Goal: Task Accomplishment & Management: Manage account settings

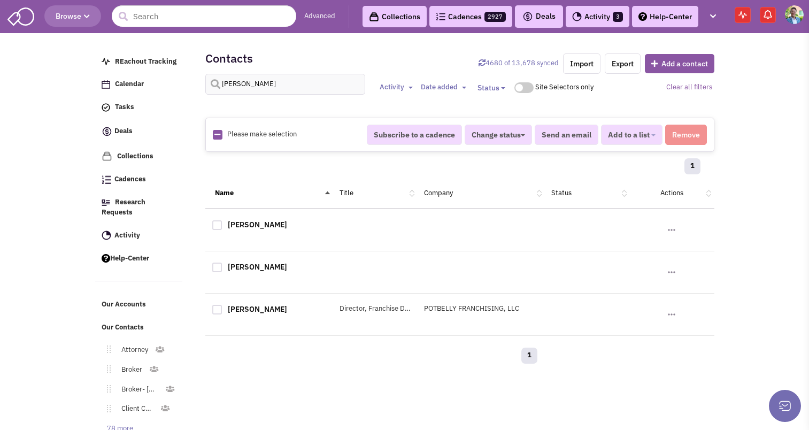
select select
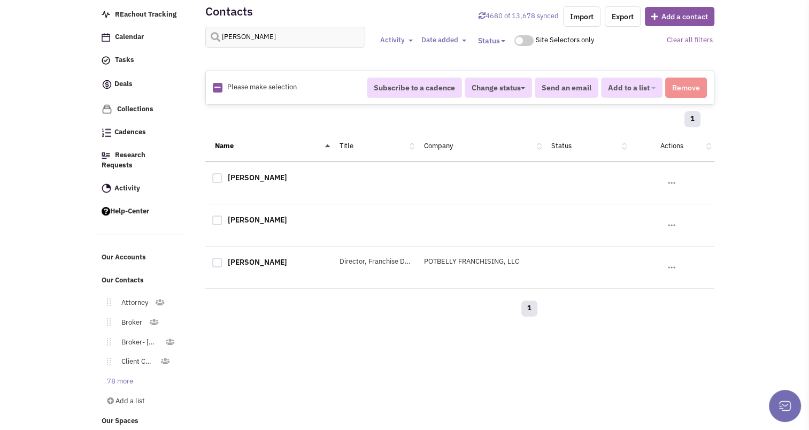
scroll to position [88, 0]
click at [239, 173] on link "[PERSON_NAME]" at bounding box center [257, 178] width 59 height 10
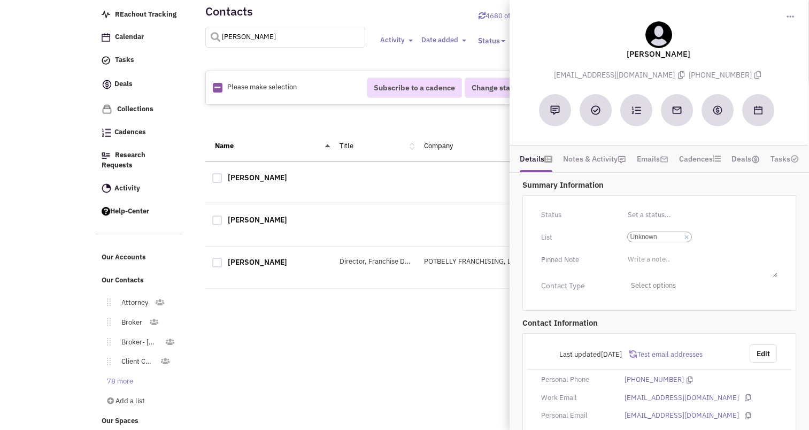
click at [247, 41] on input "[PERSON_NAME]" at bounding box center [285, 37] width 160 height 21
type input "[PERSON_NAME]"
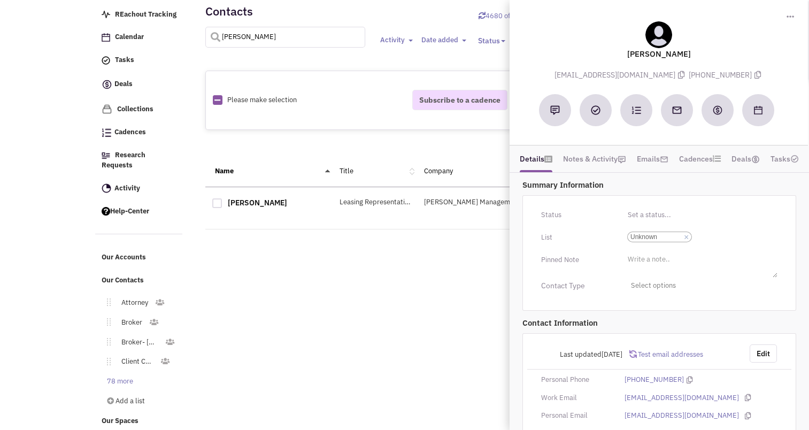
select select
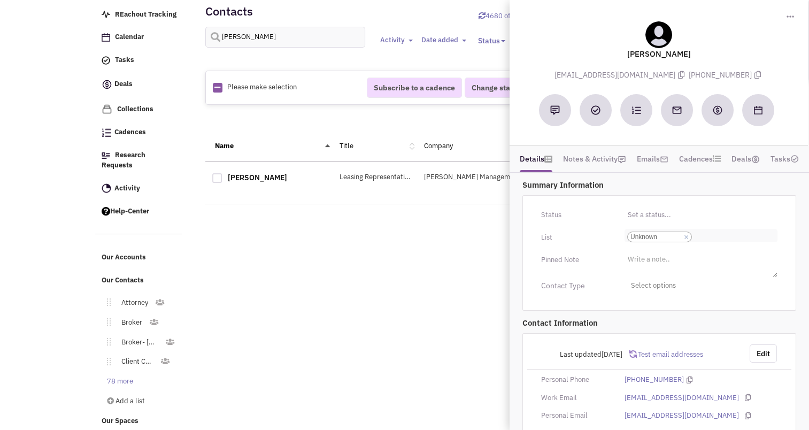
click at [686, 239] on link "×" at bounding box center [686, 238] width 5 height 10
click at [0, 0] on select "Select a list... Unknown" at bounding box center [0, 0] width 0 height 0
click at [665, 231] on li "Select a list..." at bounding box center [647, 233] width 46 height 8
click at [0, 0] on select "Select a list..." at bounding box center [0, 0] width 0 height 0
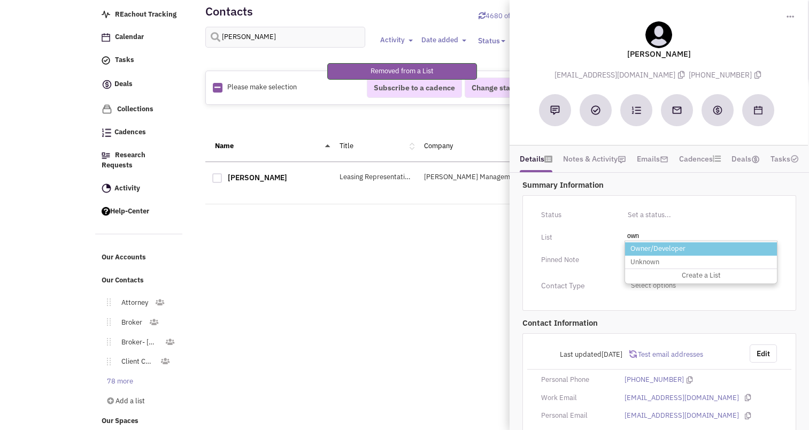
type input "own"
click at [654, 253] on li "Owner/Developer" at bounding box center [701, 248] width 152 height 13
click at [0, 0] on select "Select a list..." at bounding box center [0, 0] width 0 height 0
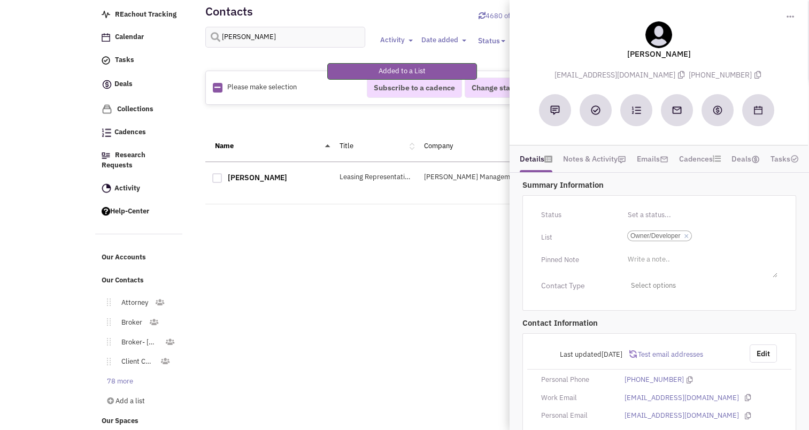
click at [416, 243] on div "REachout Tracking Calendar Tasks Completed Tasks Deals Team Deals Toggle Dropdo…" at bounding box center [404, 123] width 619 height 267
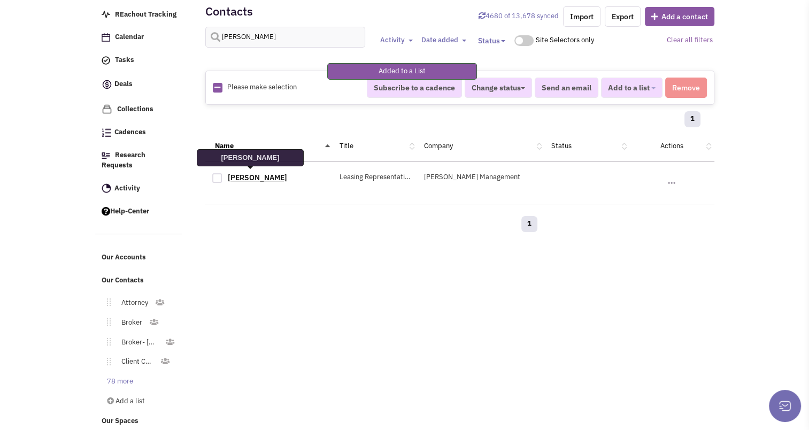
click at [242, 173] on link "[PERSON_NAME]" at bounding box center [257, 178] width 59 height 10
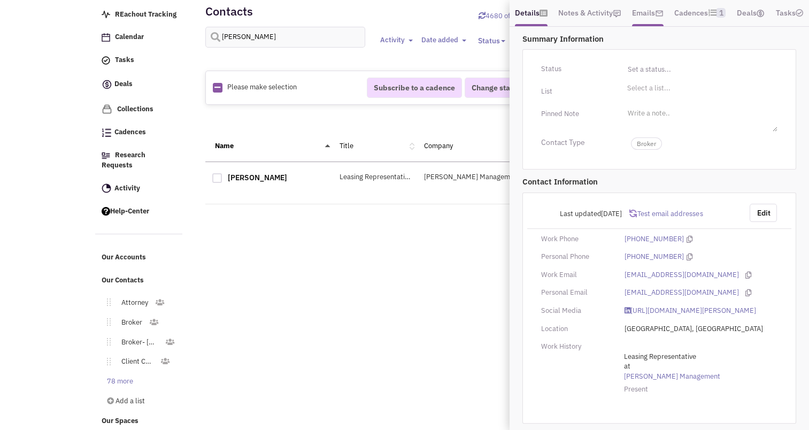
scroll to position [57, 0]
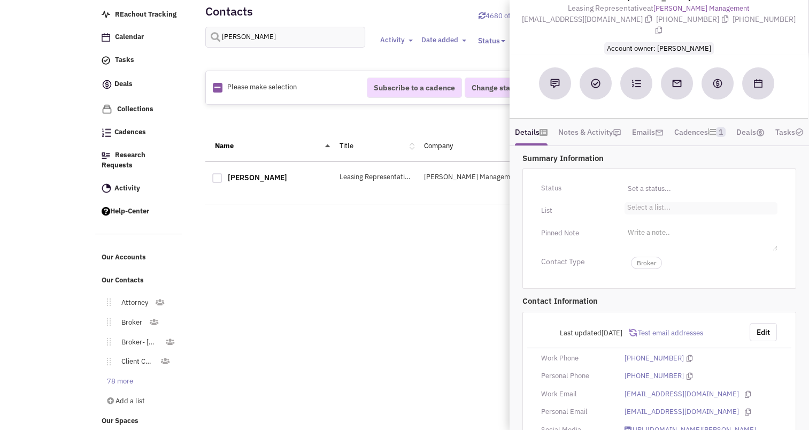
click at [641, 208] on li "Select a list..." at bounding box center [647, 206] width 46 height 8
click at [0, 0] on select "Select a list..." at bounding box center [0, 0] width 0 height 0
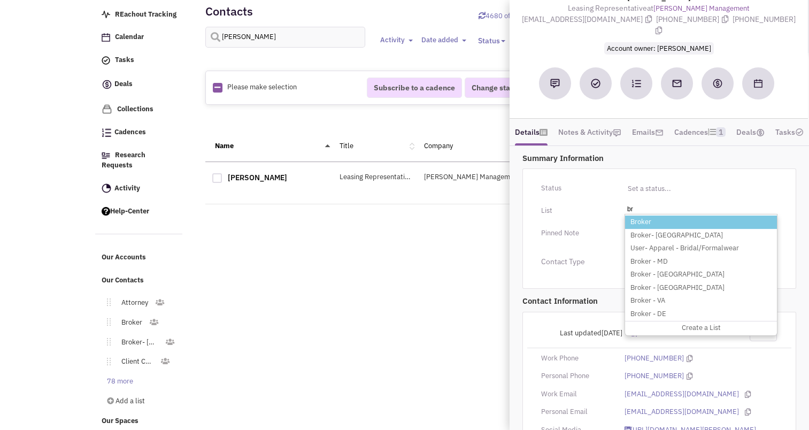
type input "br"
click at [637, 226] on li "Broker" at bounding box center [701, 221] width 152 height 13
click at [0, 0] on select "Select a list..." at bounding box center [0, 0] width 0 height 0
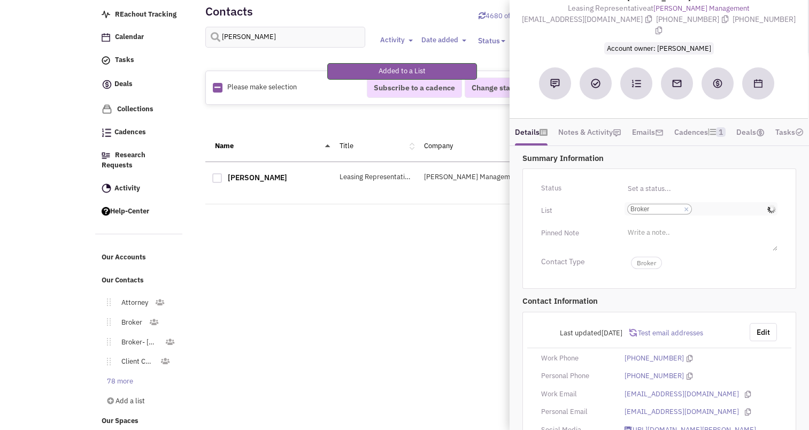
click at [705, 214] on input "Select a list... Broker Select a list... × Broker" at bounding box center [706, 209] width 24 height 11
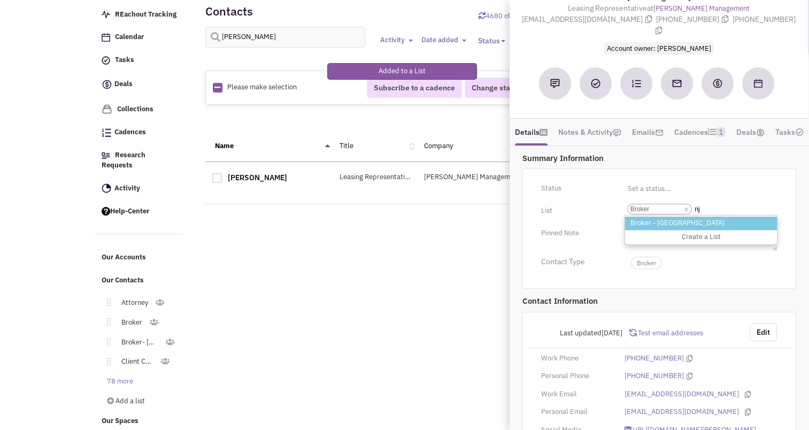
type input "nj"
click at [661, 229] on li "Broker - [GEOGRAPHIC_DATA]" at bounding box center [701, 222] width 152 height 13
click at [0, 0] on select "Select a list... Broker" at bounding box center [0, 0] width 0 height 0
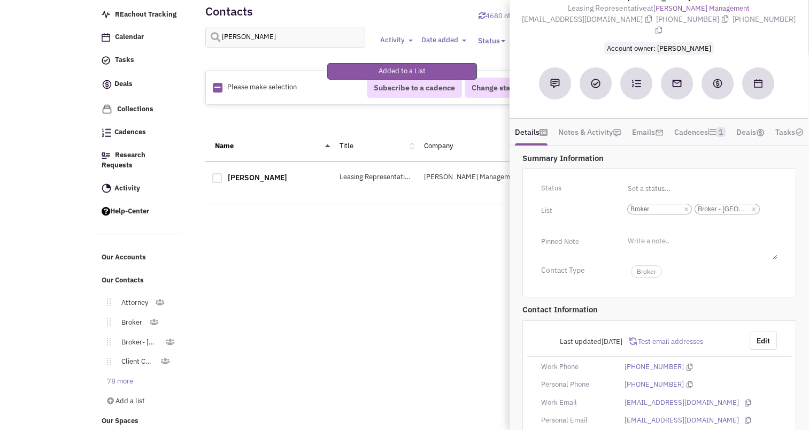
scroll to position [197, 0]
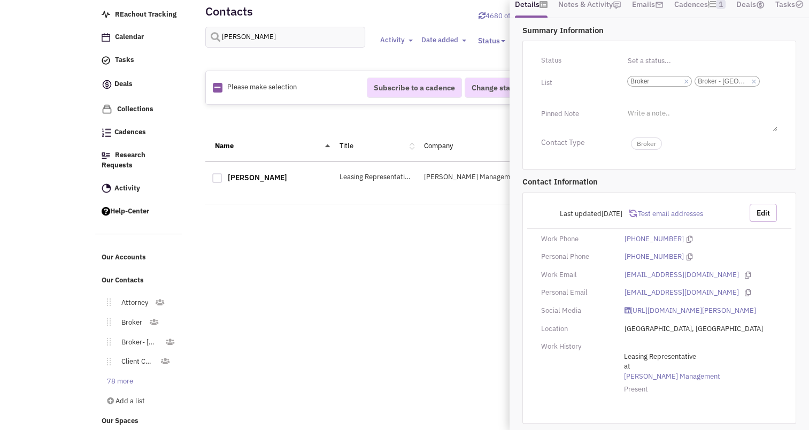
click at [759, 204] on button "Edit" at bounding box center [762, 213] width 27 height 18
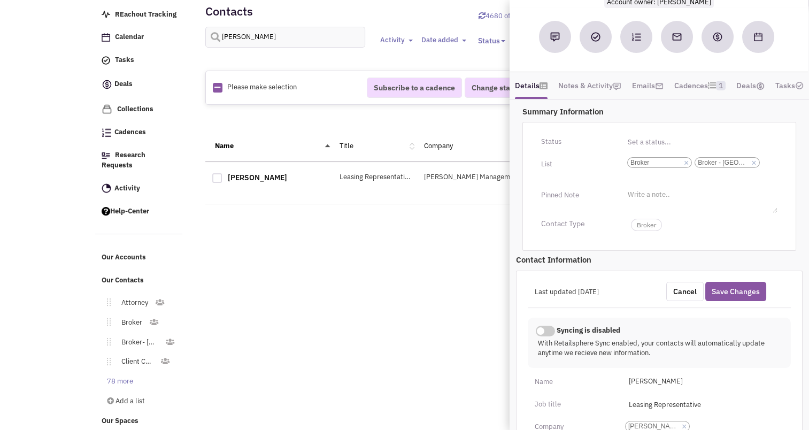
scroll to position [93, 0]
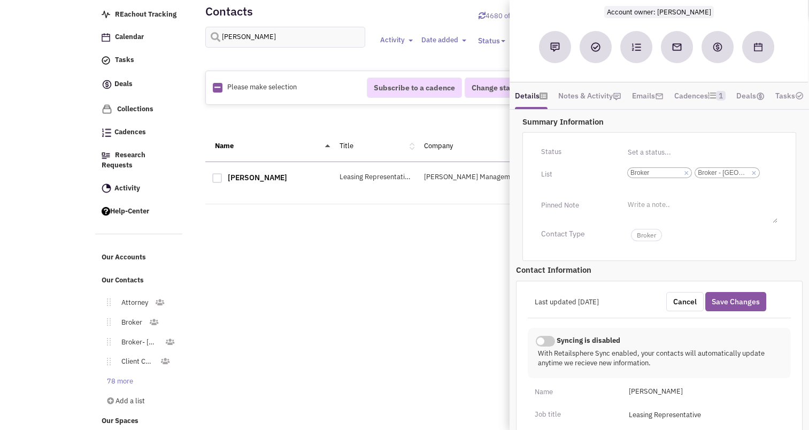
drag, startPoint x: 716, startPoint y: 297, endPoint x: 658, endPoint y: 249, distance: 75.9
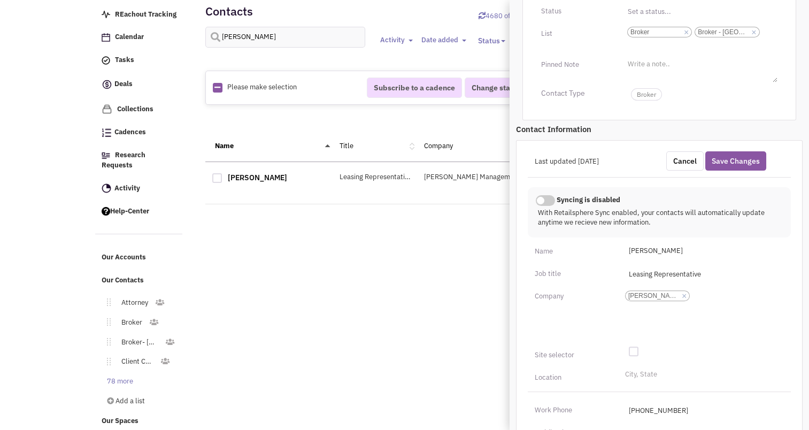
scroll to position [354, 0]
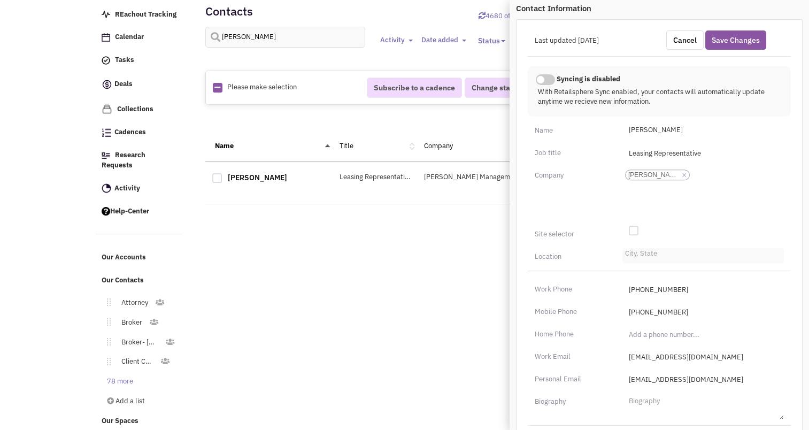
click at [635, 261] on input "City, State" at bounding box center [637, 256] width 24 height 11
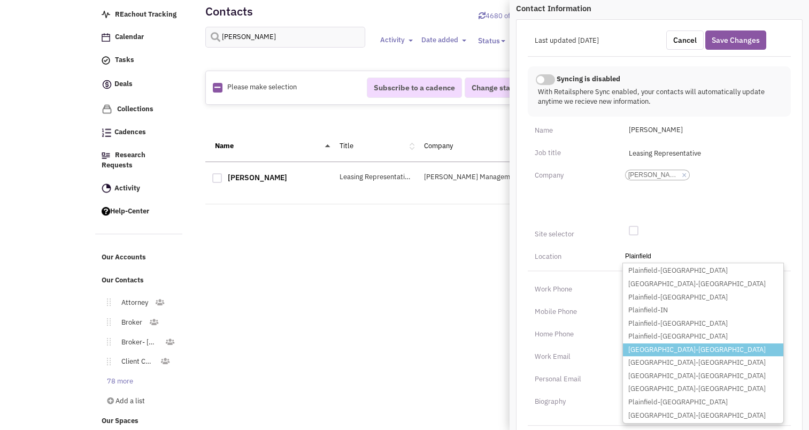
type input "Plainfield"
click at [654, 353] on li "Plainfield-NJ" at bounding box center [703, 349] width 160 height 13
click at [0, 0] on select "City, State Plainfield Plainfield-CT Plainfield-IA Plainfield-IL Plainfield-IN …" at bounding box center [0, 0] width 0 height 0
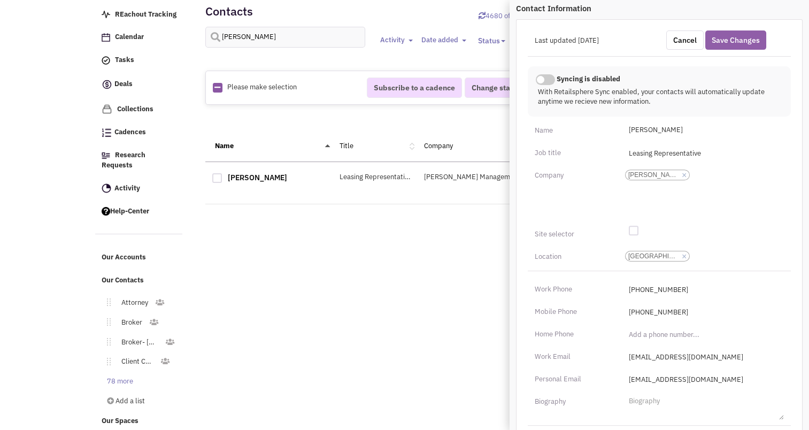
click at [728, 47] on button "Save Changes" at bounding box center [735, 39] width 61 height 19
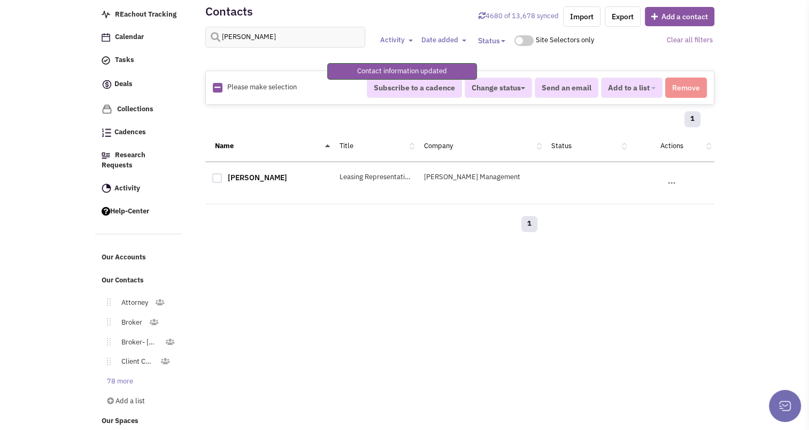
scroll to position [188, 0]
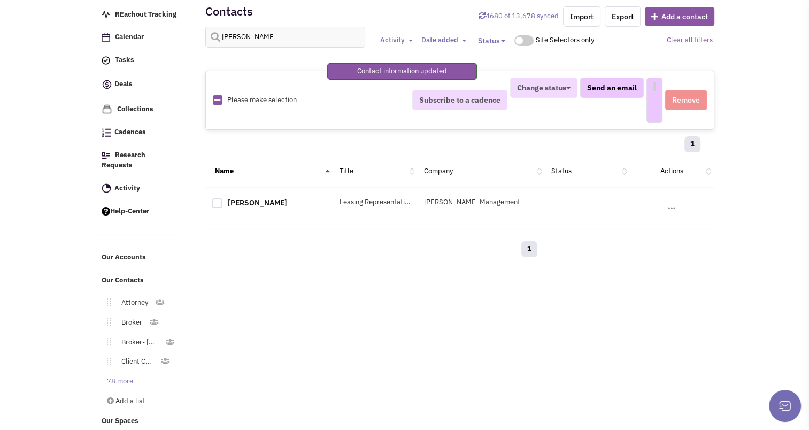
select select
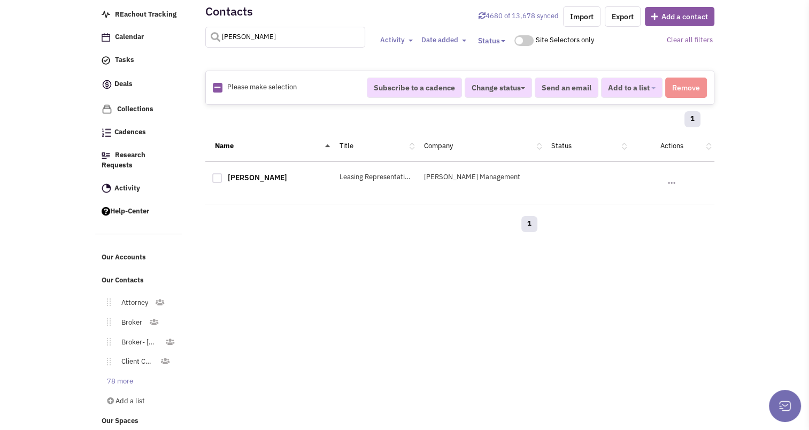
click at [239, 37] on input "younkin" at bounding box center [285, 37] width 160 height 21
type input "holden"
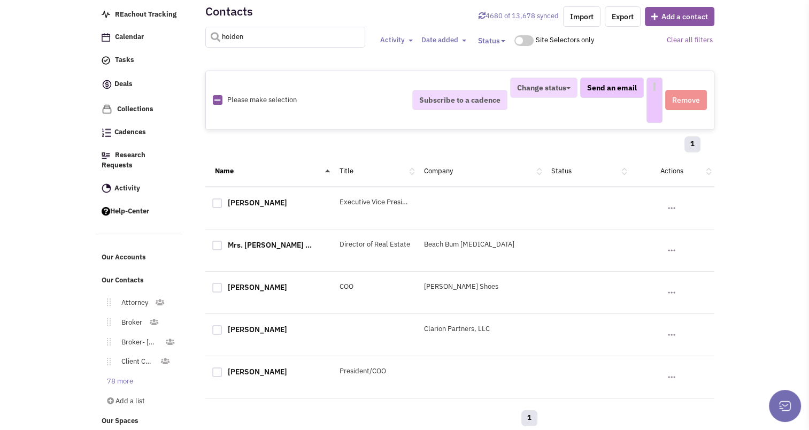
select select
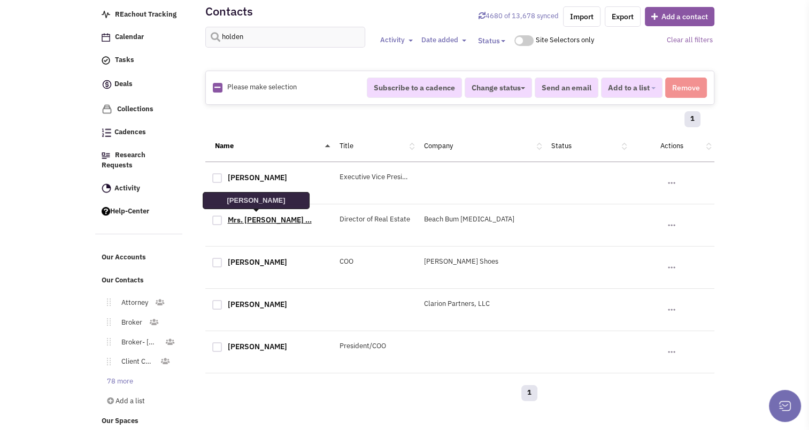
click at [261, 215] on link "Mrs. [PERSON_NAME] ..." at bounding box center [270, 220] width 84 height 10
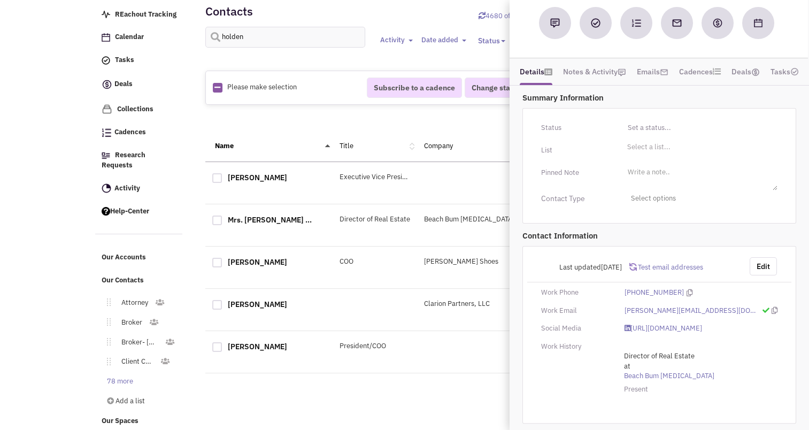
scroll to position [105, 0]
drag, startPoint x: 654, startPoint y: 130, endPoint x: 644, endPoint y: 126, distance: 11.5
click at [644, 142] on li "Select a list..." at bounding box center [647, 146] width 46 height 8
click at [0, 0] on select "Select a list..." at bounding box center [0, 0] width 0 height 0
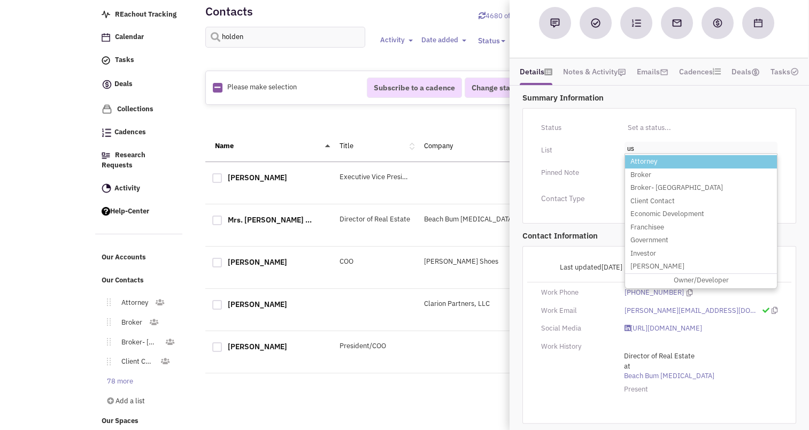
type input "u"
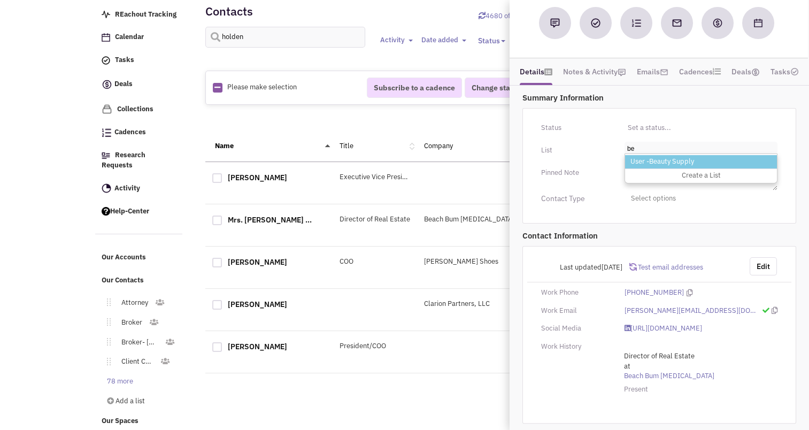
type input "b"
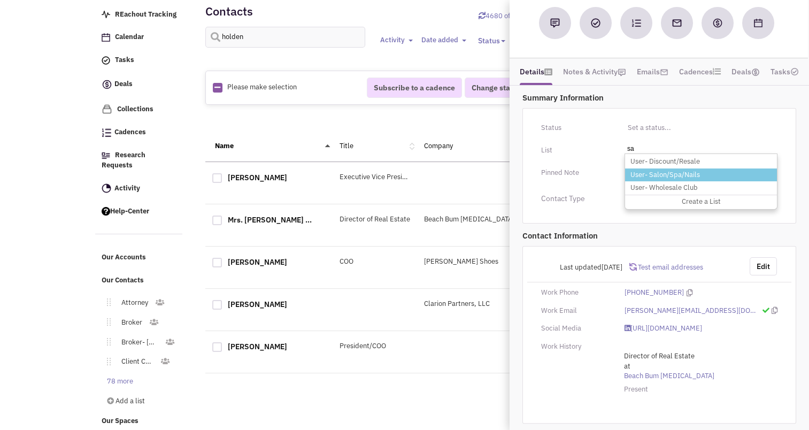
type input "sa"
click at [664, 168] on li "User- Salon/Spa/Nails" at bounding box center [701, 174] width 152 height 13
click at [0, 0] on select "Select a list..." at bounding box center [0, 0] width 0 height 0
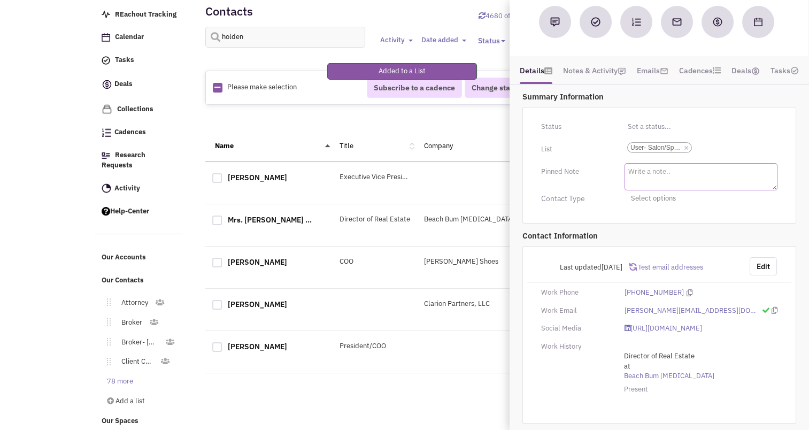
click at [653, 163] on textarea at bounding box center [700, 176] width 153 height 27
type textarea "Tanning"
click at [757, 257] on button "Edit" at bounding box center [762, 266] width 27 height 18
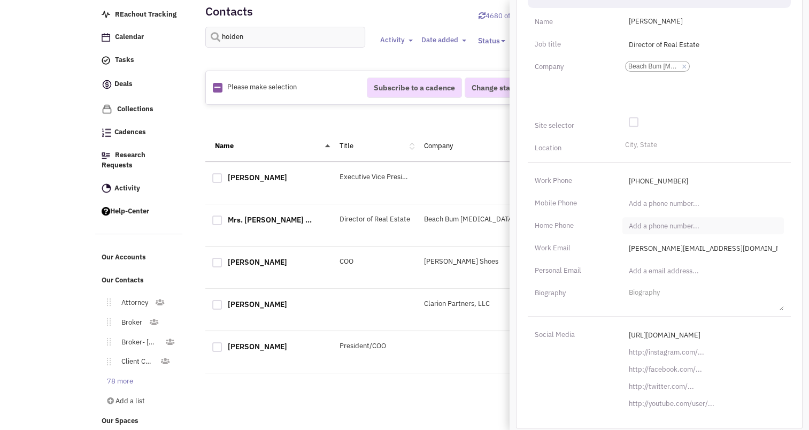
scroll to position [380, 0]
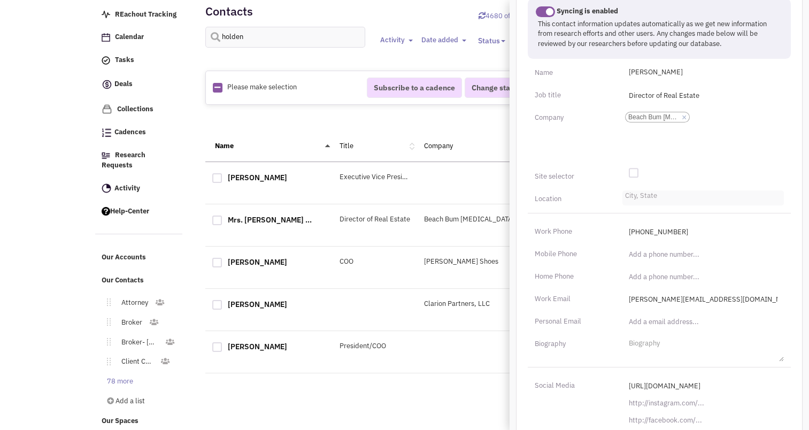
click at [638, 196] on li "City, State" at bounding box center [639, 194] width 35 height 8
click at [0, 0] on select "City, State" at bounding box center [0, 0] width 0 height 0
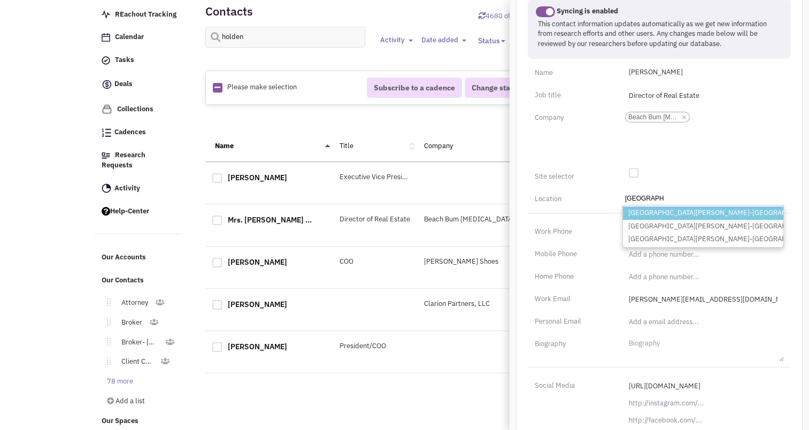
type input "Fort Myers"
click at [642, 212] on li "Fort Myers-FL" at bounding box center [703, 212] width 160 height 13
click at [0, 0] on select "City, State Fort Myers Fort Myers-FL Fort Myers Beach-FL North Fort Myers-FL" at bounding box center [0, 0] width 0 height 0
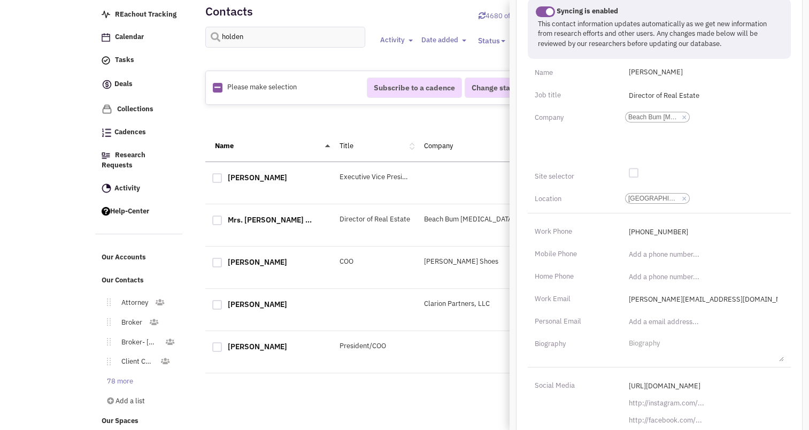
click at [632, 172] on div at bounding box center [634, 173] width 10 height 10
click at [638, 172] on input "checkbox" at bounding box center [641, 173] width 7 height 7
checkbox input "true"
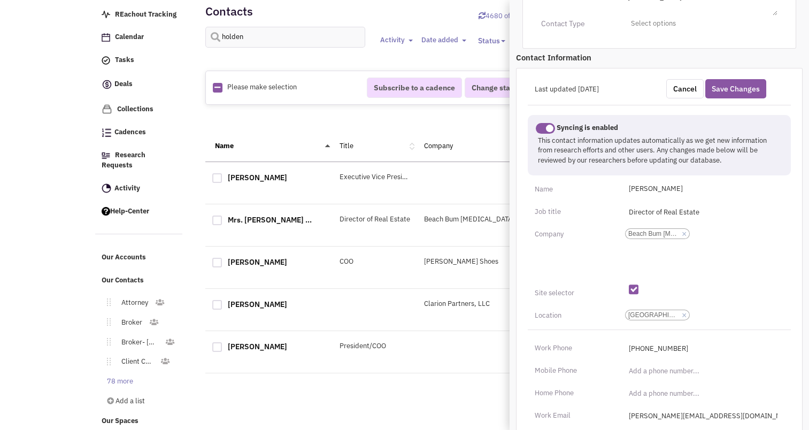
scroll to position [261, 0]
click at [740, 83] on button "Save Changes" at bounding box center [735, 90] width 61 height 19
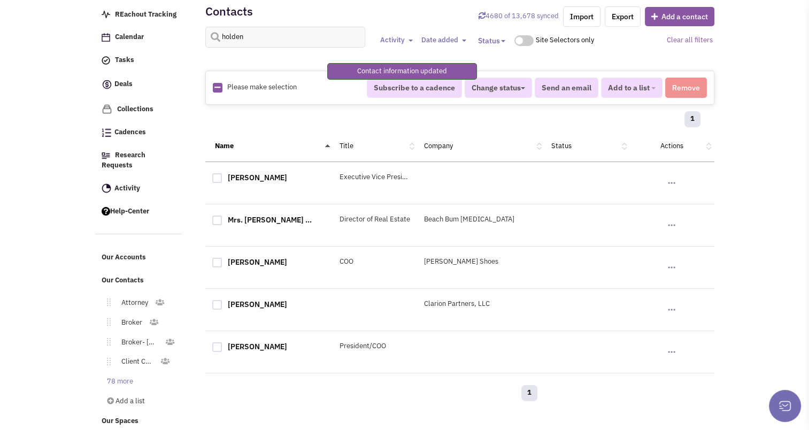
scroll to position [123, 0]
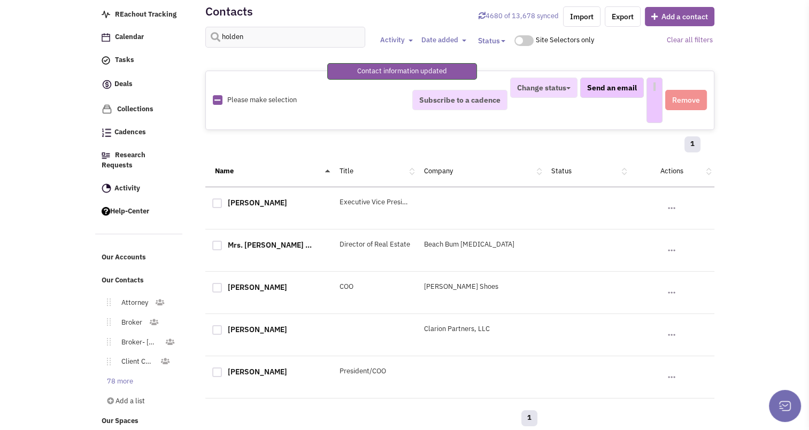
select select
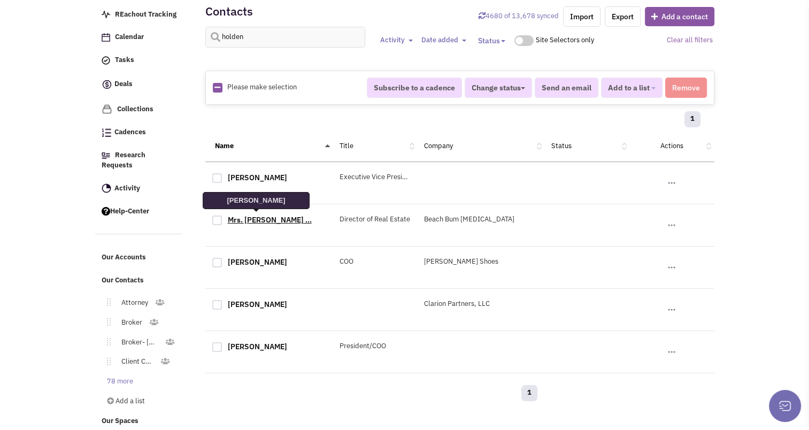
click at [228, 221] on link "Mrs. [PERSON_NAME] ..." at bounding box center [270, 220] width 84 height 10
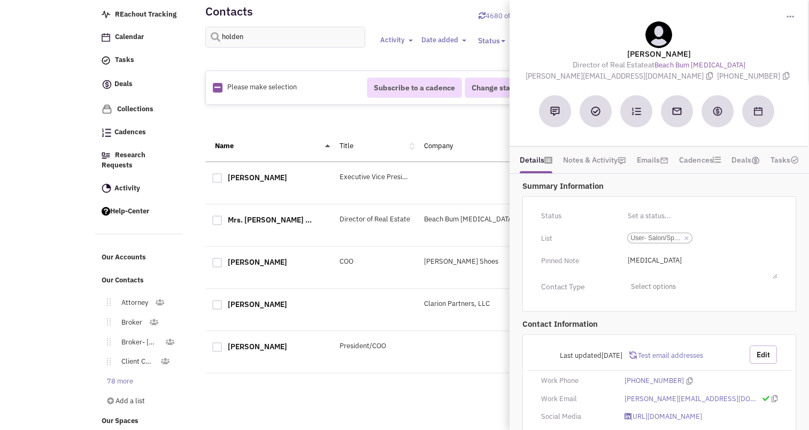
click at [760, 354] on button "Edit" at bounding box center [762, 354] width 27 height 18
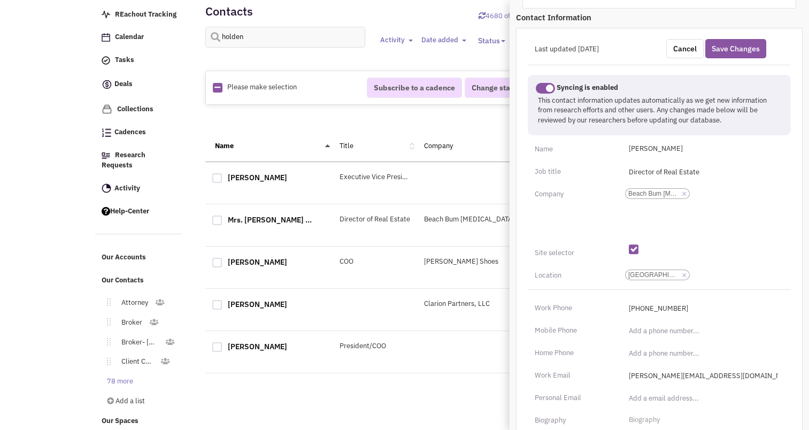
scroll to position [304, 0]
click at [633, 327] on input "(___) ___-____" at bounding box center [702, 329] width 161 height 17
type input "(239) 223-4210"
click at [596, 319] on div "Last updated 8/22/2025 Cancel Save Changes Syncing is enabled This contact info…" at bounding box center [659, 291] width 287 height 528
click at [740, 55] on button "Save Changes" at bounding box center [735, 47] width 61 height 19
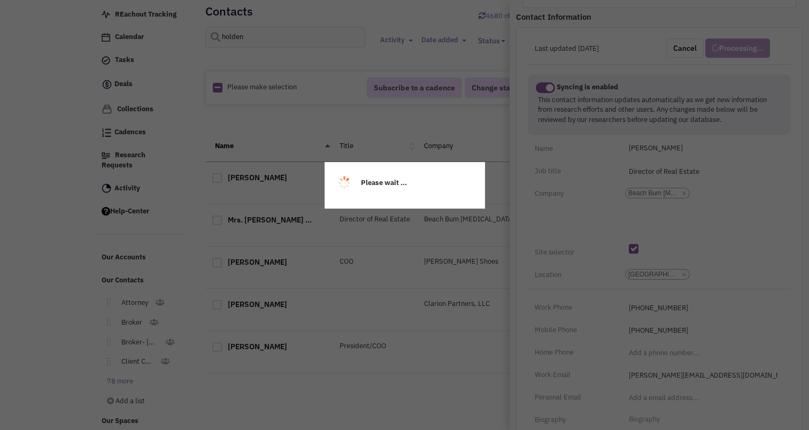
scroll to position [141, 0]
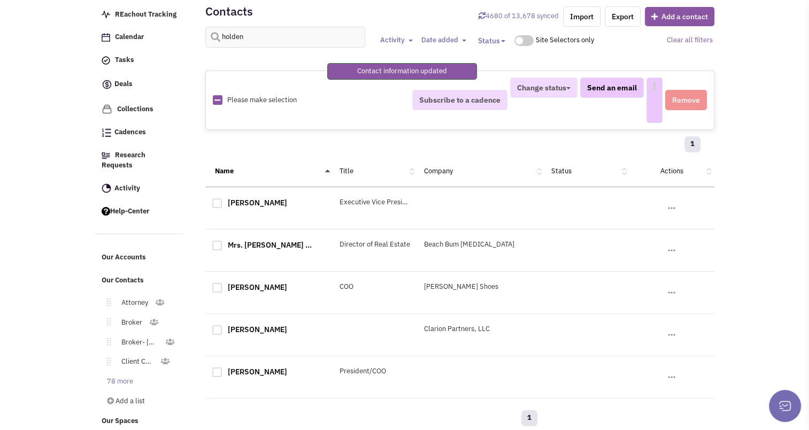
select select
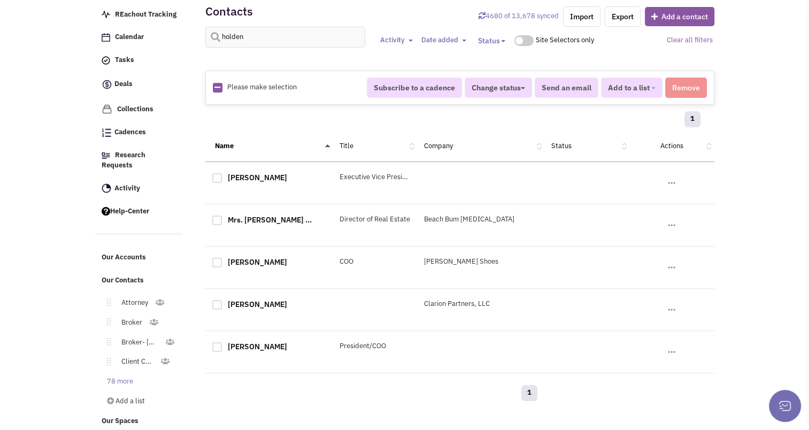
click at [264, 24] on div "Contacts 4680 of 13,678 synced Import Export Add a contact holden Activity Togg…" at bounding box center [459, 28] width 509 height 64
click at [252, 27] on input "holden" at bounding box center [285, 37] width 160 height 21
type input "wolfson"
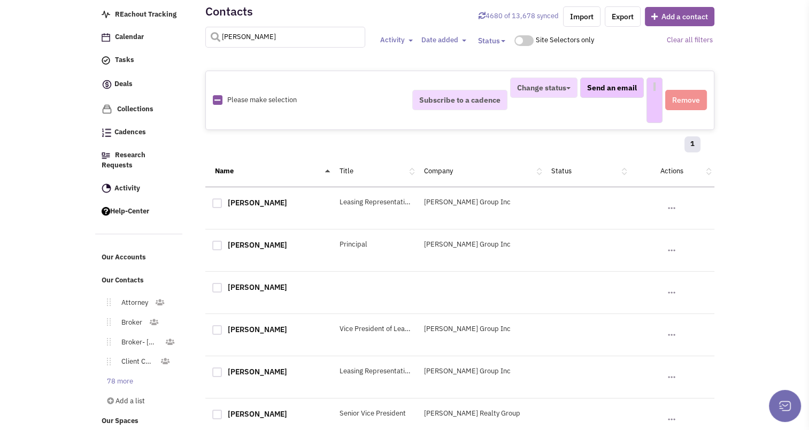
select select
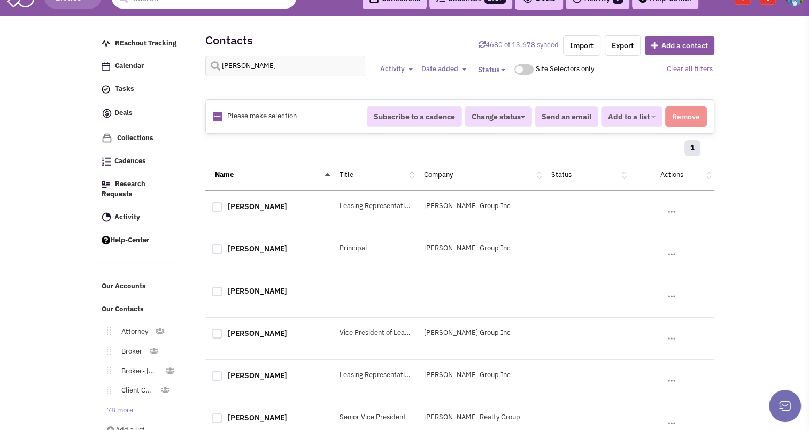
scroll to position [13, 0]
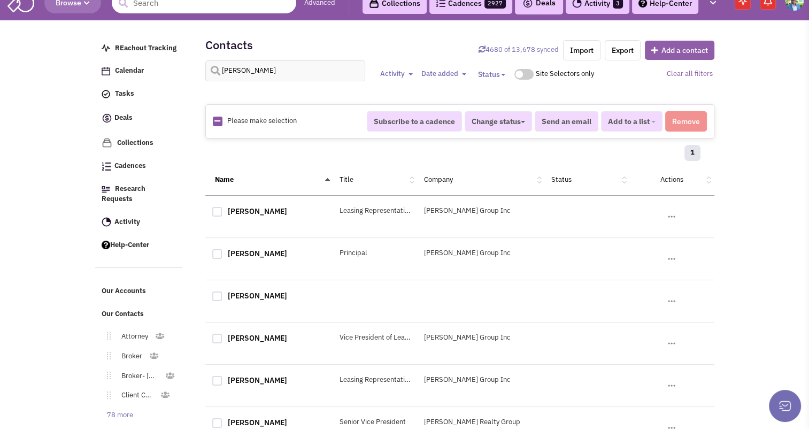
click at [665, 52] on button "Add a contact" at bounding box center [679, 50] width 69 height 19
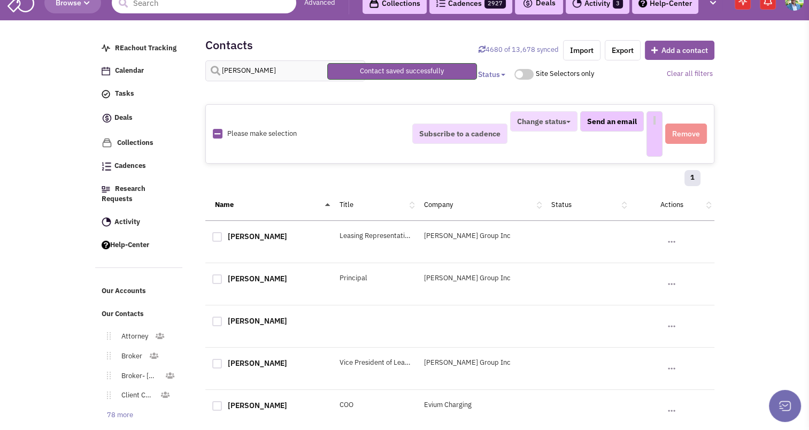
select select
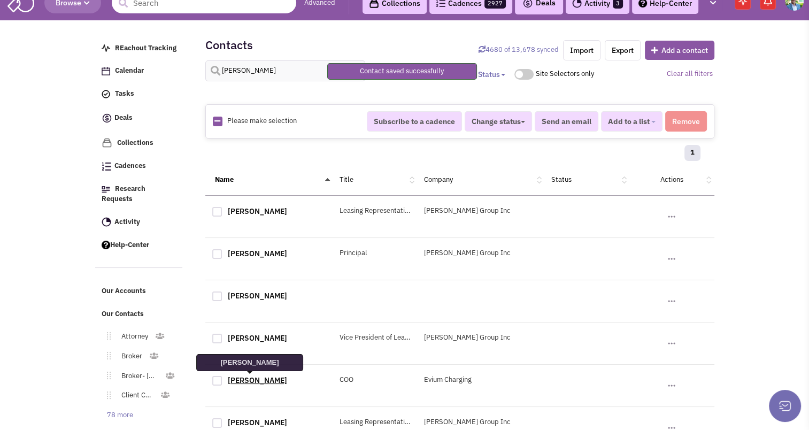
click at [257, 378] on link "[PERSON_NAME]" at bounding box center [257, 380] width 59 height 10
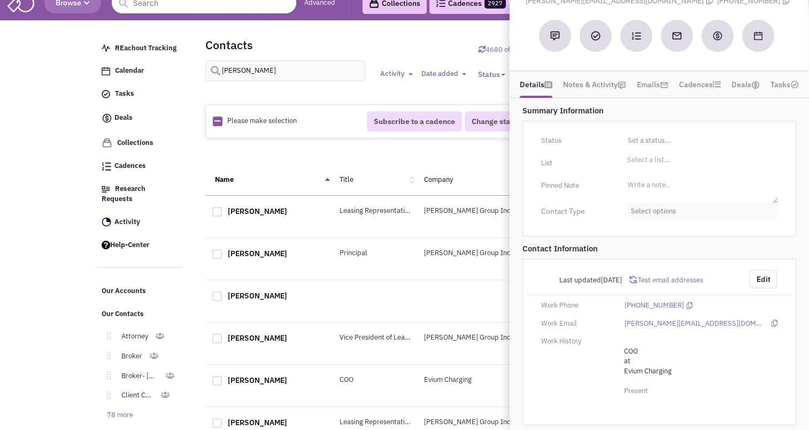
scroll to position [139, 0]
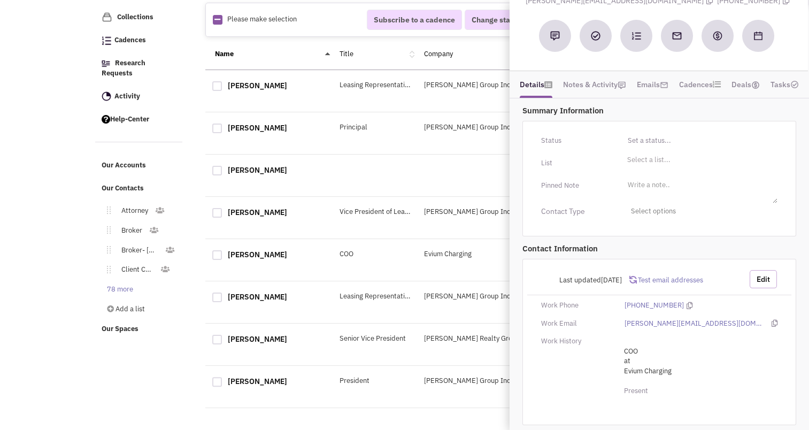
click at [760, 272] on button "Edit" at bounding box center [762, 279] width 27 height 18
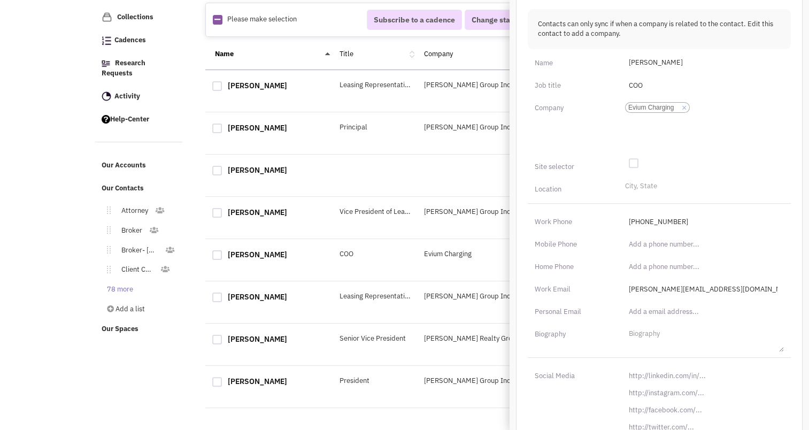
scroll to position [409, 0]
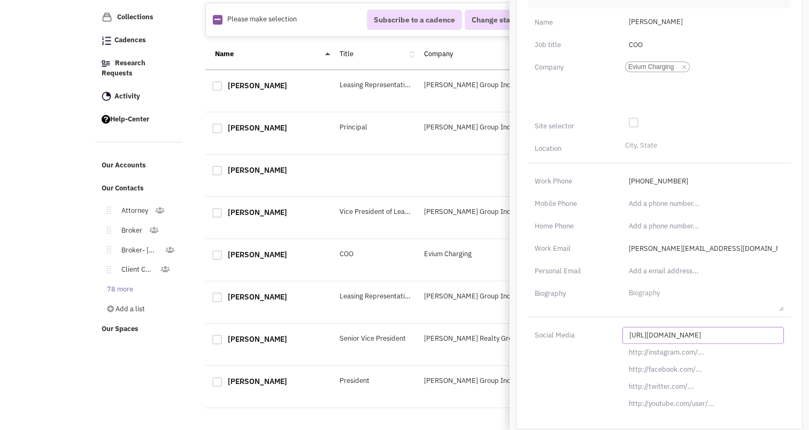
click at [663, 338] on input "[URL][DOMAIN_NAME]" at bounding box center [702, 335] width 161 height 17
paste input "s://www.linkedin.com/in/jojo-wolfson-88ba54189"
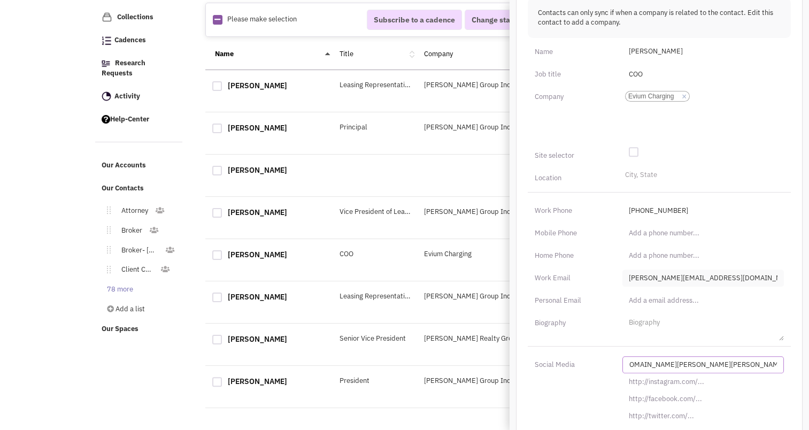
scroll to position [379, 0]
type input "https://www.linkedin.com/in/jojo-wolfson-88ba54189/"
click at [630, 172] on li "City, State" at bounding box center [639, 175] width 35 height 8
click at [0, 0] on select "City, State" at bounding box center [0, 0] width 0 height 0
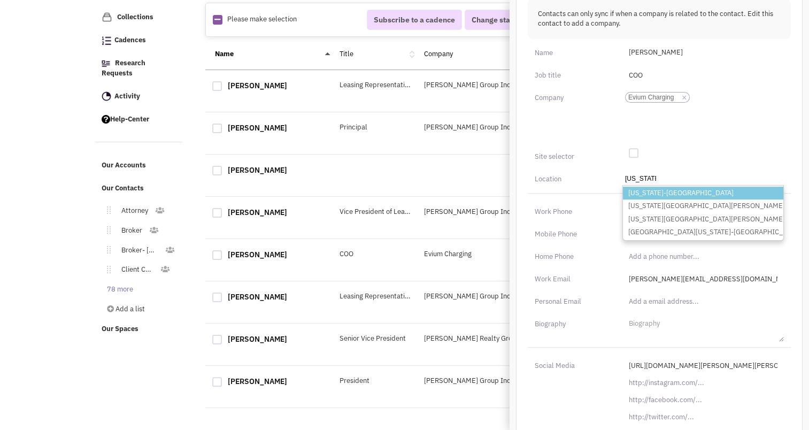
type input "new york"
click at [644, 190] on li "[US_STATE]-[GEOGRAPHIC_DATA]" at bounding box center [703, 193] width 160 height 13
click at [0, 0] on select "City, State new york New York-NY New York Mills-MN New York Mills-NY West New Y…" at bounding box center [0, 0] width 0 height 0
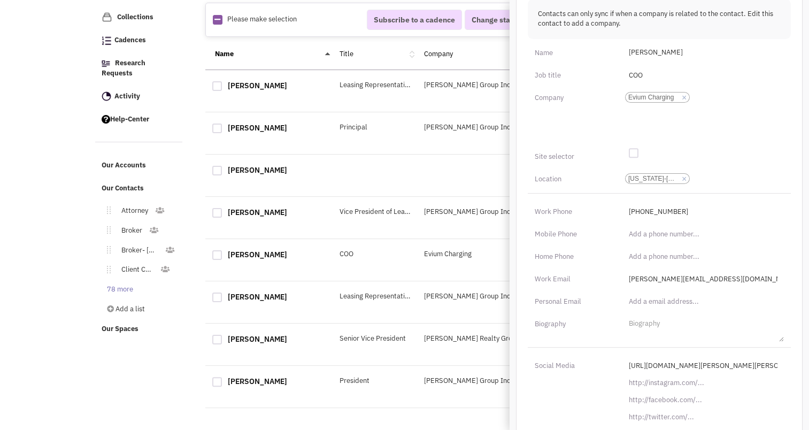
click at [644, 190] on div "Last updated 8/22/2025 Cancel Save Changes Contacts can only sync if when a com…" at bounding box center [659, 205] width 287 height 507
drag, startPoint x: 644, startPoint y: 190, endPoint x: 631, endPoint y: 148, distance: 43.5
click at [631, 148] on div at bounding box center [634, 153] width 10 height 10
click at [638, 150] on input "checkbox" at bounding box center [641, 153] width 7 height 7
checkbox input "true"
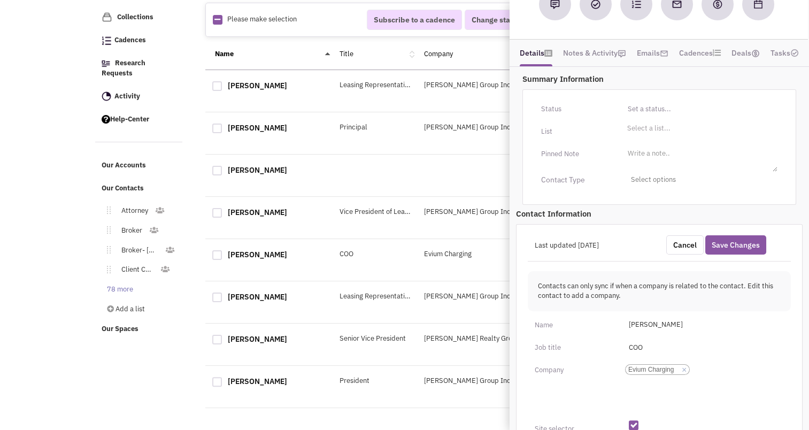
scroll to position [106, 0]
click at [652, 130] on li "Select a list..." at bounding box center [647, 127] width 46 height 8
click at [0, 0] on select "Select a list..." at bounding box center [0, 0] width 0 height 0
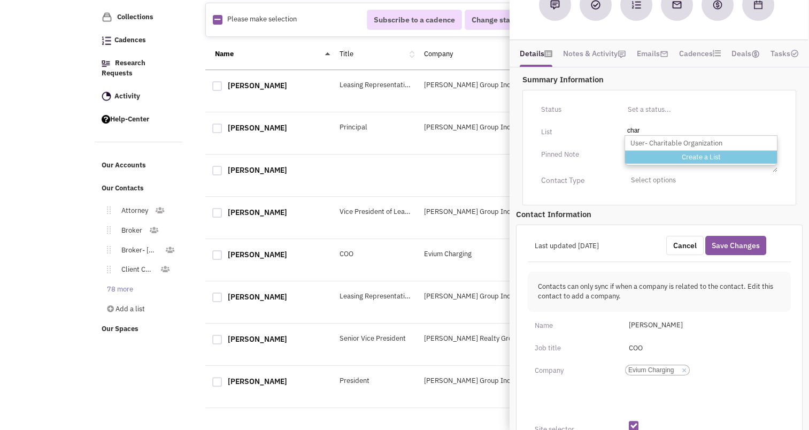
type input "char"
click at [701, 150] on li "Create a List" at bounding box center [701, 157] width 152 height 14
click at [0, 0] on select "Select a list..." at bounding box center [0, 0] width 0 height 0
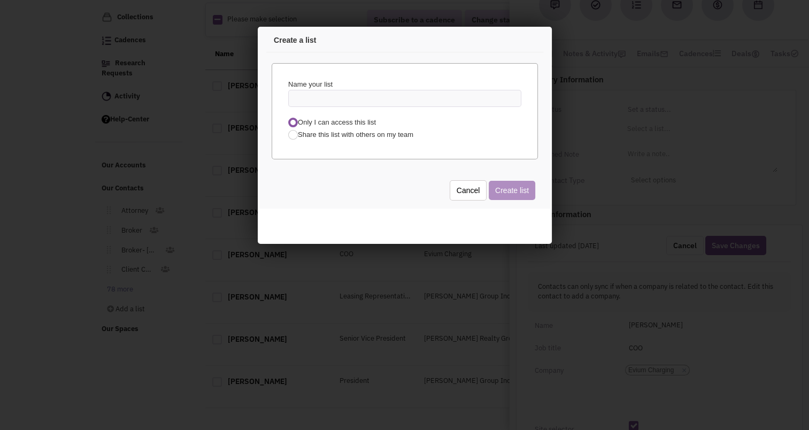
scroll to position [0, 0]
click at [293, 133] on div at bounding box center [291, 133] width 10 height 10
click at [296, 133] on input "Share this list with others on my team" at bounding box center [299, 133] width 7 height 7
radio input "true"
click at [339, 146] on span "Select people on your team" at bounding box center [348, 149] width 91 height 9
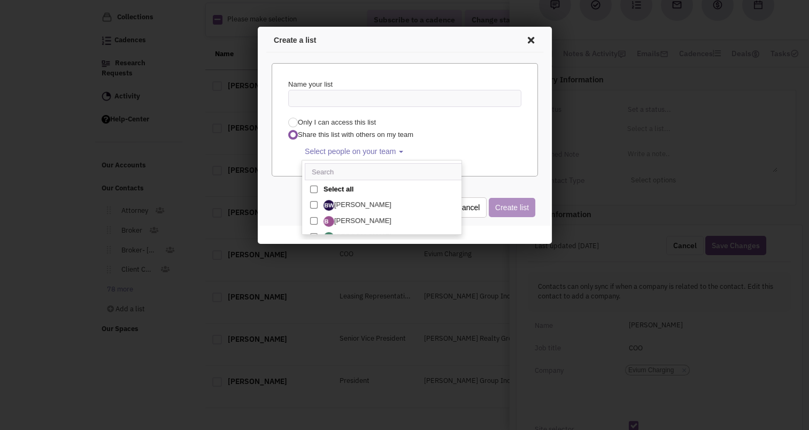
click at [310, 185] on span at bounding box center [311, 187] width 7 height 7
click at [311, 185] on input "Select all" at bounding box center [311, 185] width 0 height 0
select select "2408"
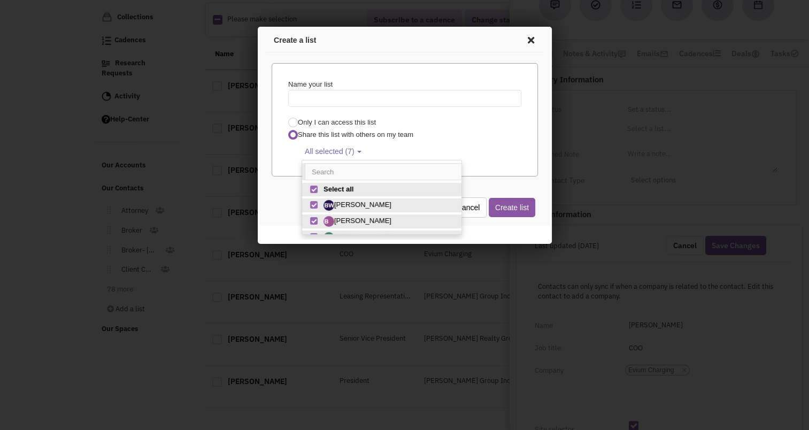
click at [326, 94] on input "text" at bounding box center [402, 96] width 233 height 17
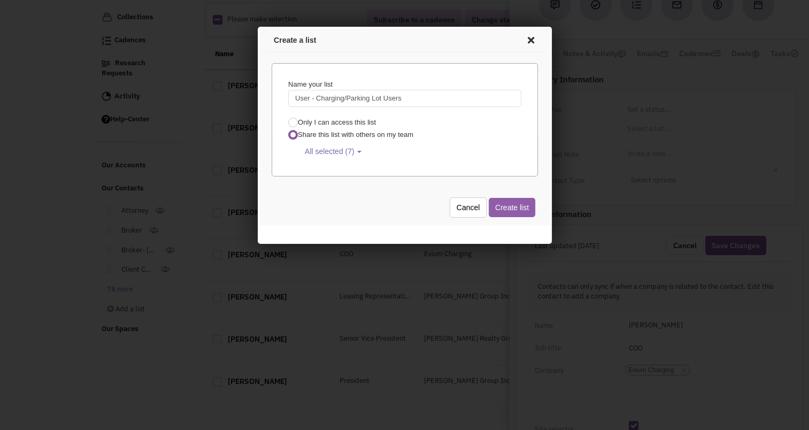
type input "User - Charging/Parking Lot Users"
click at [516, 206] on button "Create list" at bounding box center [509, 205] width 47 height 19
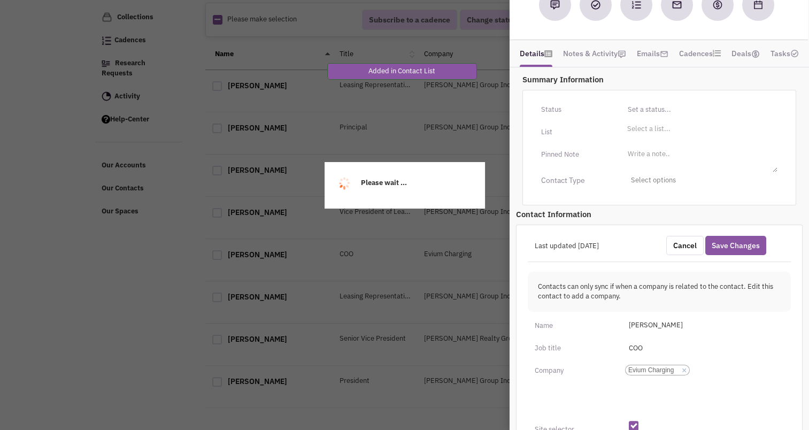
select select
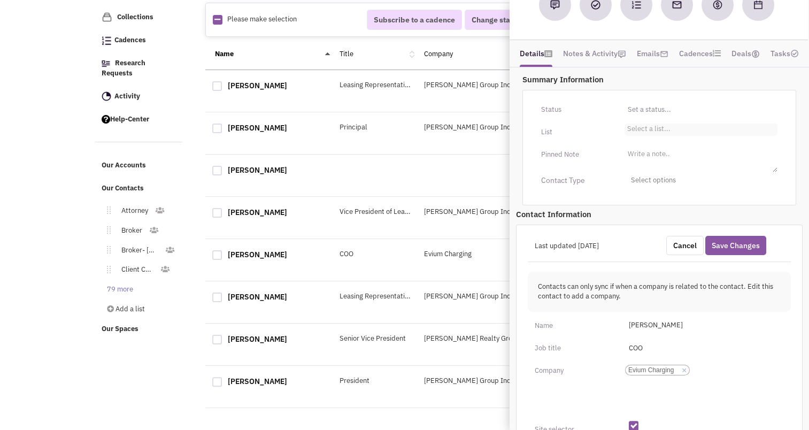
click at [659, 131] on li "Select a list..." at bounding box center [647, 127] width 46 height 8
click at [0, 0] on select "Select a list... Create a List" at bounding box center [0, 0] width 0 height 0
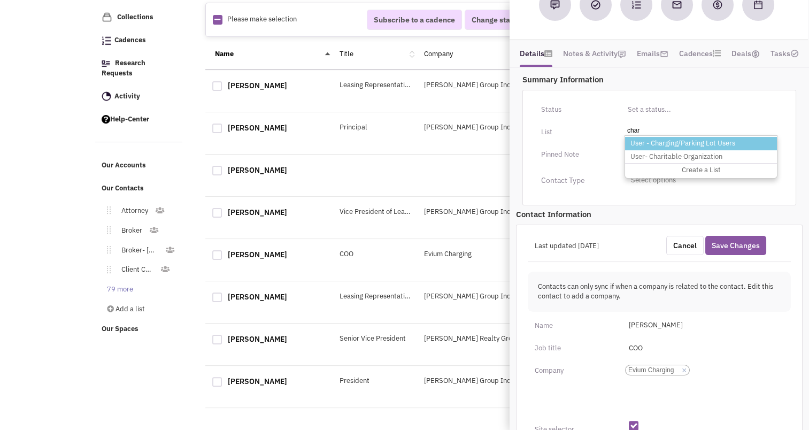
type input "char"
click at [668, 145] on li "User - Charging/Parking Lot Users" at bounding box center [701, 143] width 152 height 13
click at [0, 0] on select "Select a list... Create a List" at bounding box center [0, 0] width 0 height 0
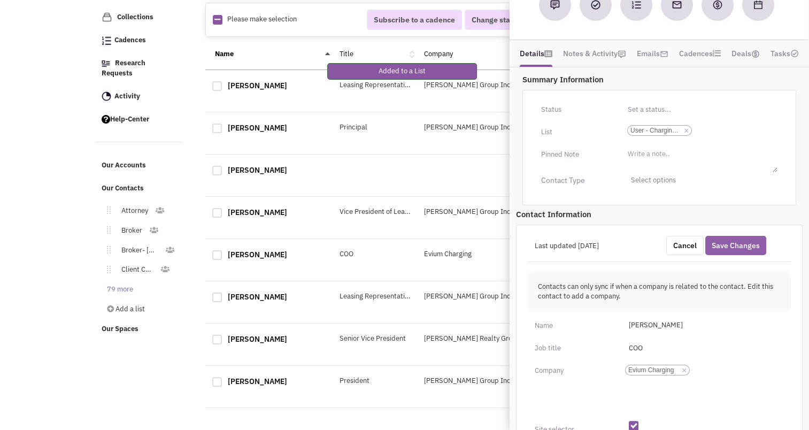
click at [738, 249] on button "Save Changes" at bounding box center [735, 245] width 61 height 19
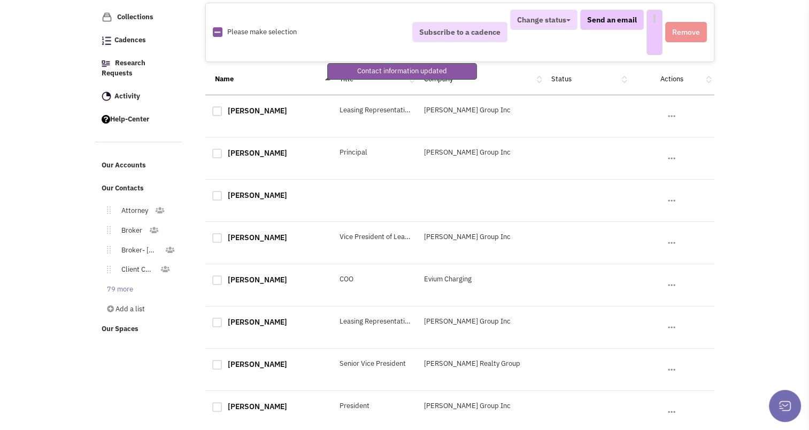
select select
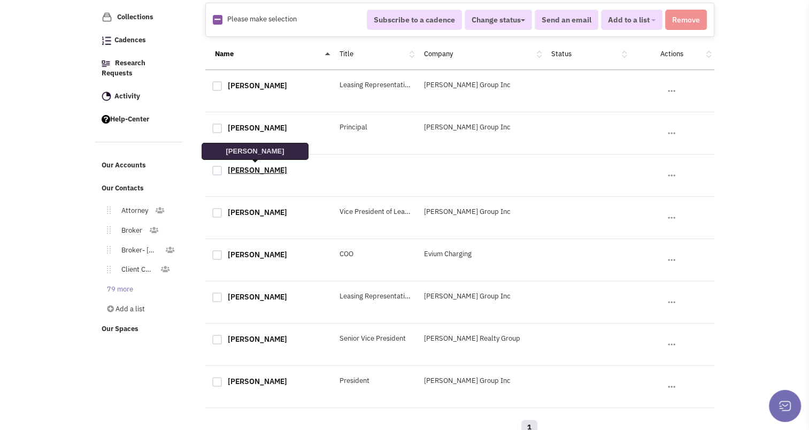
click at [256, 165] on link "Jeffrey Wolfson" at bounding box center [257, 170] width 59 height 10
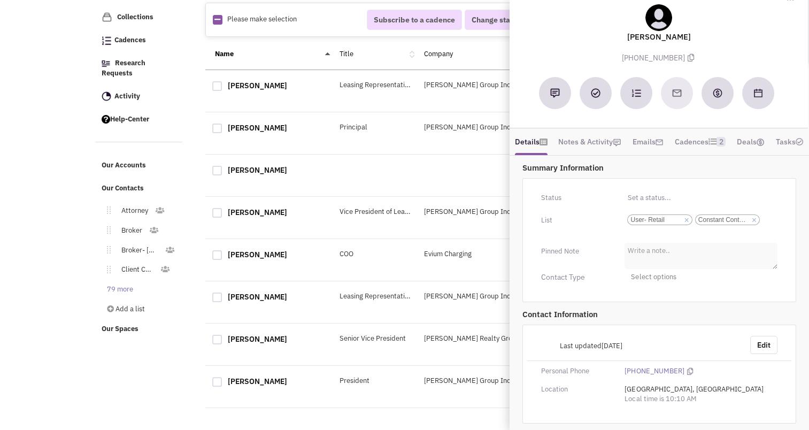
scroll to position [150, 0]
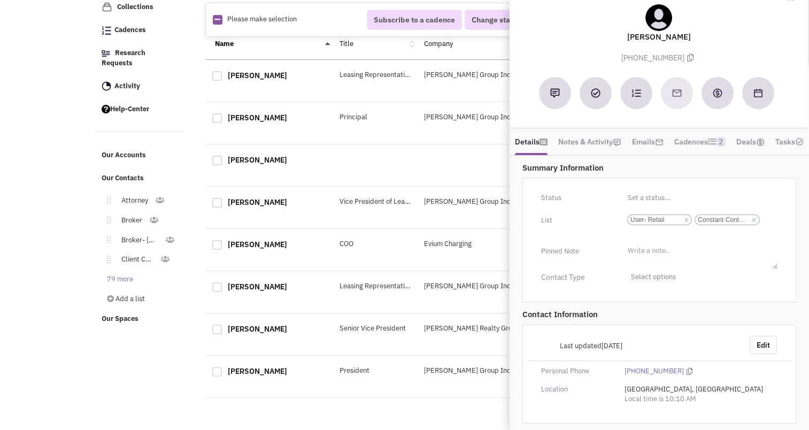
click at [120, 384] on div "Retailsphere Support Message Send REachout Tracking Calendar Tasks Completed Ta…" at bounding box center [404, 158] width 623 height 543
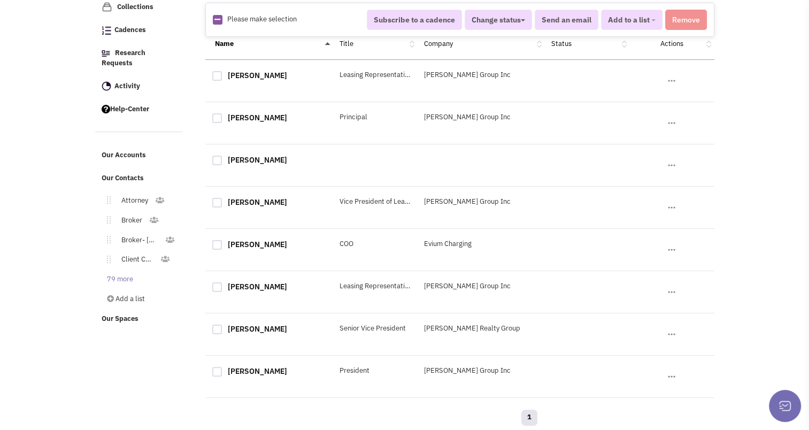
scroll to position [0, 0]
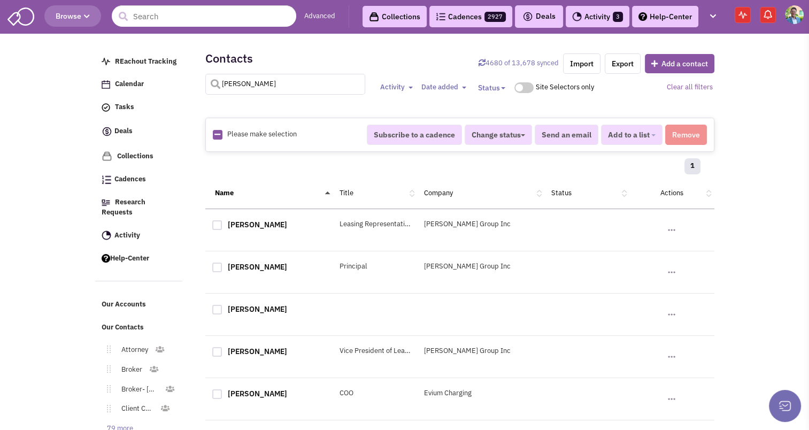
click at [240, 86] on input "wolfson" at bounding box center [285, 84] width 160 height 21
type input "greene"
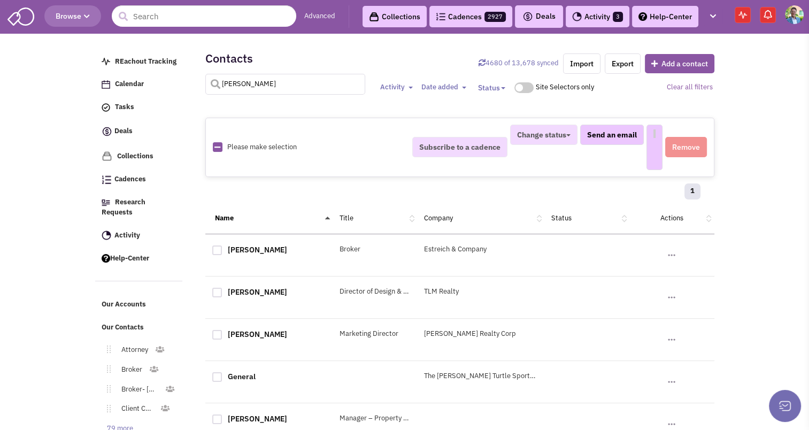
select select
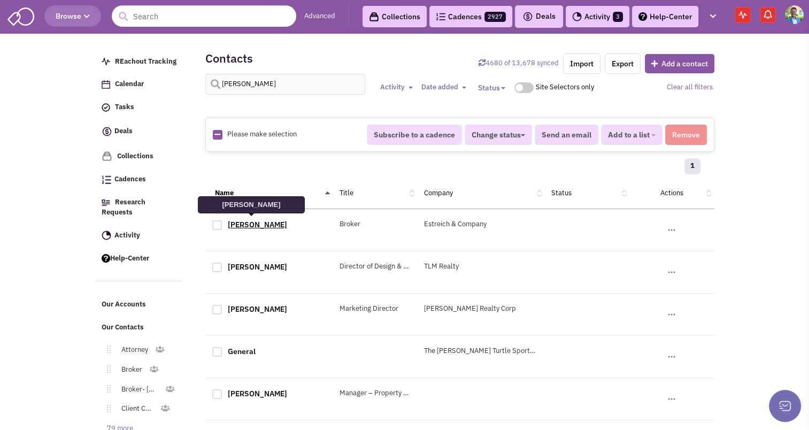
click at [261, 222] on link "[PERSON_NAME]" at bounding box center [257, 225] width 59 height 10
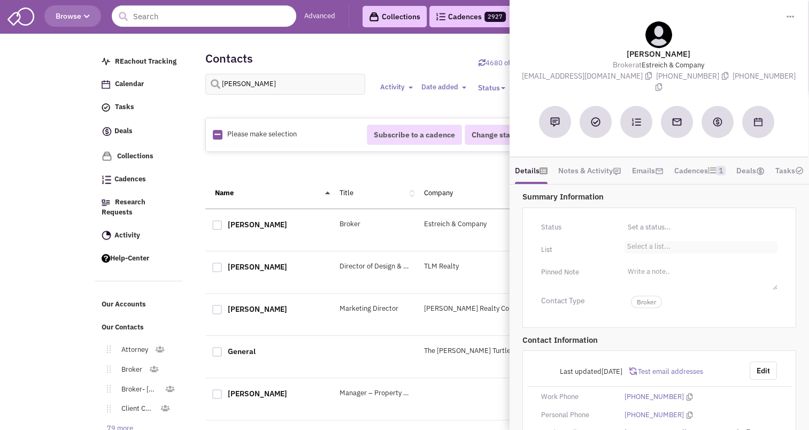
click at [641, 249] on li "Select a list..." at bounding box center [647, 245] width 46 height 8
click at [0, 0] on select "Select a list..." at bounding box center [0, 0] width 0 height 0
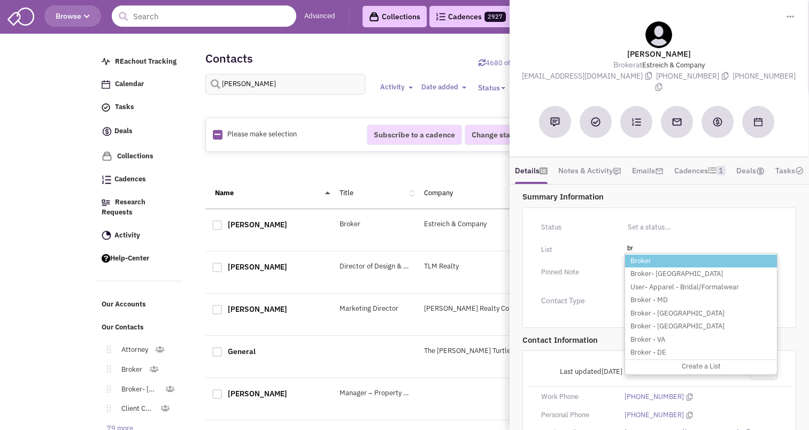
type input "br"
click at [640, 262] on li "Broker" at bounding box center [701, 260] width 152 height 13
click at [0, 0] on select "Select a list..." at bounding box center [0, 0] width 0 height 0
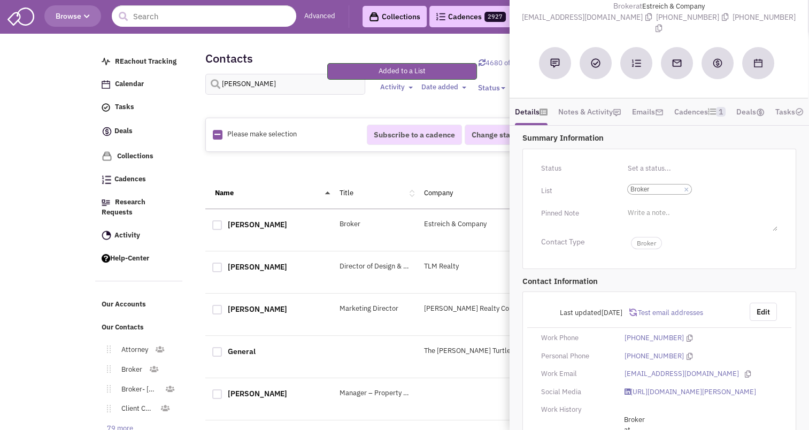
scroll to position [96, 0]
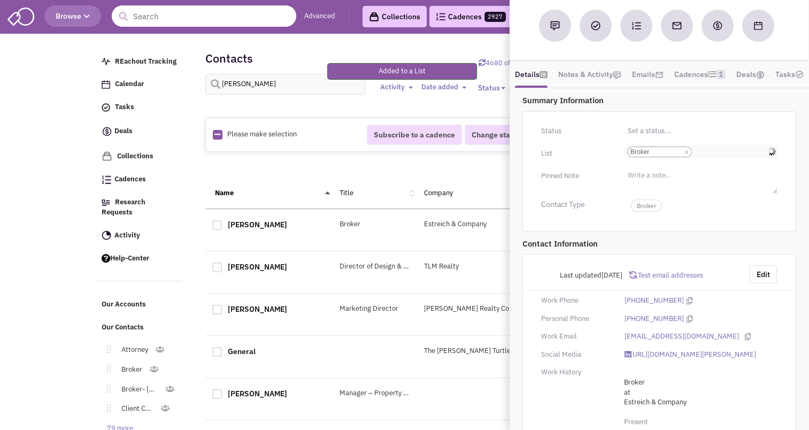
click at [711, 154] on input "Select a list... Broker Select a list... × Broker" at bounding box center [706, 151] width 24 height 11
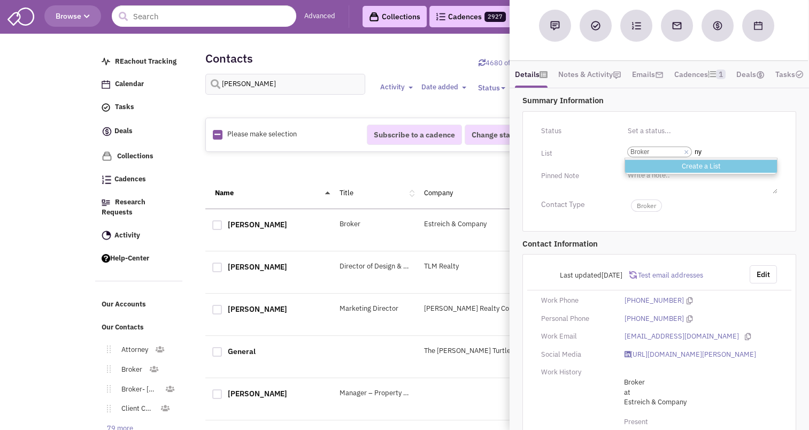
type input "ny"
click at [700, 172] on li "Create a List" at bounding box center [701, 166] width 152 height 14
click at [0, 0] on select "Select a list... Broker" at bounding box center [0, 0] width 0 height 0
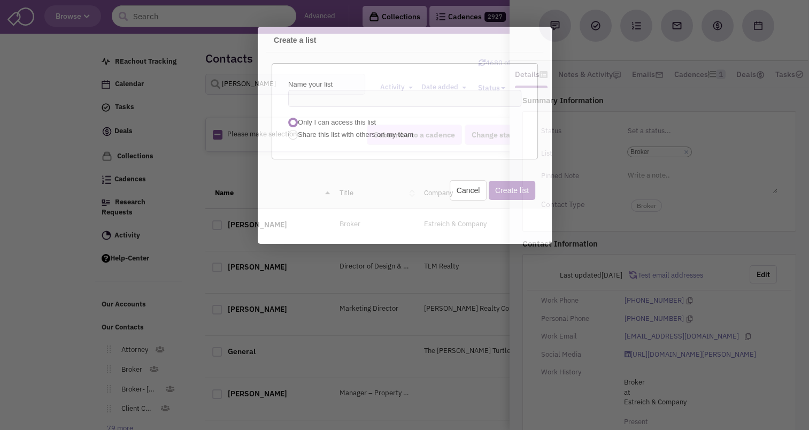
scroll to position [0, 0]
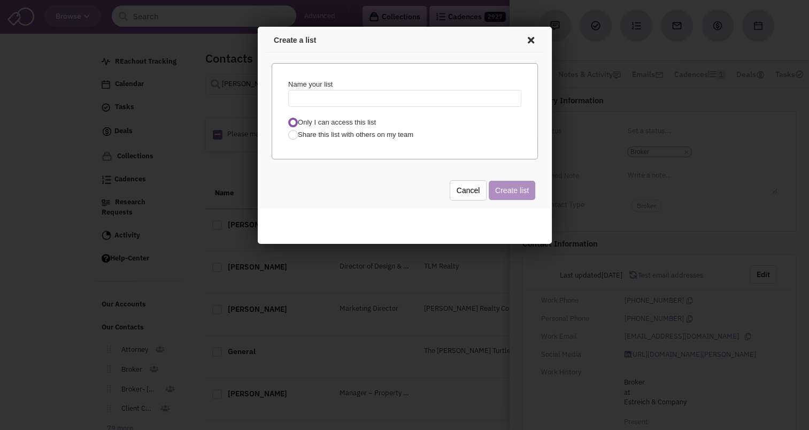
click at [348, 96] on input "text" at bounding box center [402, 96] width 233 height 17
type input "Broker - [GEOGRAPHIC_DATA]"
click at [290, 133] on div at bounding box center [291, 133] width 10 height 10
click at [296, 133] on input "Share this list with others on my team" at bounding box center [299, 133] width 7 height 7
radio input "true"
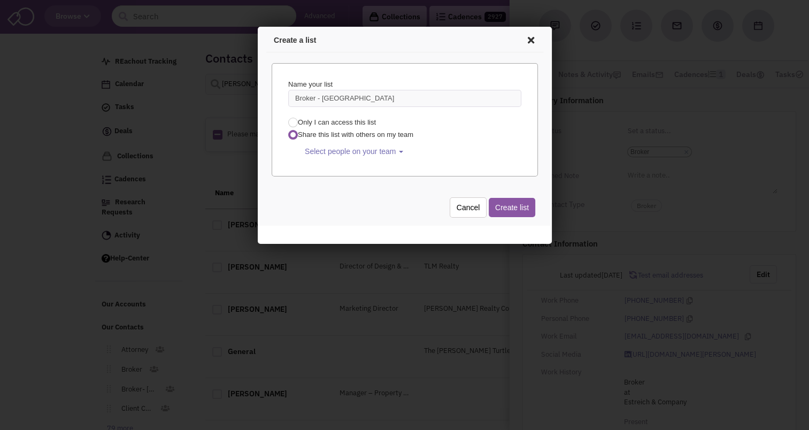
click at [320, 150] on span "Select people on your team" at bounding box center [348, 149] width 91 height 9
click at [309, 187] on span at bounding box center [311, 187] width 7 height 7
click at [311, 185] on input "Select all" at bounding box center [311, 185] width 0 height 0
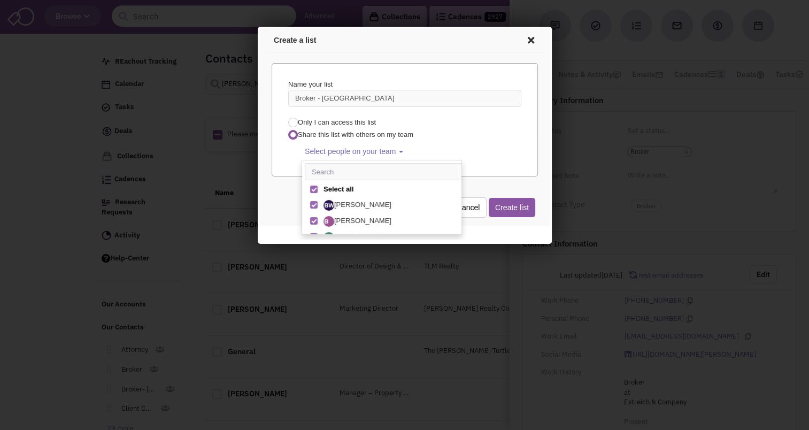
select select "2408"
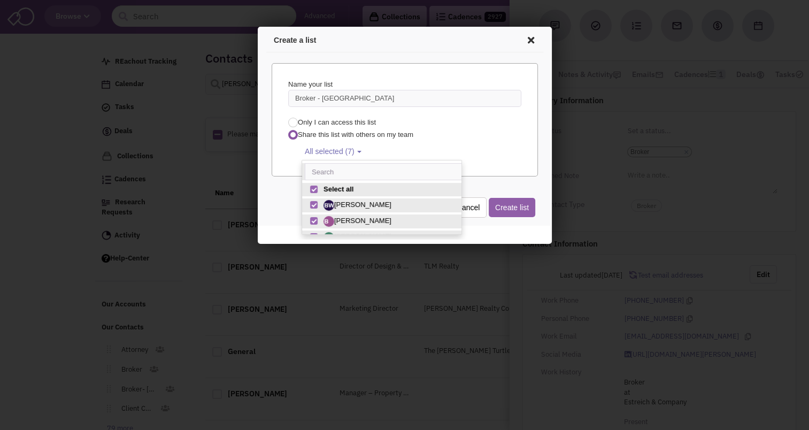
click at [511, 204] on button "Create list" at bounding box center [509, 205] width 47 height 19
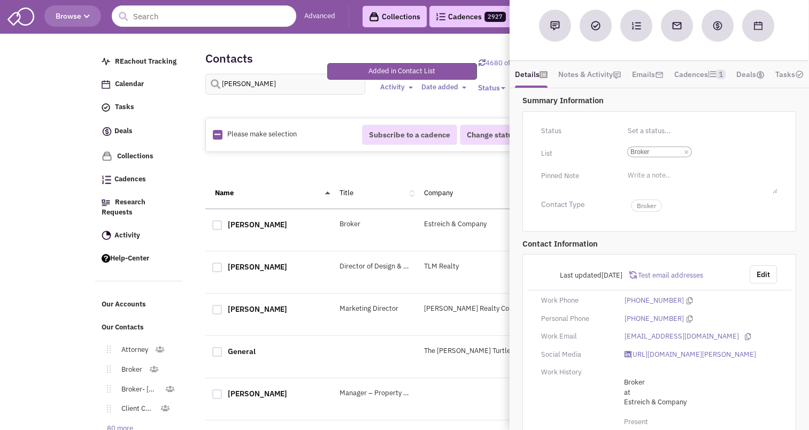
select select
click at [715, 153] on input "Select a list... Broker Create a List Select a list... × Broker" at bounding box center [706, 151] width 24 height 11
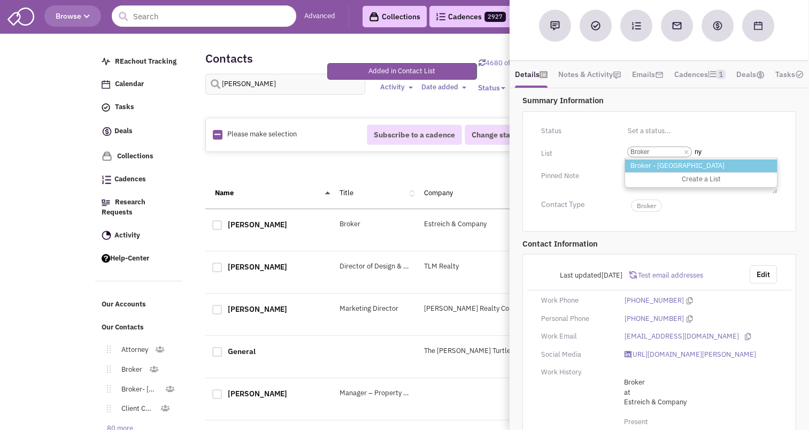
type input "ny"
click at [695, 169] on li "Broker - [GEOGRAPHIC_DATA]" at bounding box center [701, 165] width 152 height 13
click at [0, 0] on select "Select a list... Broker Create a List" at bounding box center [0, 0] width 0 height 0
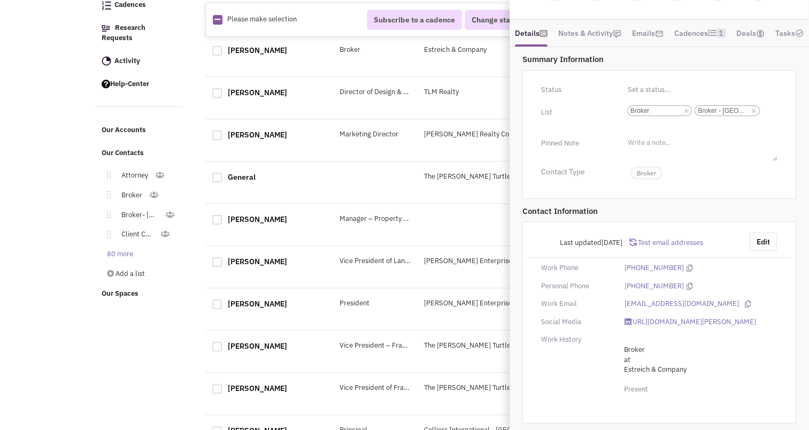
scroll to position [175, 0]
click at [759, 233] on button "Edit" at bounding box center [762, 242] width 27 height 18
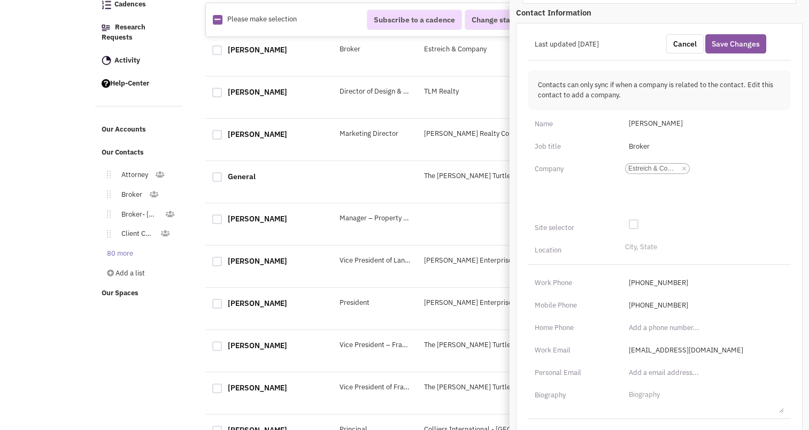
scroll to position [334, 0]
click at [630, 249] on li "City, State" at bounding box center [639, 245] width 35 height 8
click at [0, 0] on select "City, State" at bounding box center [0, 0] width 0 height 0
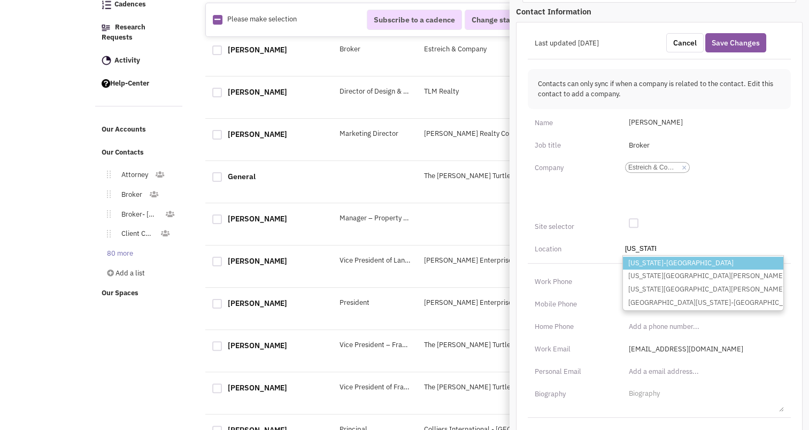
type input "new york"
click at [659, 267] on li "[US_STATE]-[GEOGRAPHIC_DATA]" at bounding box center [703, 263] width 160 height 13
click at [0, 0] on select "City, State new york New York-NY New York Mills-MN New York Mills-NY West New Y…" at bounding box center [0, 0] width 0 height 0
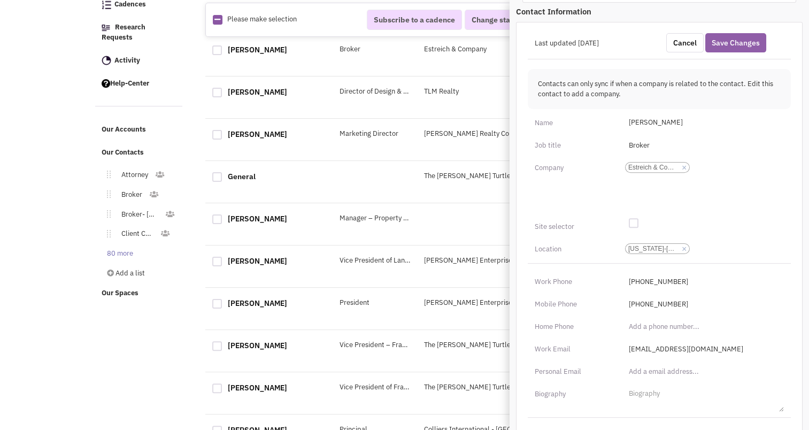
click at [724, 49] on button "Save Changes" at bounding box center [735, 42] width 61 height 19
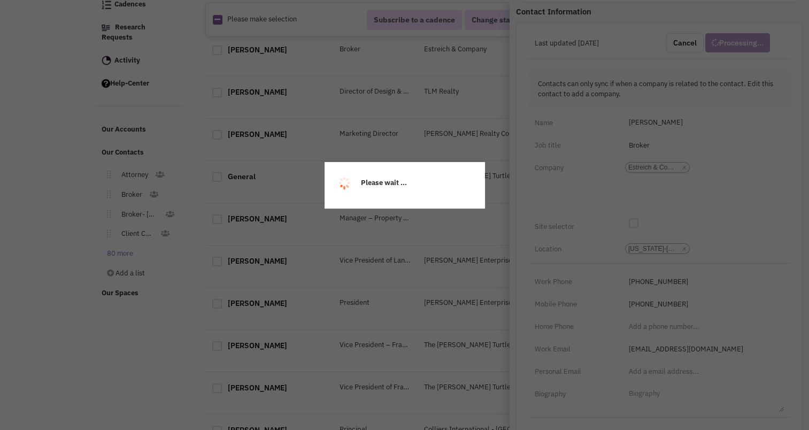
scroll to position [160, 0]
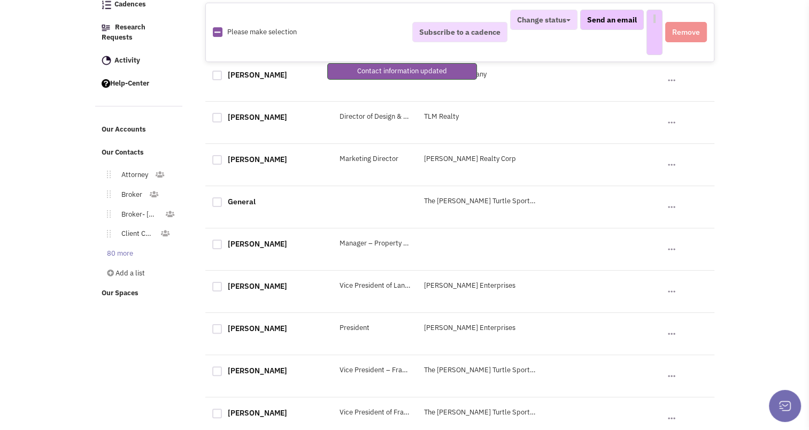
select select
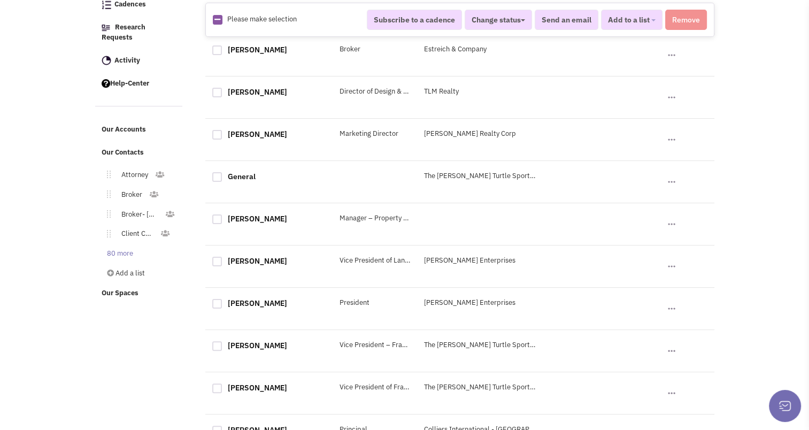
scroll to position [0, 0]
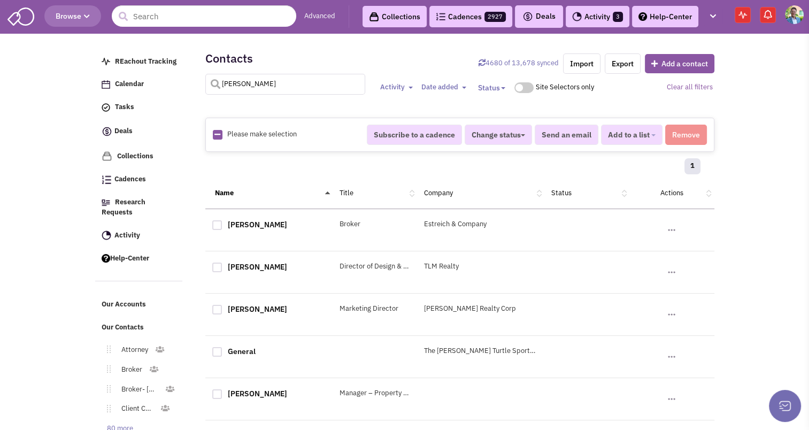
click at [278, 88] on input "greene" at bounding box center [285, 84] width 160 height 21
type input "heilman"
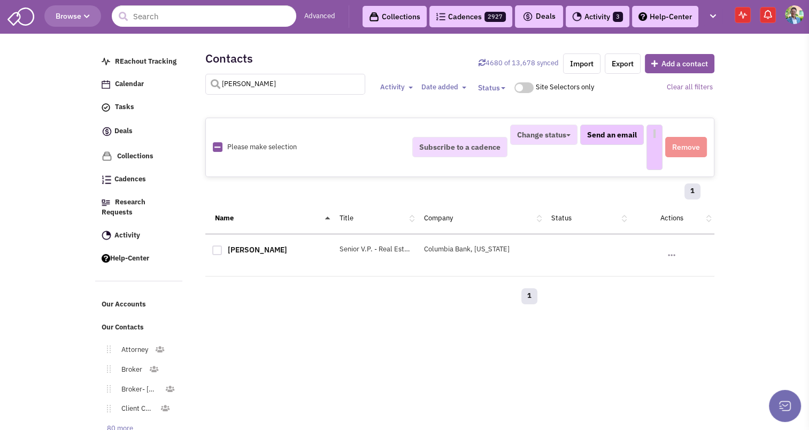
select select
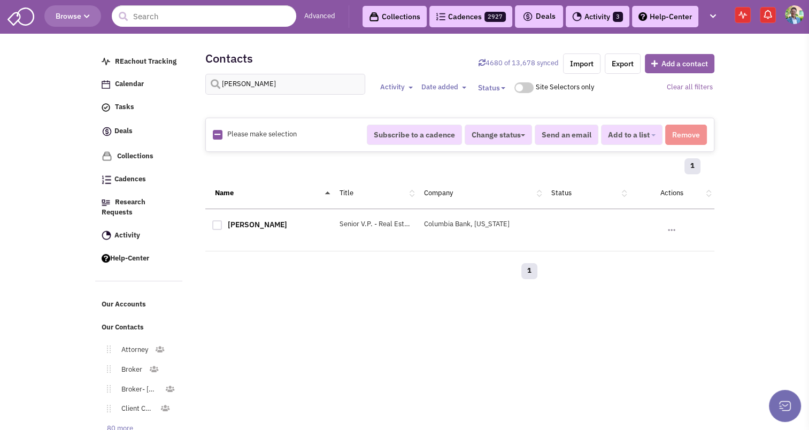
click at [672, 69] on button "Add a contact" at bounding box center [679, 63] width 69 height 19
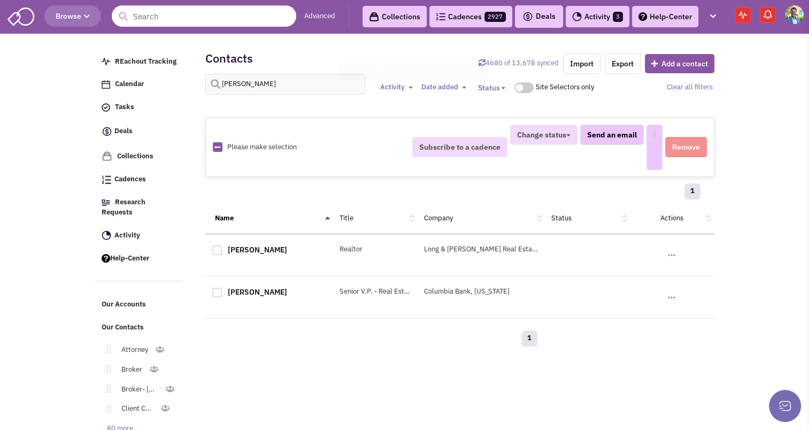
select select
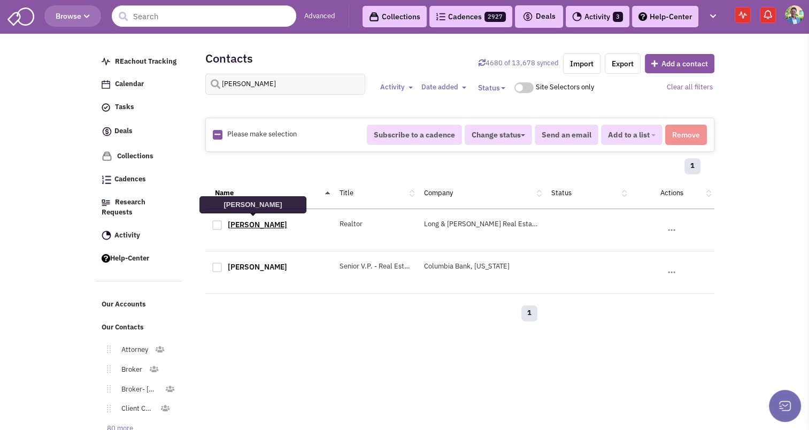
click at [262, 221] on link "[PERSON_NAME]" at bounding box center [257, 225] width 59 height 10
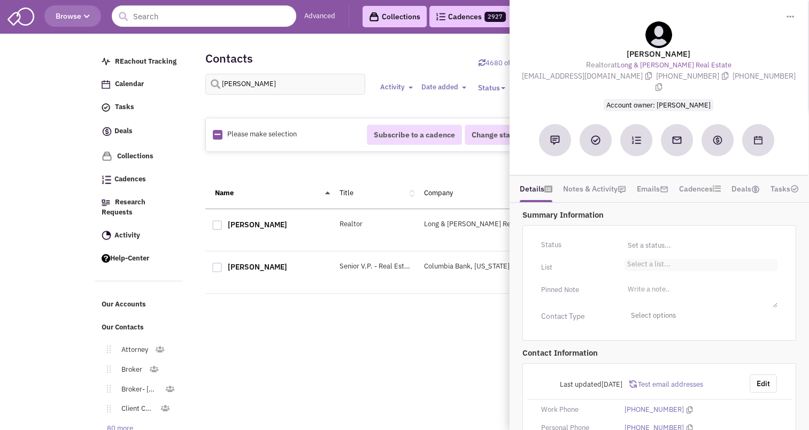
click at [656, 259] on li "Select a list..." at bounding box center [647, 263] width 46 height 8
click at [0, 0] on select "Select a list..." at bounding box center [0, 0] width 0 height 0
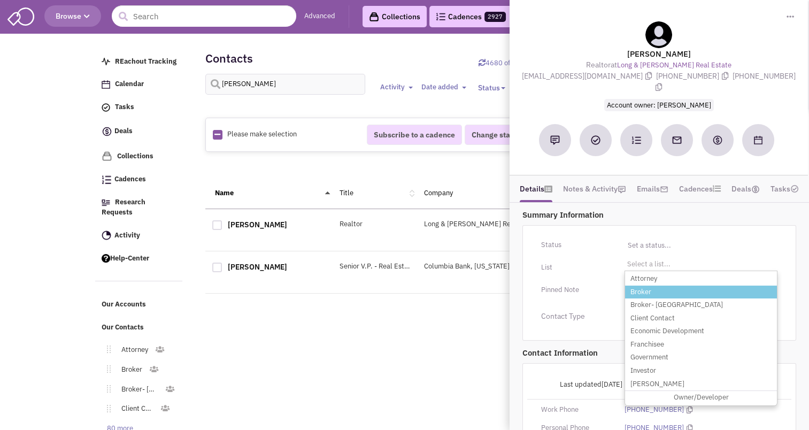
click at [647, 285] on li "Broker" at bounding box center [701, 291] width 152 height 13
click at [0, 0] on select "Select a list..." at bounding box center [0, 0] width 0 height 0
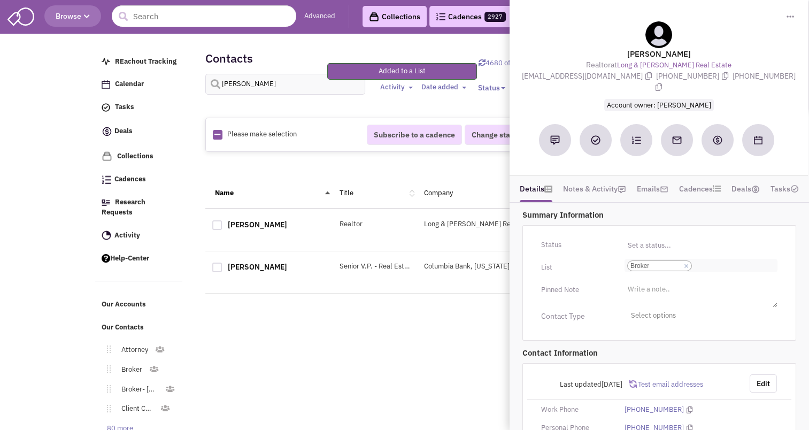
click at [695, 260] on input "Select a list... Broker Select a list... × Broker" at bounding box center [706, 265] width 24 height 11
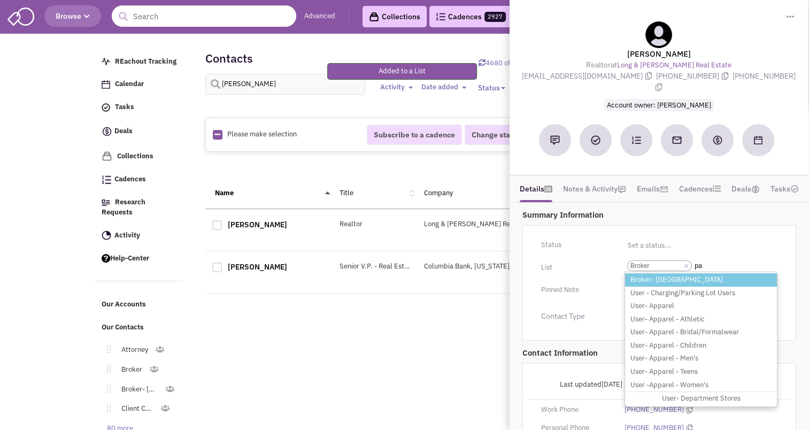
type input "pa"
click at [674, 273] on li "Broker- [GEOGRAPHIC_DATA]" at bounding box center [701, 279] width 152 height 13
click at [0, 0] on select "Select a list... Broker" at bounding box center [0, 0] width 0 height 0
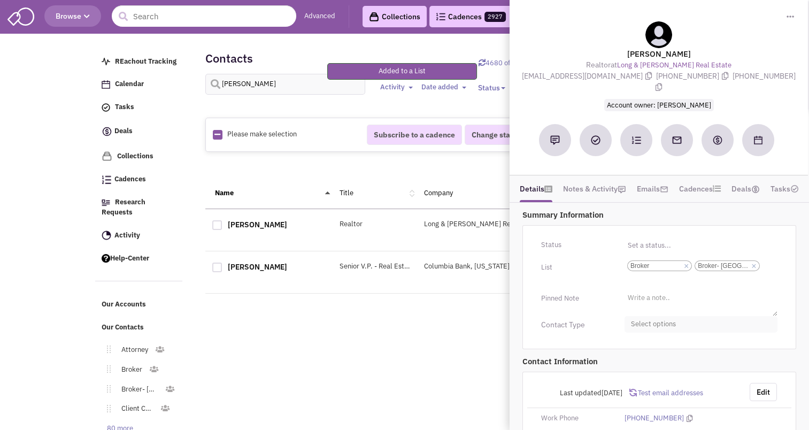
click at [659, 316] on span "Select options" at bounding box center [700, 324] width 153 height 17
click at [635, 362] on div at bounding box center [635, 367] width 10 height 10
checkbox input "true"
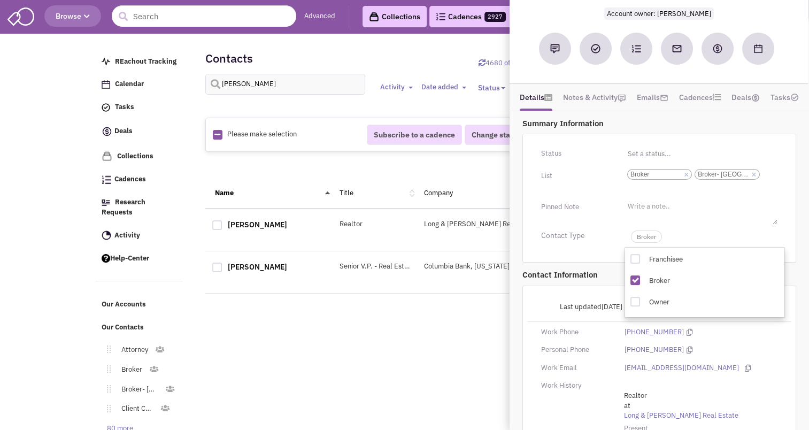
scroll to position [117, 0]
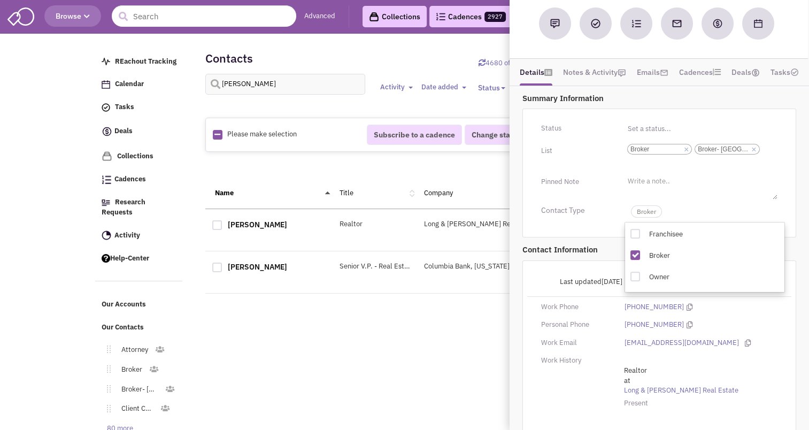
click at [565, 367] on div "Work History Realtor at Long & Foster Real Estate Present" at bounding box center [659, 386] width 264 height 63
click at [639, 206] on span "Broker" at bounding box center [700, 209] width 153 height 21
click at [765, 272] on button "Edit" at bounding box center [762, 281] width 27 height 18
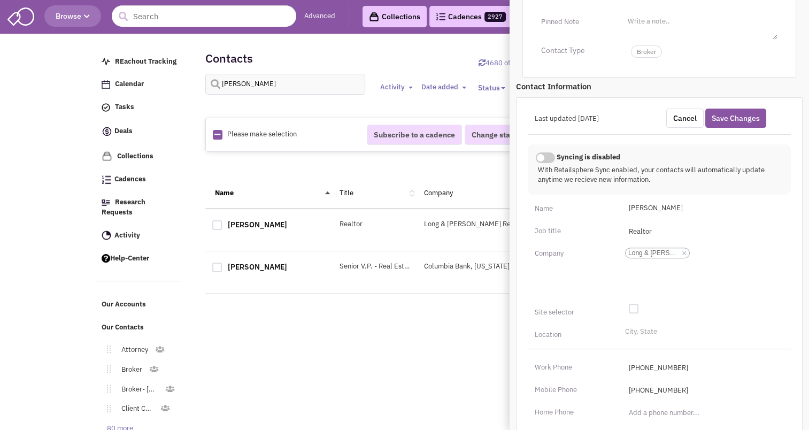
scroll to position [277, 0]
click at [635, 328] on input "City, State" at bounding box center [637, 333] width 24 height 11
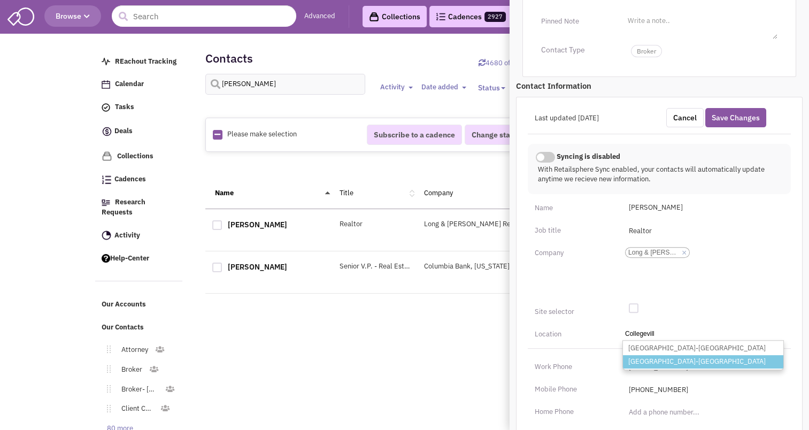
type input "Collegevill"
click at [648, 355] on li "Collegeville-PA" at bounding box center [703, 361] width 160 height 13
click at [0, 0] on select "City, State Collegevill Collegeville-MN Collegeville-PA" at bounding box center [0, 0] width 0 height 0
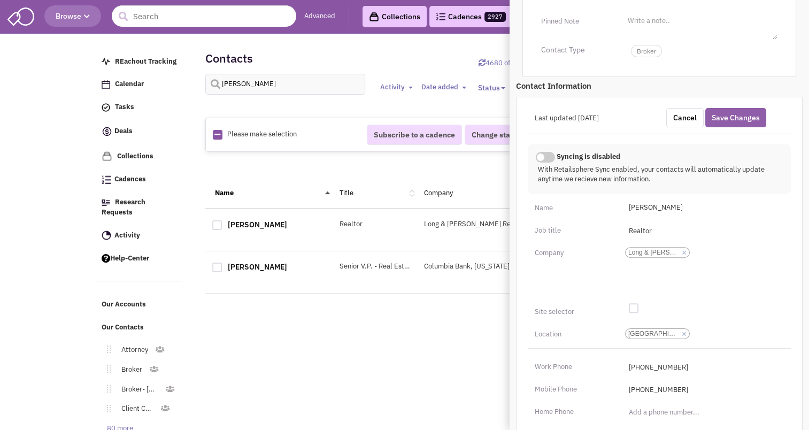
click at [733, 108] on button "Save Changes" at bounding box center [735, 117] width 61 height 19
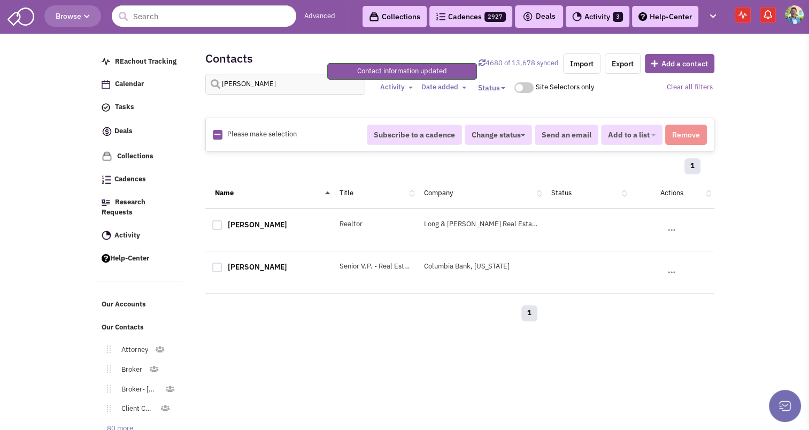
scroll to position [126, 0]
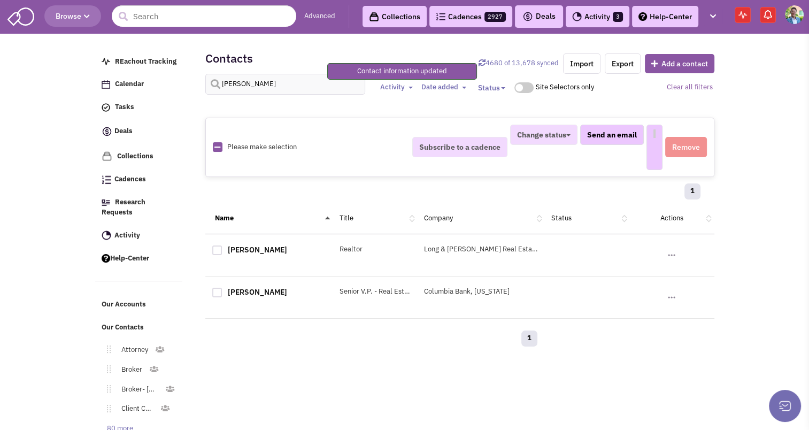
select select
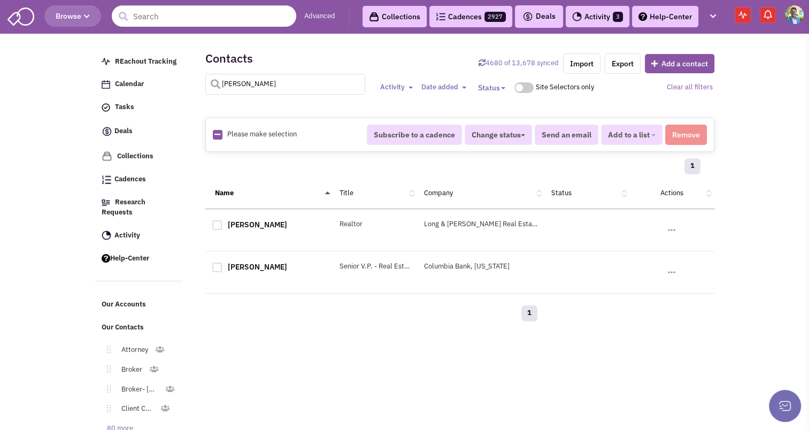
click at [267, 79] on input "heilman" at bounding box center [285, 84] width 160 height 21
type input "berman"
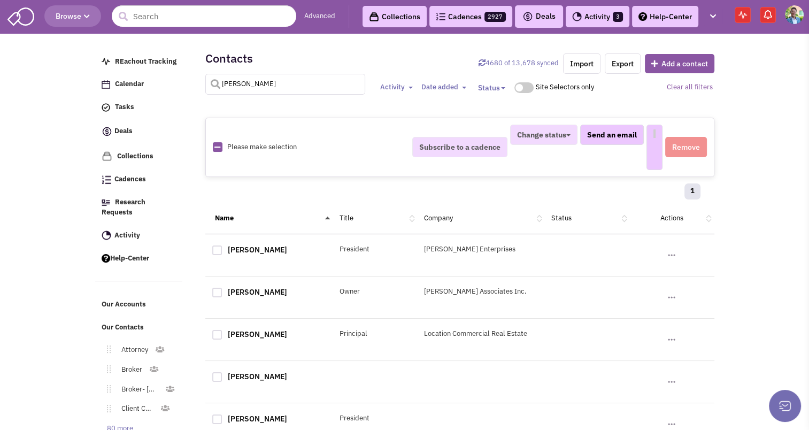
select select
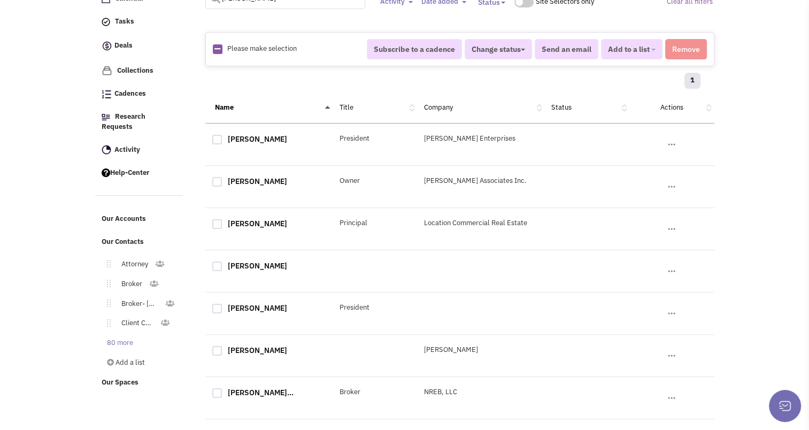
scroll to position [0, 0]
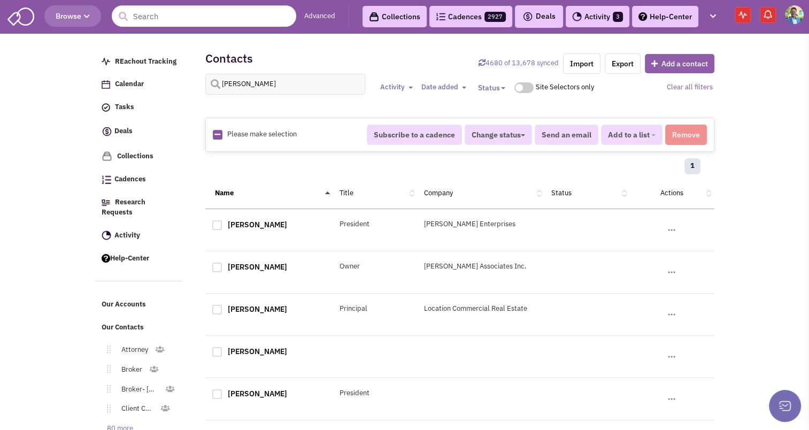
click at [669, 57] on button "Add a contact" at bounding box center [679, 63] width 69 height 19
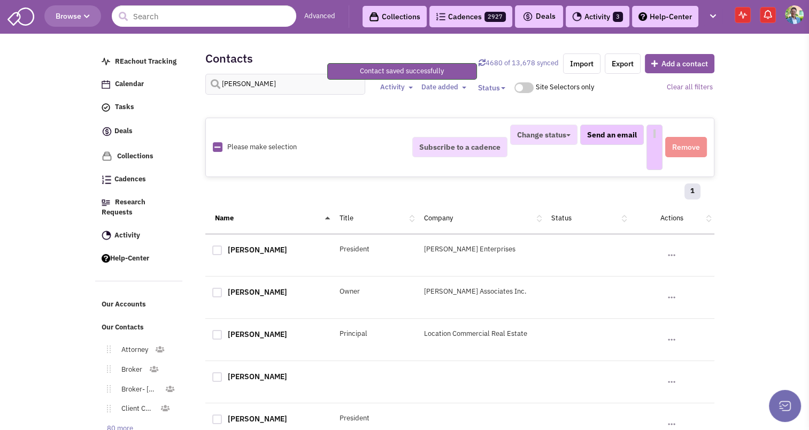
select select
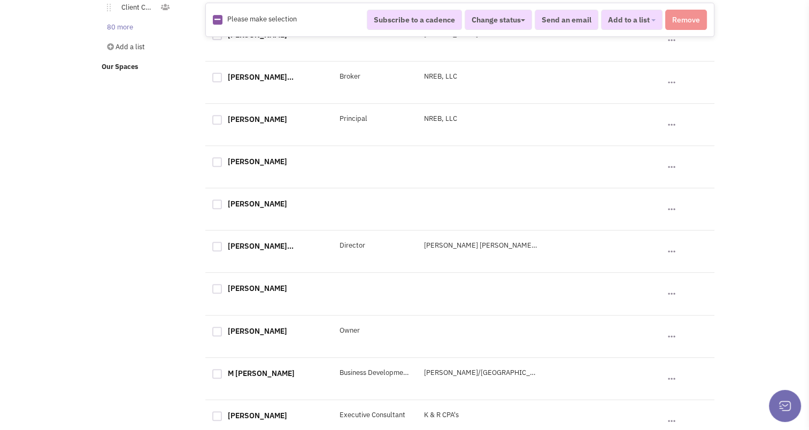
scroll to position [535, 0]
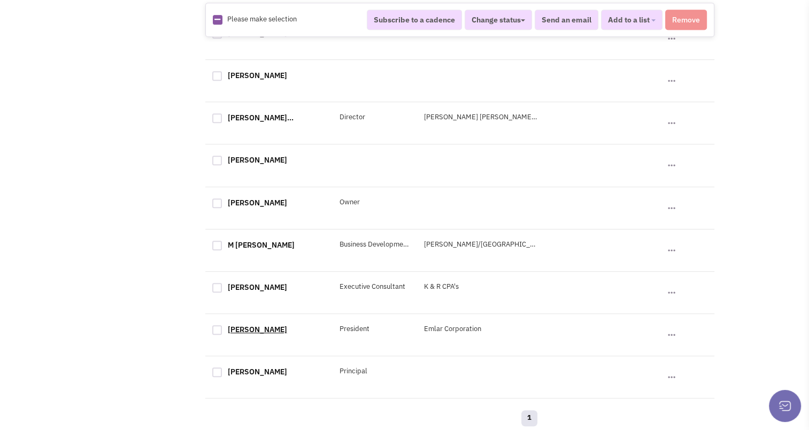
click at [264, 330] on link "[PERSON_NAME]" at bounding box center [257, 329] width 59 height 10
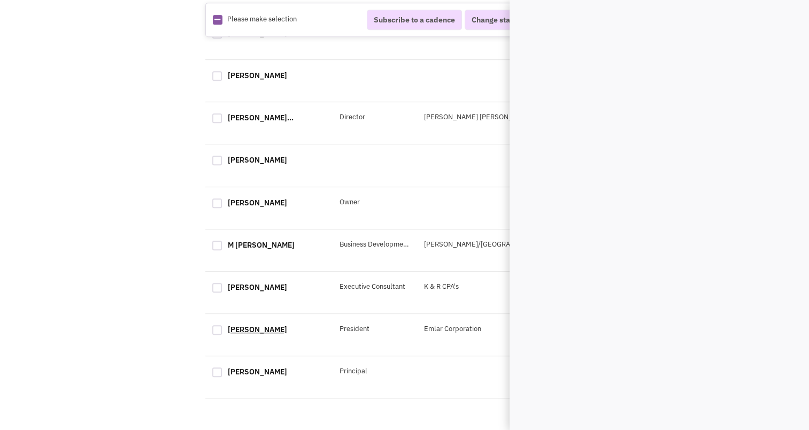
scroll to position [0, 0]
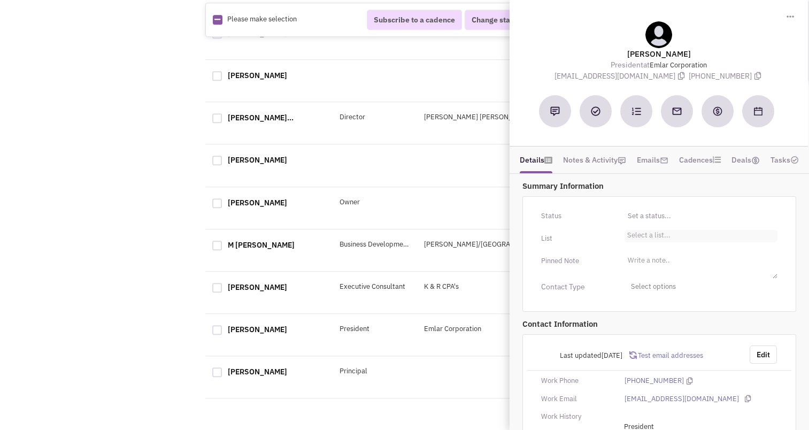
click at [669, 233] on ul "Select a list..." at bounding box center [700, 236] width 153 height 12
click at [0, 0] on select "Select a list..." at bounding box center [0, 0] width 0 height 0
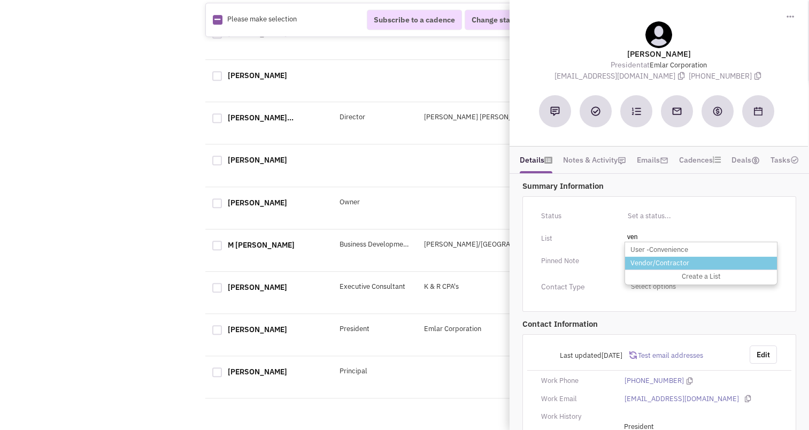
type input "ven"
click at [649, 261] on li "Vendor/Contractor" at bounding box center [701, 263] width 152 height 13
click at [0, 0] on select "Select a list..." at bounding box center [0, 0] width 0 height 0
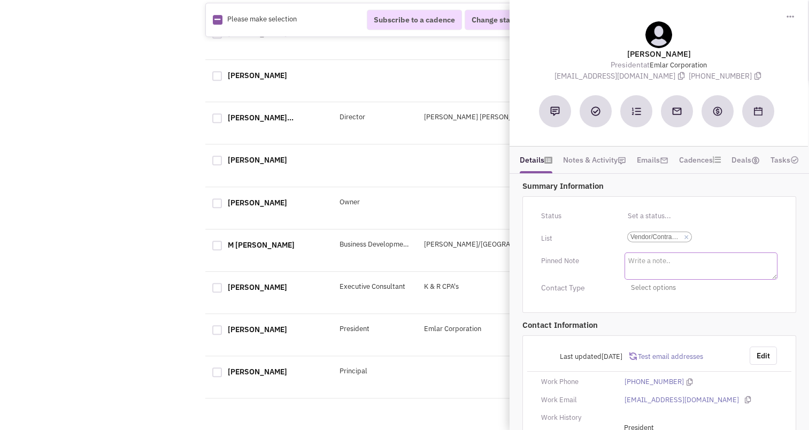
click at [675, 265] on textarea at bounding box center [700, 265] width 153 height 27
type textarea "Business Consultation"
click at [590, 291] on div "Contact Type Select options Toggle Dropdown Franchisee" at bounding box center [659, 287] width 264 height 17
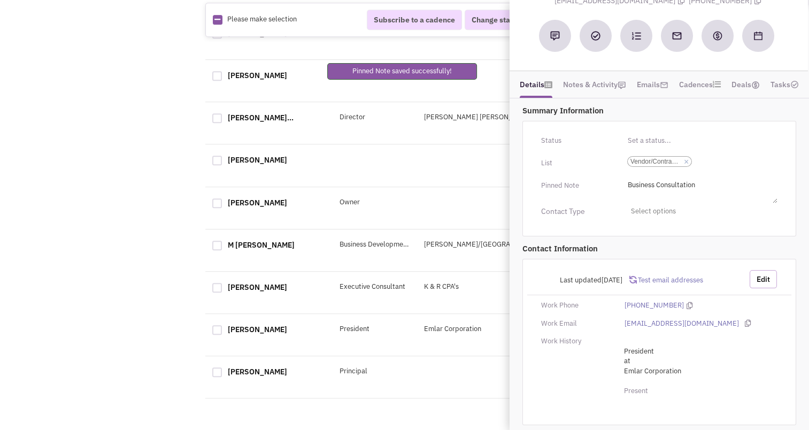
click at [761, 270] on button "Edit" at bounding box center [762, 279] width 27 height 18
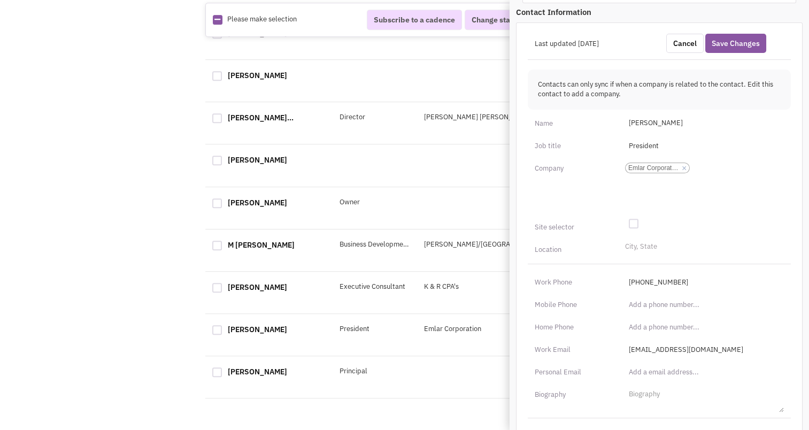
scroll to position [409, 0]
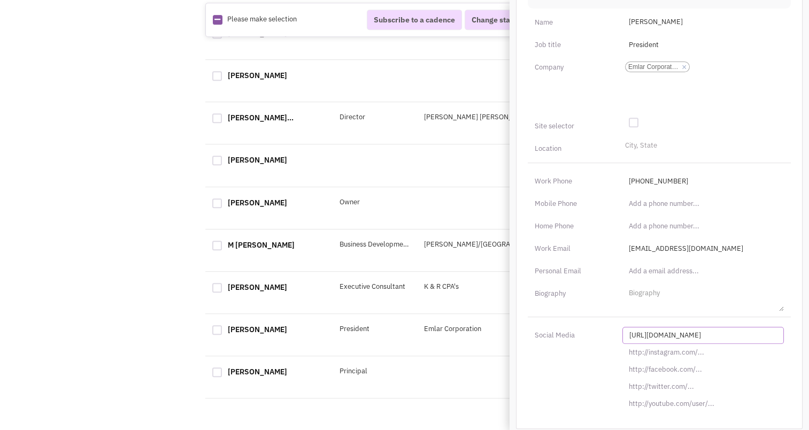
click at [659, 327] on input "[URL][DOMAIN_NAME]" at bounding box center [702, 335] width 161 height 17
paste input "s://www.linkedin.com/in/emlarcorp"
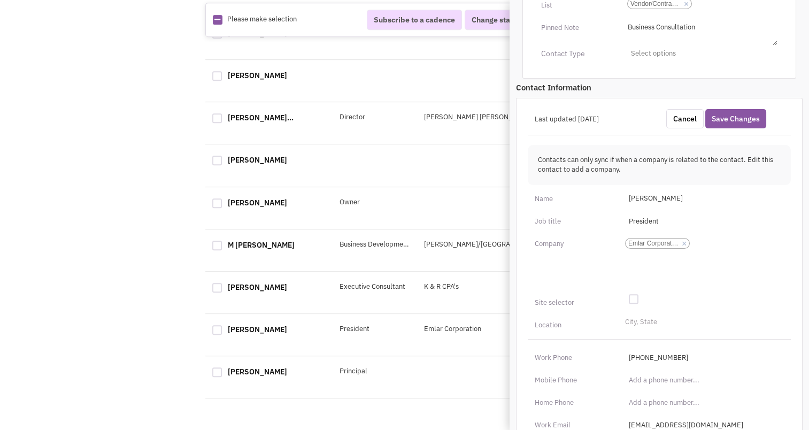
scroll to position [231, 0]
type input "https://www.linkedin.com/in/emlarcorp/"
click at [734, 112] on button "Save Changes" at bounding box center [735, 120] width 61 height 19
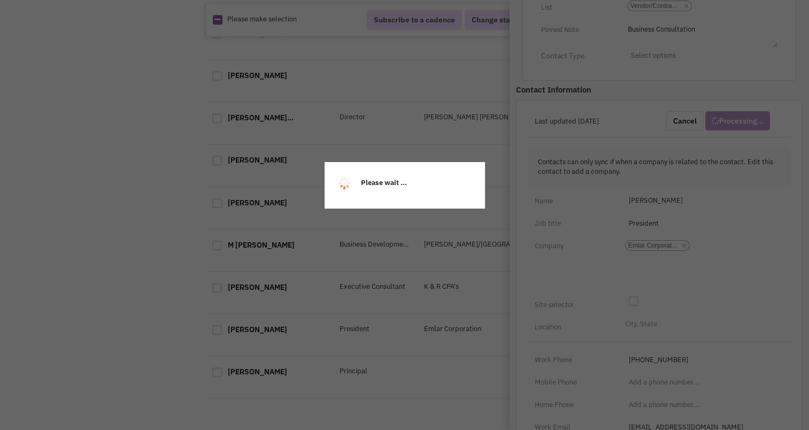
scroll to position [94, 0]
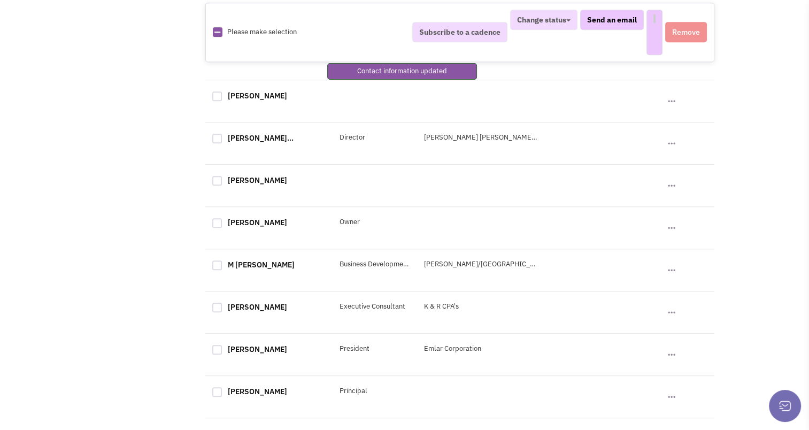
select select
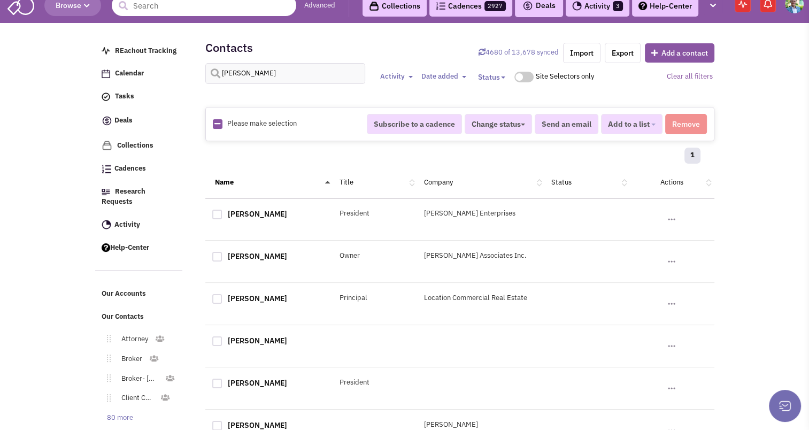
scroll to position [0, 0]
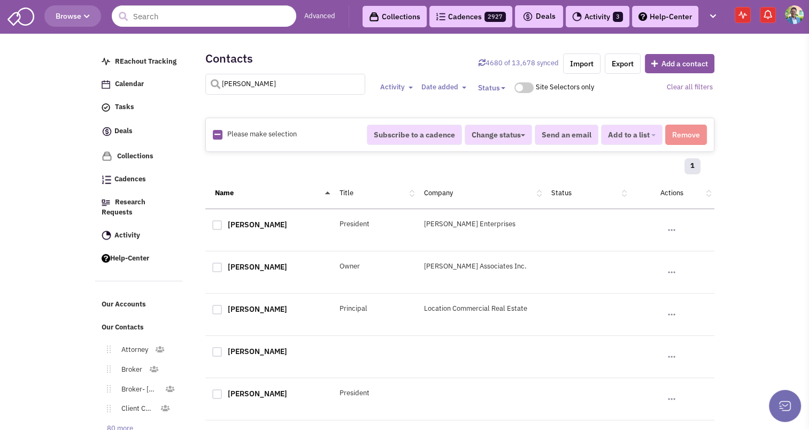
click at [246, 89] on input "berman" at bounding box center [285, 84] width 160 height 21
type input "botelho"
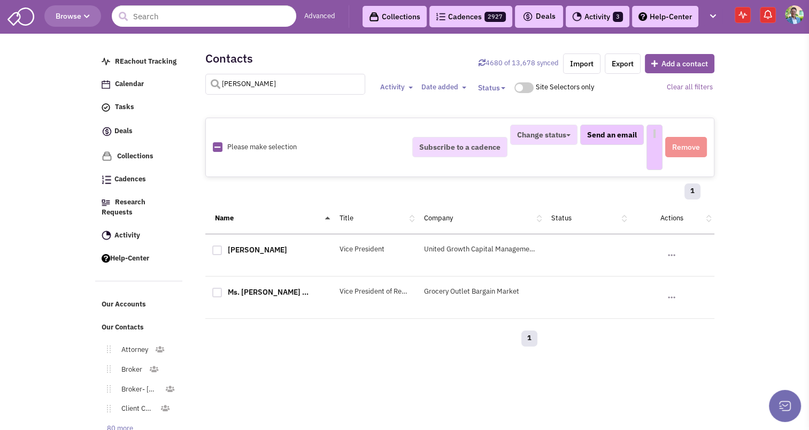
select select
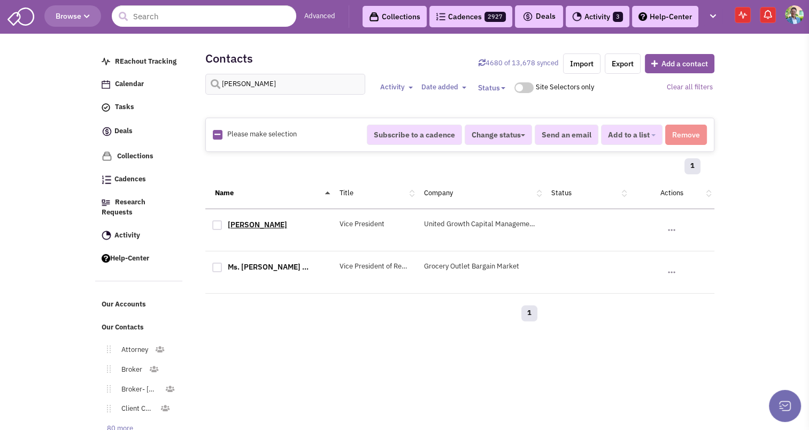
click at [252, 226] on link "Carmelita Botelho" at bounding box center [257, 225] width 59 height 10
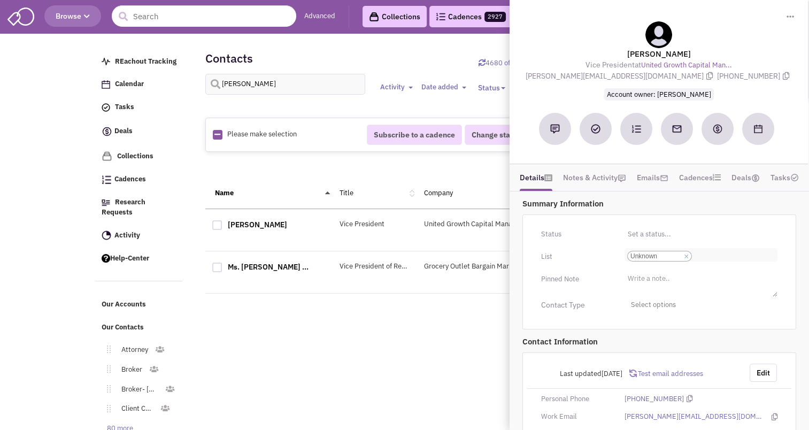
click at [685, 254] on link "×" at bounding box center [686, 257] width 5 height 10
click at [0, 0] on select "Select a list... Unknown" at bounding box center [0, 0] width 0 height 0
click at [670, 252] on ul "Select a list..." at bounding box center [700, 254] width 153 height 12
click at [0, 0] on select "Select a list..." at bounding box center [0, 0] width 0 height 0
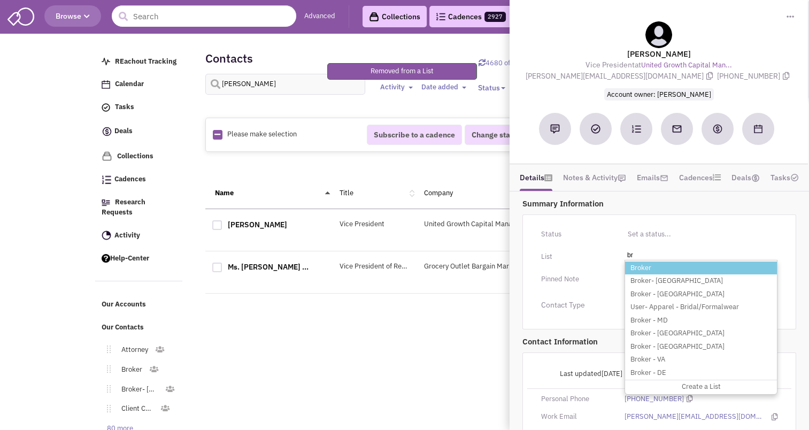
type input "br"
click at [649, 264] on li "Broker" at bounding box center [701, 267] width 152 height 13
click at [0, 0] on select "Select a list..." at bounding box center [0, 0] width 0 height 0
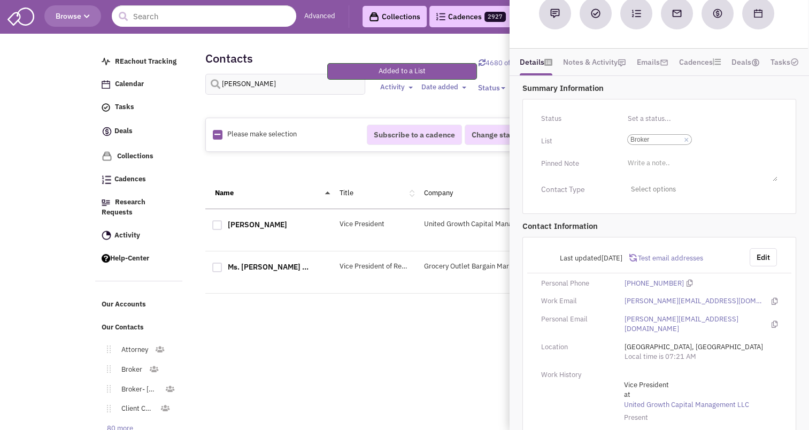
scroll to position [131, 0]
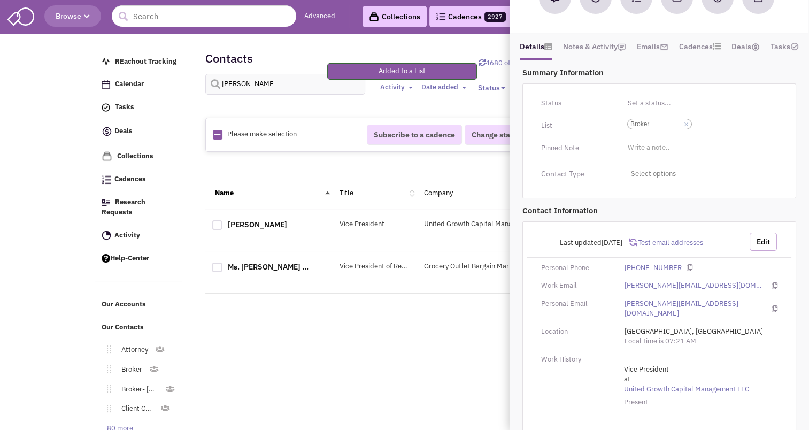
click at [768, 233] on button "Edit" at bounding box center [762, 242] width 27 height 18
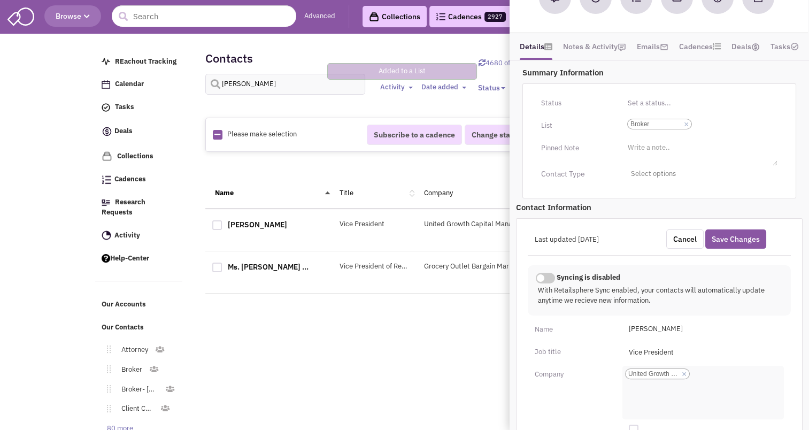
scroll to position [253, 0]
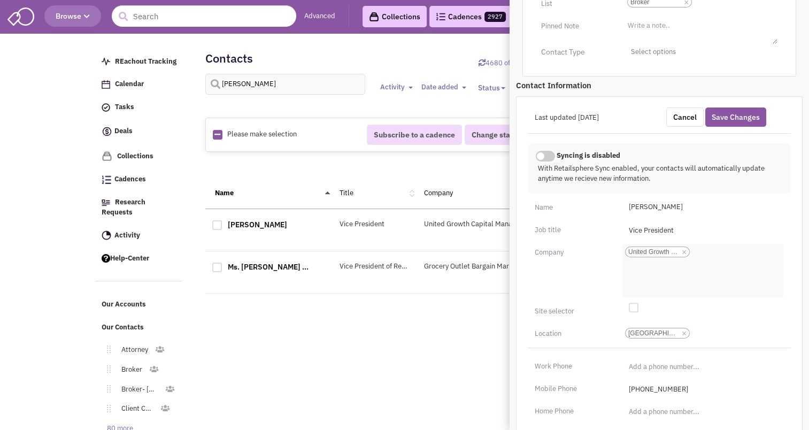
click at [683, 252] on link "×" at bounding box center [684, 253] width 5 height 10
click at [0, 0] on select "United Growth Capital Management LLC" at bounding box center [0, 0] width 0 height 0
click at [633, 248] on li "Add a company" at bounding box center [647, 248] width 51 height 8
click at [0, 0] on select "Add a company" at bounding box center [0, 0] width 0 height 0
type input "CMB Real Estate Solutions"
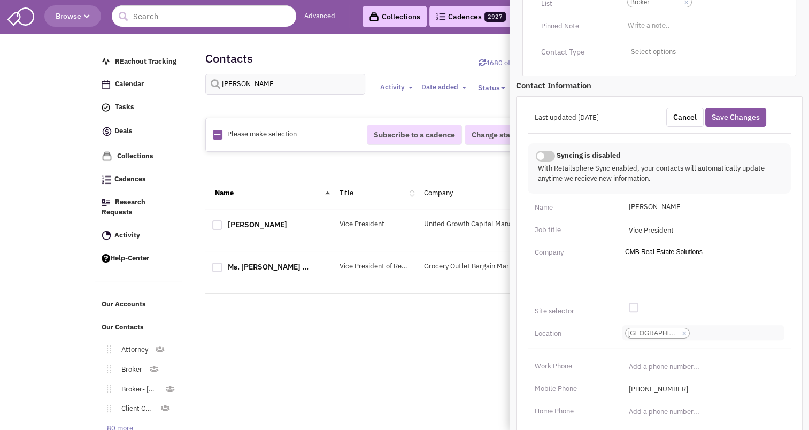
click at [679, 329] on li "× San Rafael-CA" at bounding box center [657, 333] width 65 height 11
click at [0, 0] on select "San Rafael-CA" at bounding box center [0, 0] width 0 height 0
click at [686, 328] on li "× San Rafael-CA" at bounding box center [657, 333] width 65 height 11
click at [0, 0] on select "San Rafael-CA" at bounding box center [0, 0] width 0 height 0
click at [683, 330] on link "×" at bounding box center [684, 334] width 5 height 10
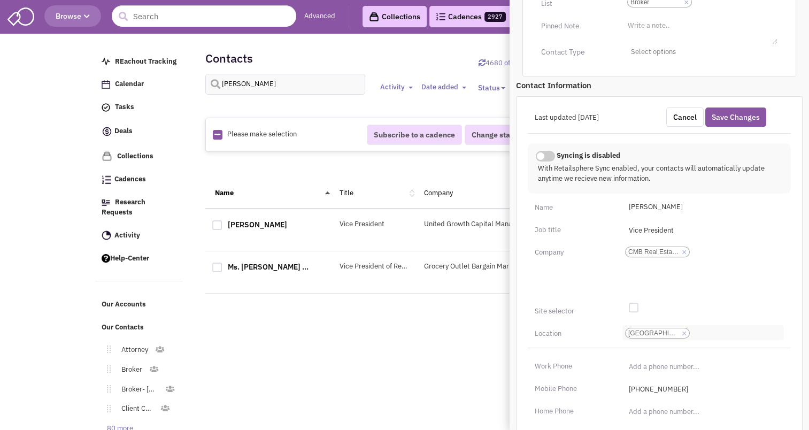
click at [0, 0] on select "San Rafael-CA" at bounding box center [0, 0] width 0 height 0
click at [652, 330] on li "City, State" at bounding box center [639, 329] width 35 height 8
click at [0, 0] on select "City, State" at bounding box center [0, 0] width 0 height 0
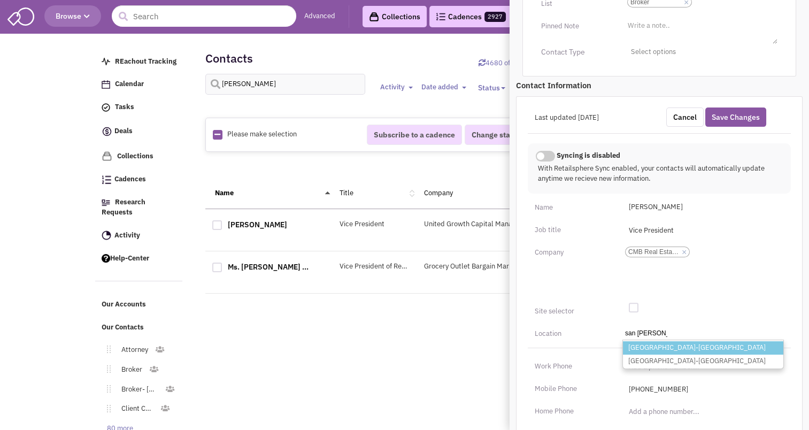
type input "san francis"
click at [651, 346] on li "San Francisco-CA" at bounding box center [703, 347] width 160 height 13
click at [0, 0] on select "City, State san francis San Francisco-CA South San Francisco-CA" at bounding box center [0, 0] width 0 height 0
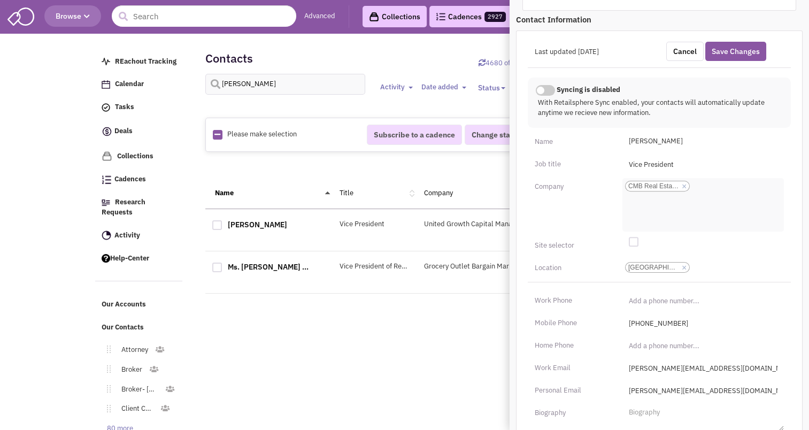
scroll to position [318, 0]
click at [646, 163] on input "Vice President" at bounding box center [702, 165] width 161 height 17
drag, startPoint x: 646, startPoint y: 163, endPoint x: 718, endPoint y: 165, distance: 72.7
click at [718, 165] on input "Vice President" at bounding box center [702, 165] width 161 height 17
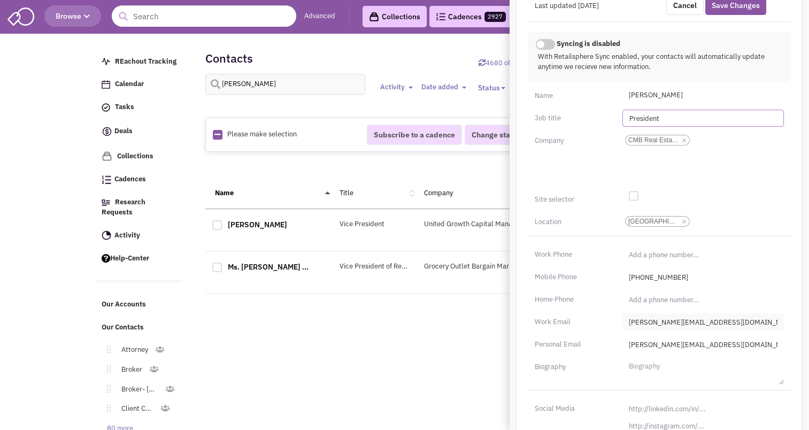
type input "President"
click at [734, 324] on input "carmelita@unitedgrowth.com" at bounding box center [702, 321] width 161 height 17
type input "carmbotelho@gmail.com"
click at [730, 344] on input "carmelita@unitedgrowth.com" at bounding box center [702, 344] width 161 height 17
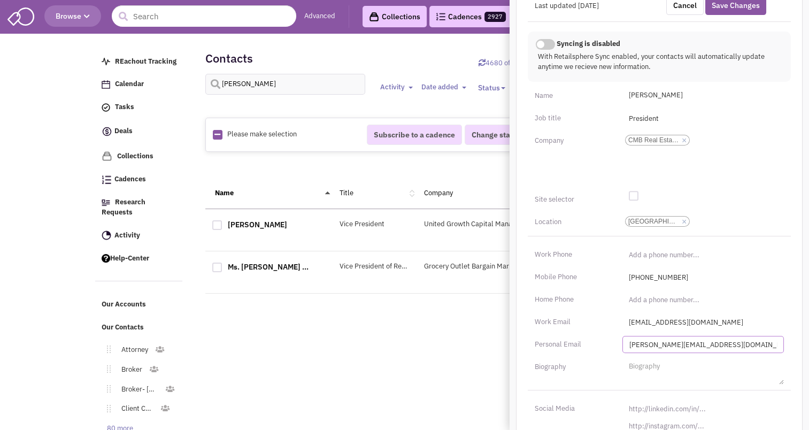
click at [730, 344] on input "carmelita@unitedgrowth.com" at bounding box center [702, 344] width 161 height 17
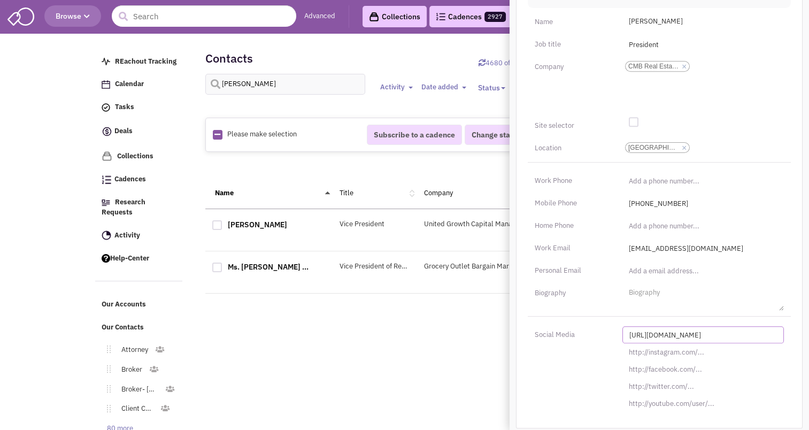
click at [667, 329] on input "[URL][DOMAIN_NAME]" at bounding box center [702, 334] width 161 height 17
paste input "s://www.linkedin.com/in/carmelitabotelho"
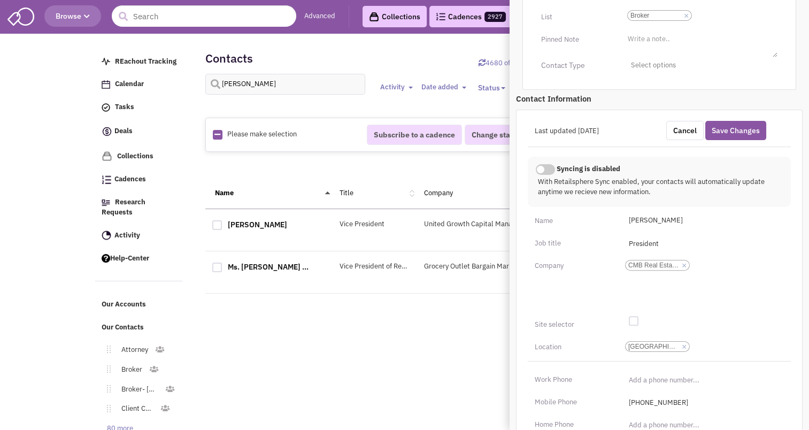
scroll to position [237, 0]
type input "https://www.linkedin.com/in/carmelitabotelho/"
click at [731, 123] on div "Cancel Save Changes" at bounding box center [725, 132] width 132 height 19
click at [133, 17] on input "text" at bounding box center [204, 15] width 184 height 21
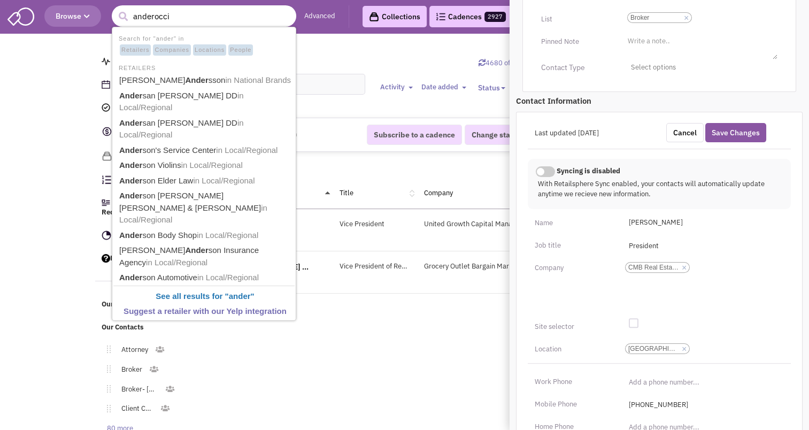
type input "anderocci"
click at [115, 9] on button "submit" at bounding box center [123, 17] width 16 height 16
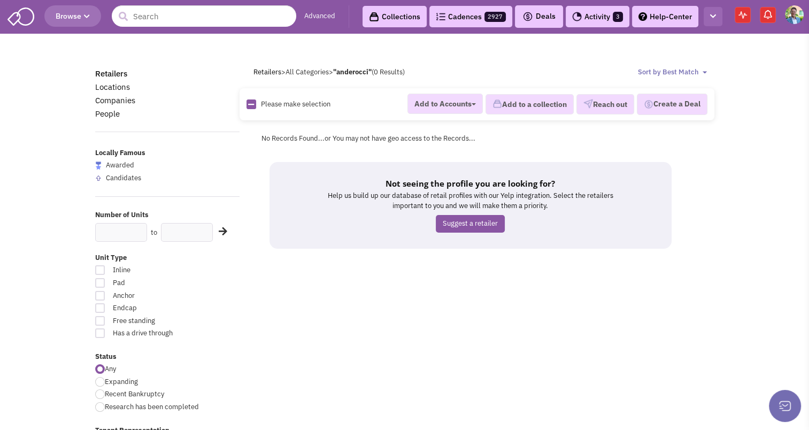
click at [709, 19] on button "button" at bounding box center [712, 17] width 19 height 20
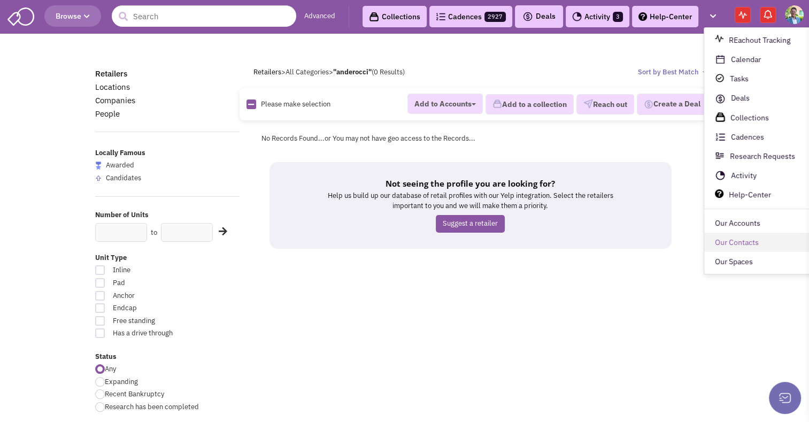
click at [723, 242] on link "Our Contacts" at bounding box center [762, 242] width 117 height 19
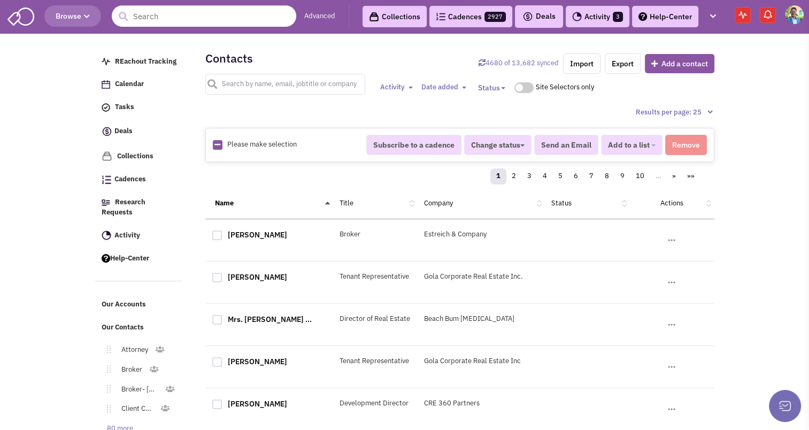
click at [273, 80] on input "text" at bounding box center [285, 84] width 160 height 21
type input "anderocci"
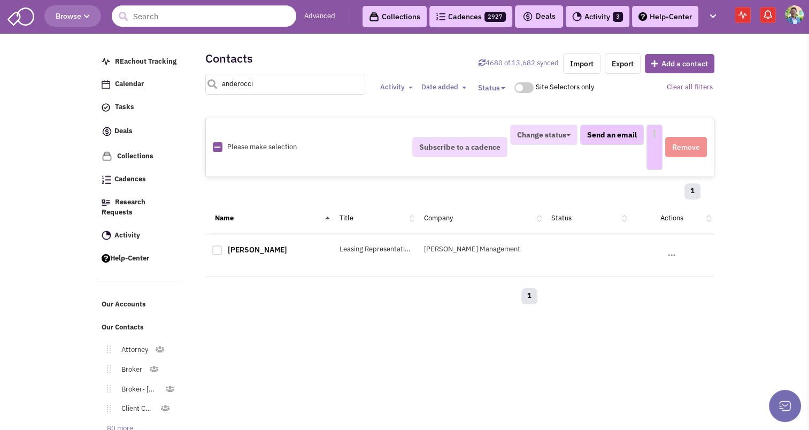
select select
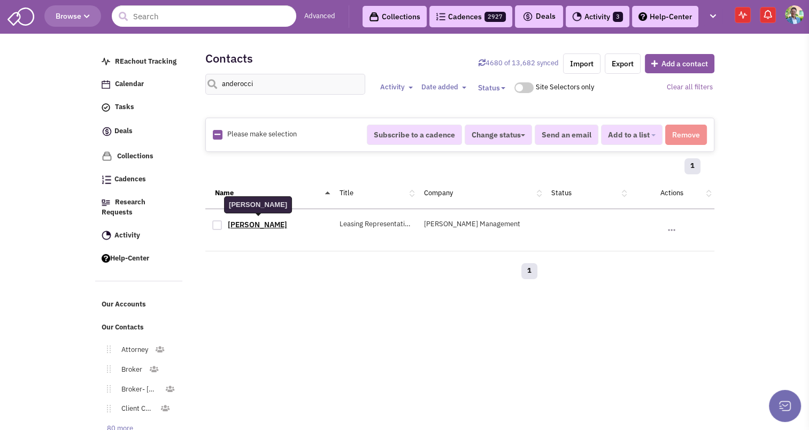
click at [263, 224] on link "[PERSON_NAME]" at bounding box center [257, 225] width 59 height 10
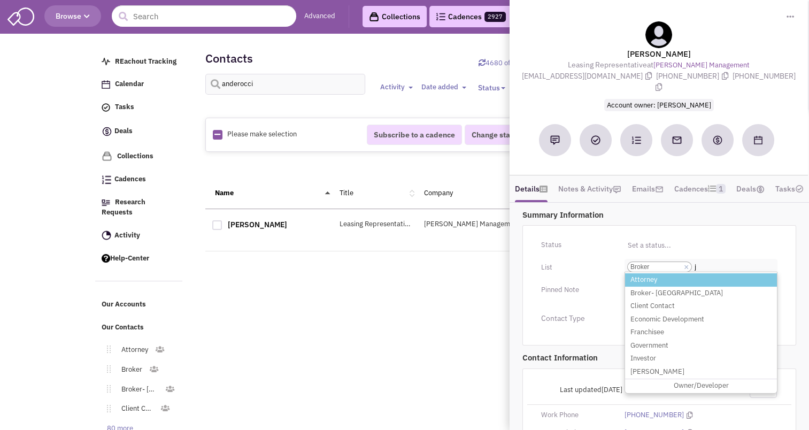
type input "j"
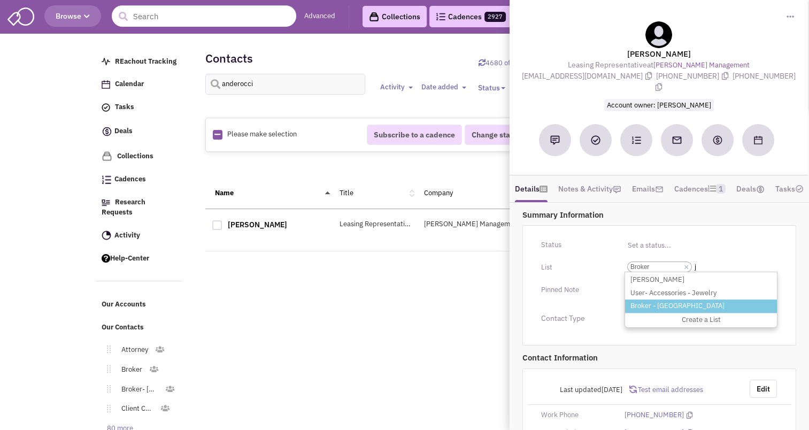
click at [648, 305] on li "Broker - [GEOGRAPHIC_DATA]" at bounding box center [701, 305] width 152 height 13
click at [0, 0] on select "Select a list... Broker" at bounding box center [0, 0] width 0 height 0
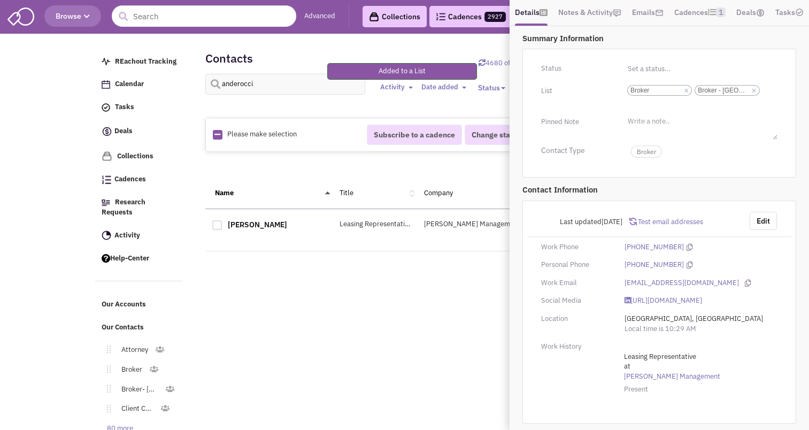
scroll to position [47, 0]
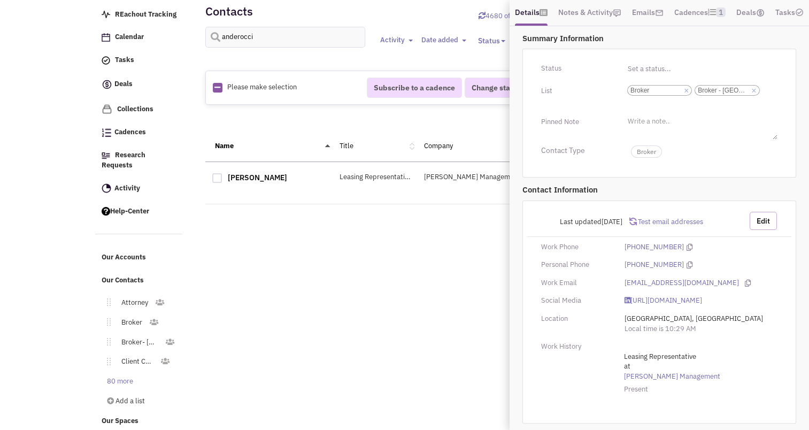
click at [760, 213] on button "Edit" at bounding box center [762, 221] width 27 height 18
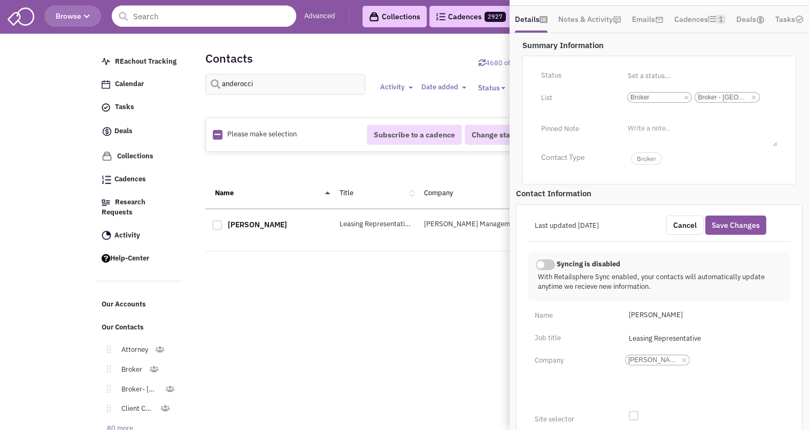
scroll to position [167, 0]
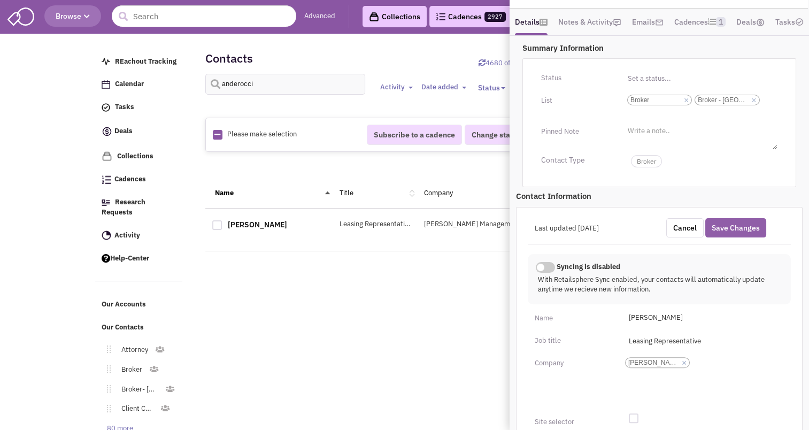
click at [748, 227] on button "Save Changes" at bounding box center [735, 227] width 61 height 19
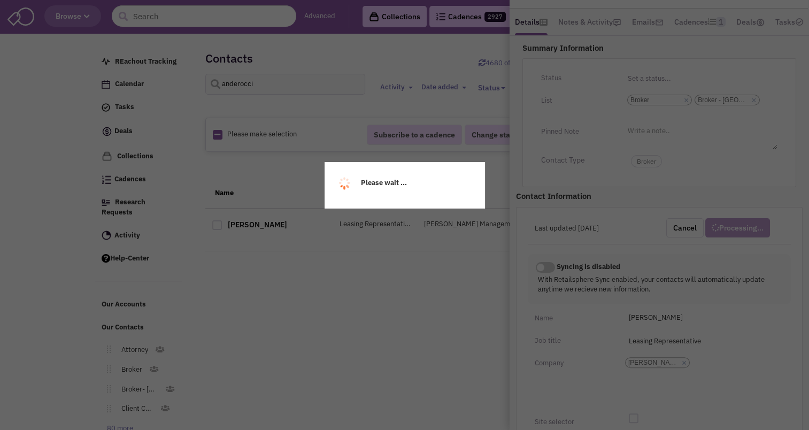
scroll to position [160, 0]
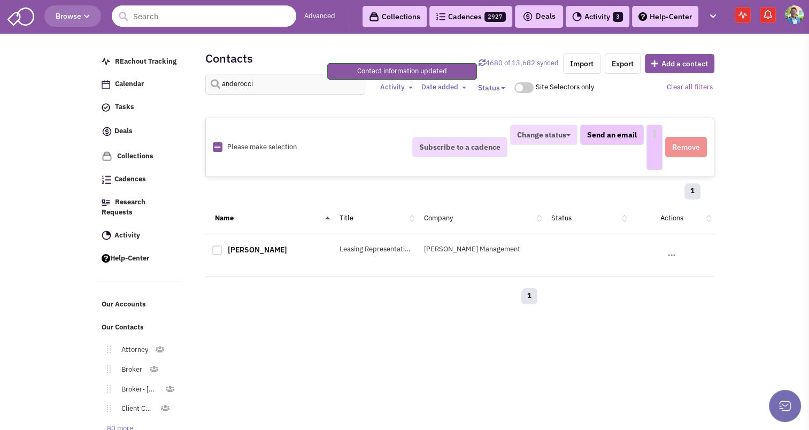
select select
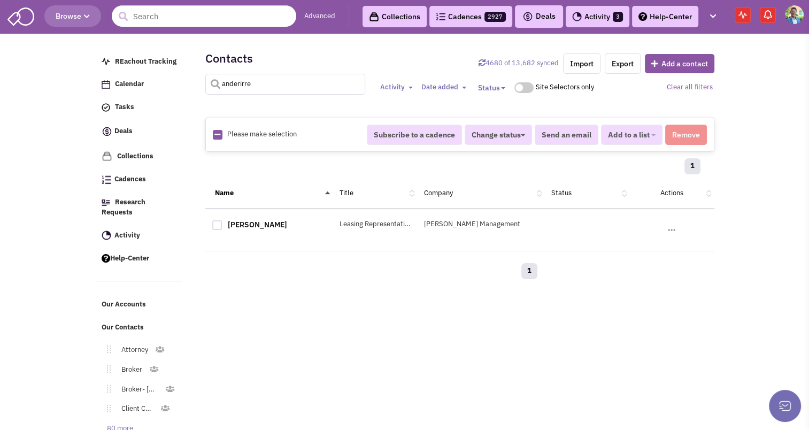
type input "anderirre"
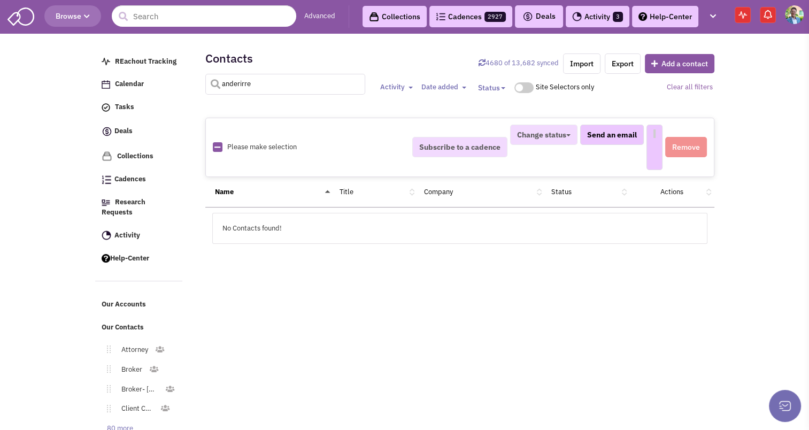
select select
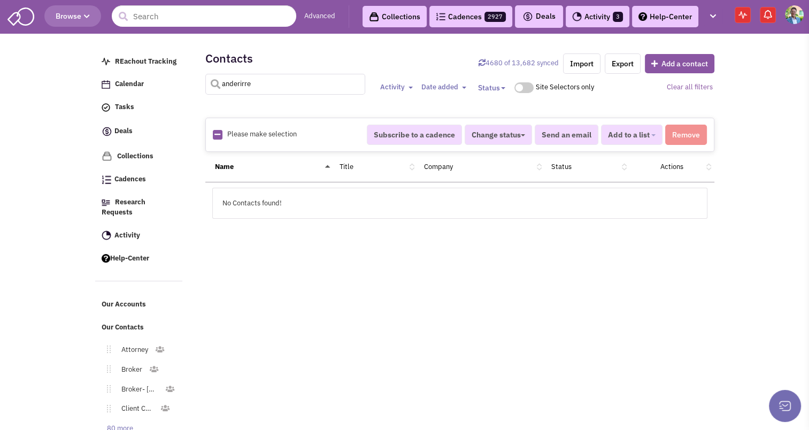
click at [254, 84] on input "anderirre" at bounding box center [285, 84] width 160 height 21
type input "[PERSON_NAME]"
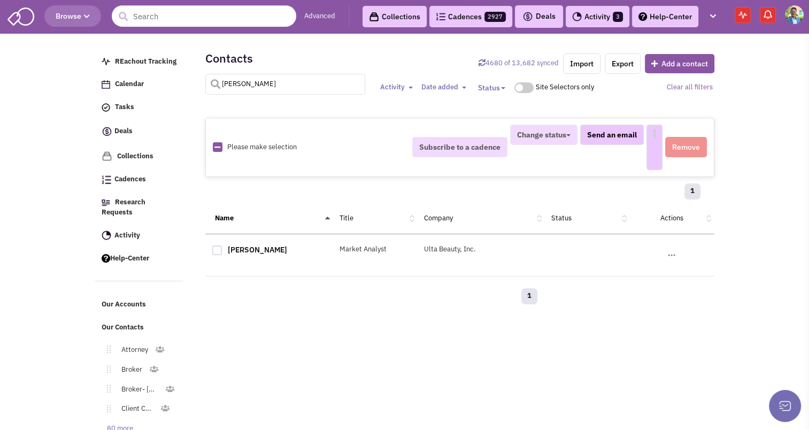
select select
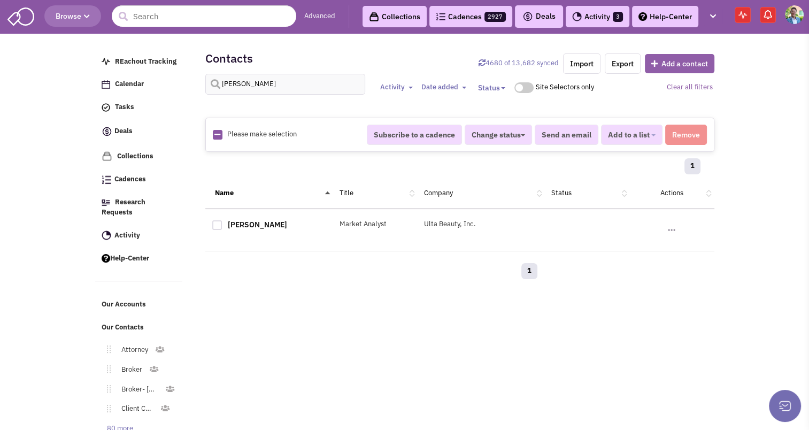
click at [676, 67] on button "Add a contact" at bounding box center [679, 63] width 69 height 19
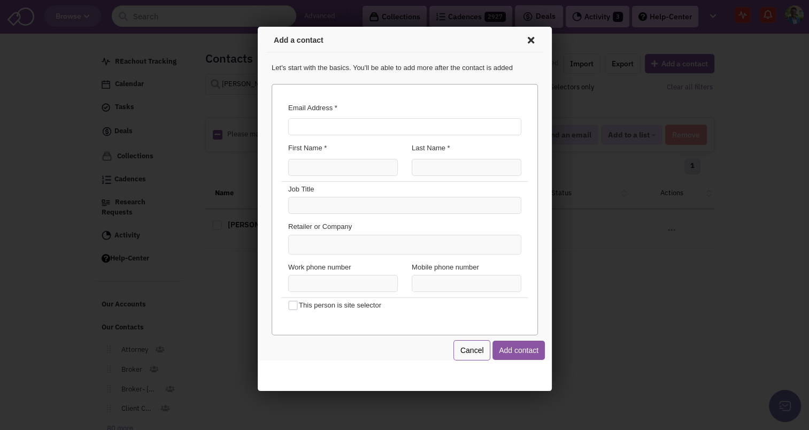
click at [297, 121] on input "Email Address *" at bounding box center [402, 125] width 233 height 17
type input "[PERSON_NAME][EMAIL_ADDRESS][DOMAIN_NAME]"
type input "[PERSON_NAME]"
click at [416, 210] on input "text" at bounding box center [402, 203] width 233 height 17
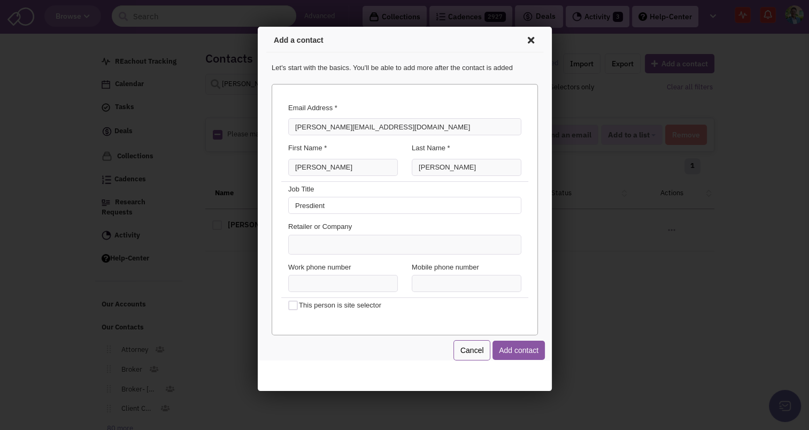
click at [416, 210] on input "Presdient" at bounding box center [402, 203] width 233 height 17
type input "President"
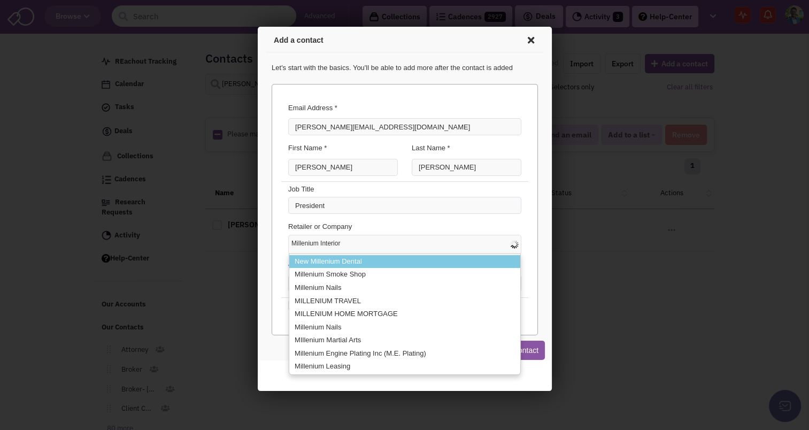
type input "Millenium Interiors"
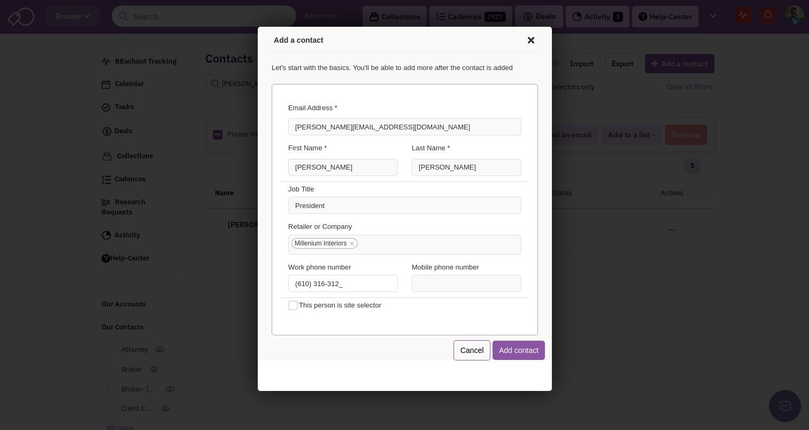
type input "[PHONE_NUMBER]"
type input "(___) ___-____"
click at [521, 344] on button "Add contact" at bounding box center [516, 348] width 52 height 19
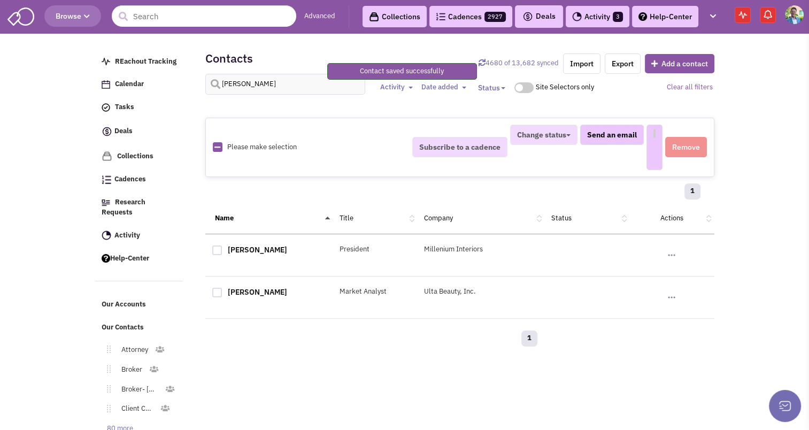
select select
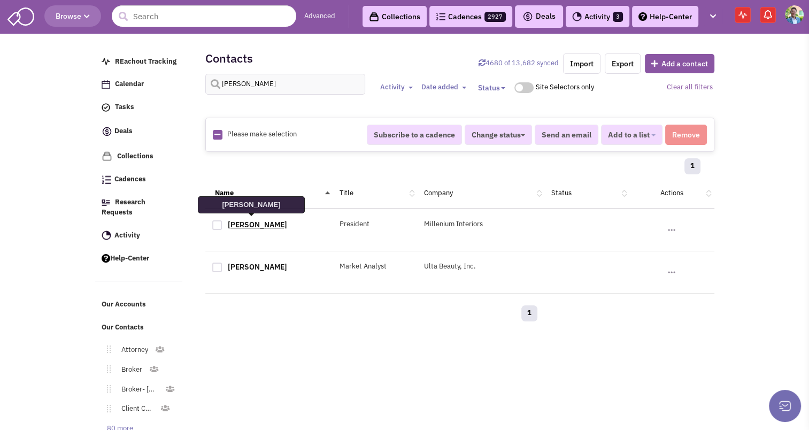
click at [267, 226] on link "[PERSON_NAME]" at bounding box center [257, 225] width 59 height 10
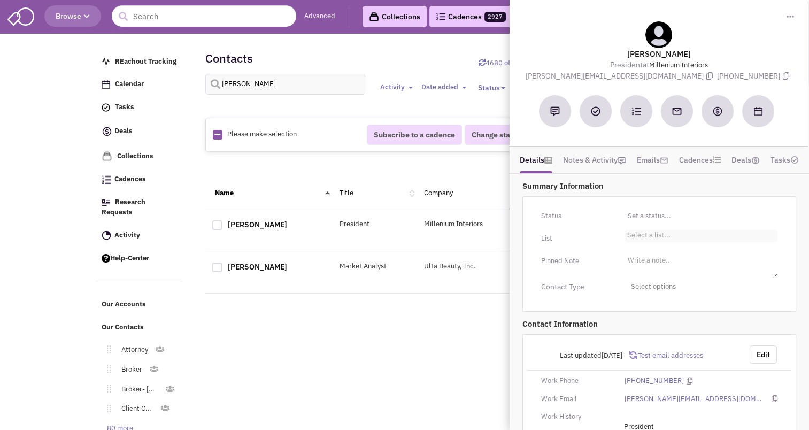
click at [644, 236] on li "Select a list..." at bounding box center [647, 234] width 46 height 8
click at [0, 0] on select "Select a list..." at bounding box center [0, 0] width 0 height 0
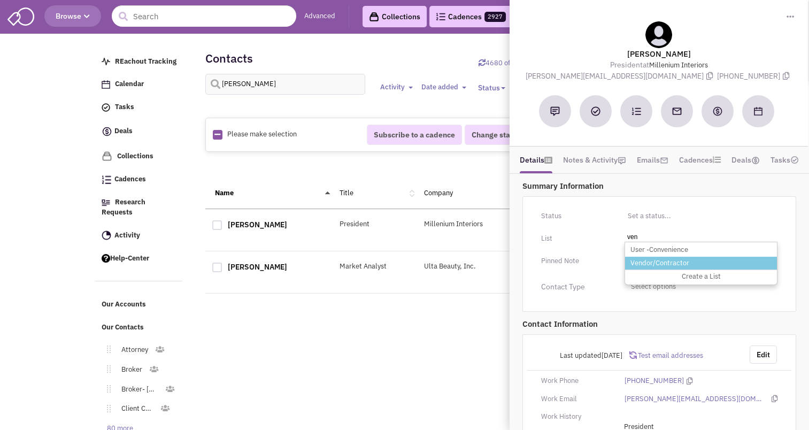
type input "ven"
click at [640, 261] on li "Vendor/Contractor" at bounding box center [701, 263] width 152 height 13
click at [0, 0] on select "Select a list..." at bounding box center [0, 0] width 0 height 0
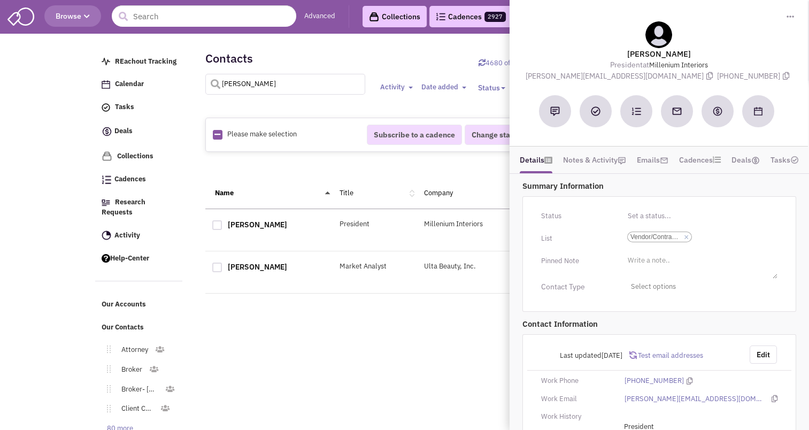
click at [278, 86] on input "[PERSON_NAME]" at bounding box center [285, 84] width 160 height 21
click at [304, 77] on input "[PERSON_NAME]" at bounding box center [285, 84] width 160 height 21
type input "[PERSON_NAME]"
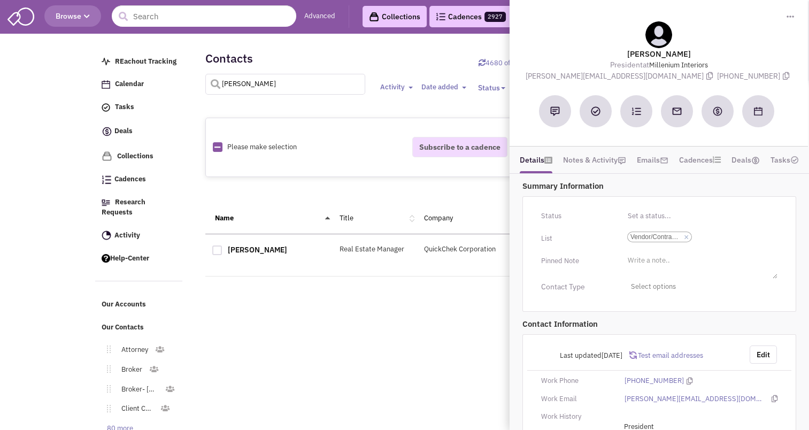
select select
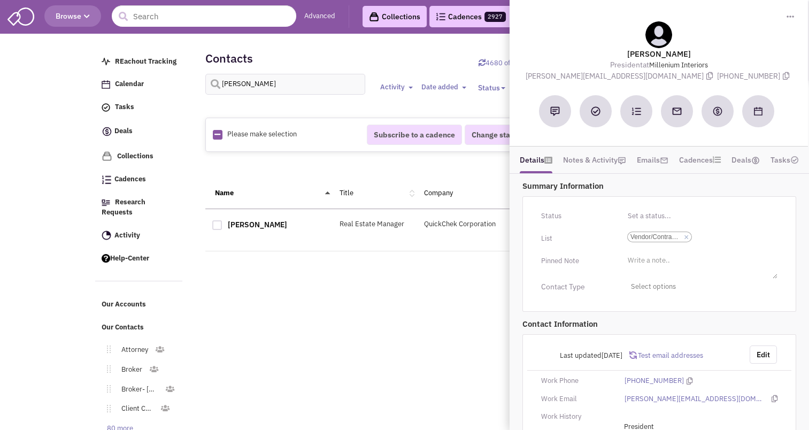
click at [388, 53] on div "Contacts 4680 of 13,682 synced Import Export Add a contact [GEOGRAPHIC_DATA] Ac…" at bounding box center [459, 75] width 509 height 64
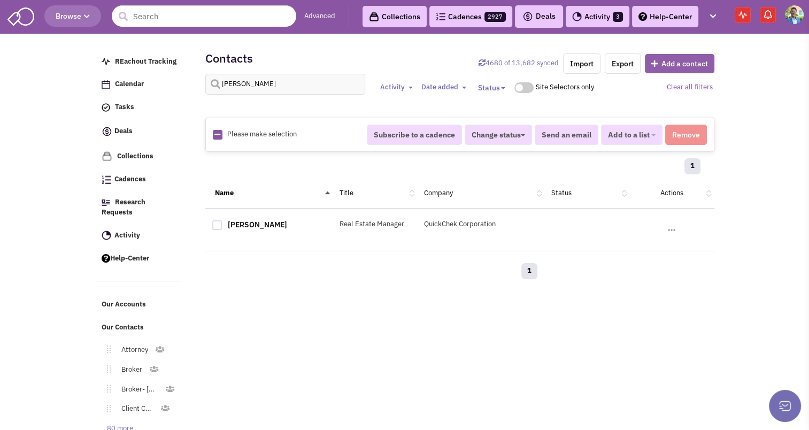
click at [660, 54] on button "Add a contact" at bounding box center [679, 63] width 69 height 19
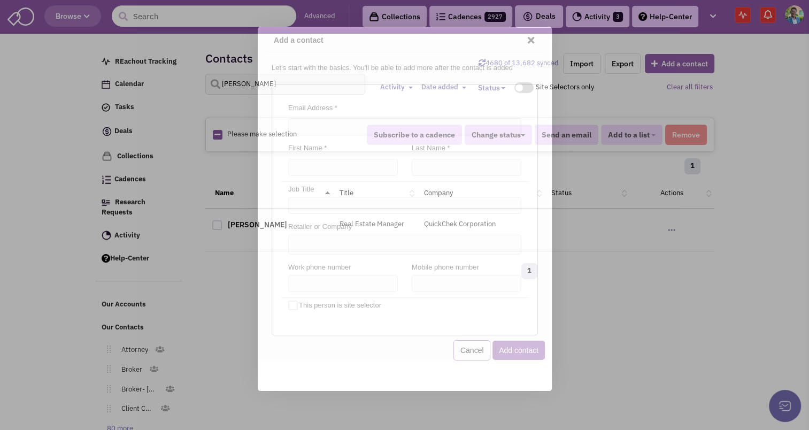
scroll to position [0, 0]
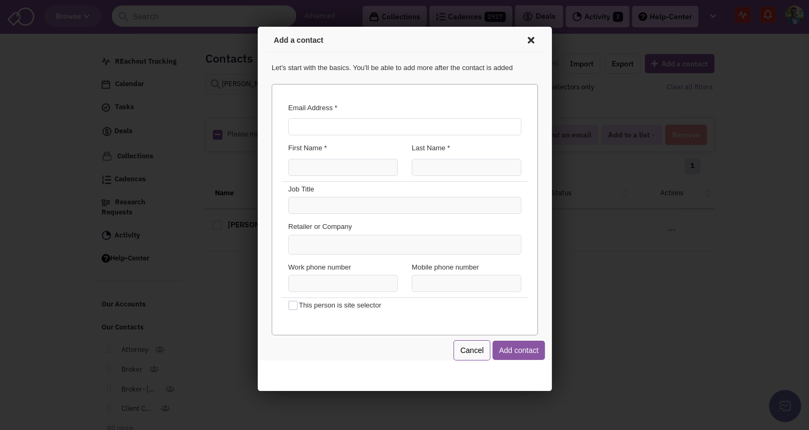
click at [326, 126] on input "Email Address *" at bounding box center [402, 125] width 233 height 17
type input "[PERSON_NAME][EMAIL_ADDRESS][DOMAIN_NAME]"
type input "[PERSON_NAME]"
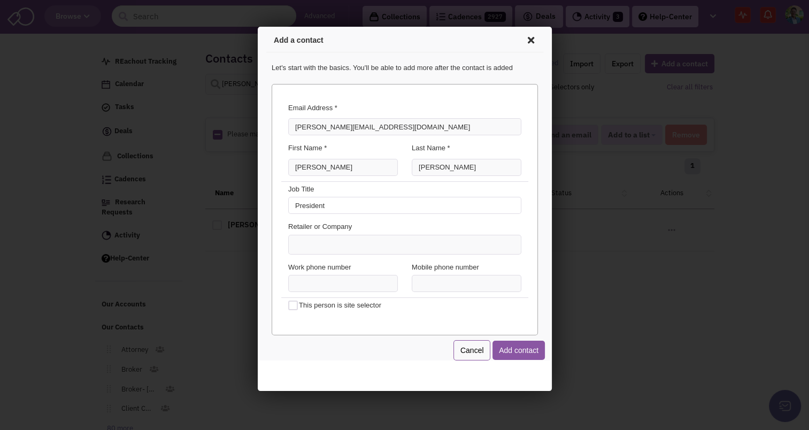
type input "President"
type input "Riverhills Holdings Inc."
type input "[PHONE_NUMBER]"
click at [289, 305] on div at bounding box center [291, 304] width 10 height 10
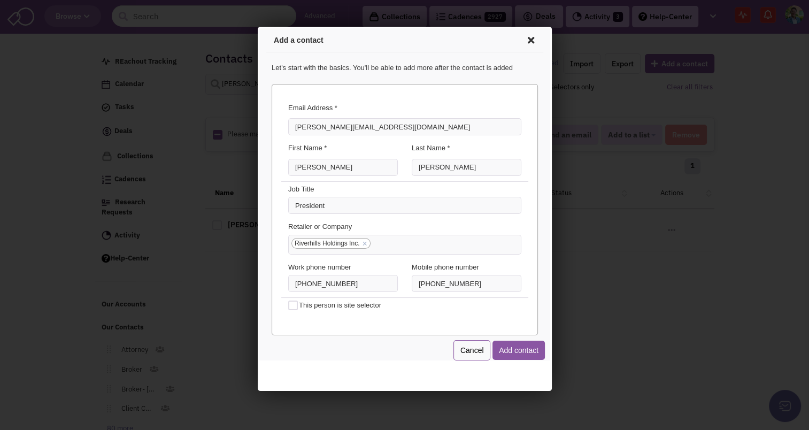
click at [297, 305] on input "This person is site selector" at bounding box center [300, 304] width 7 height 7
checkbox input "true"
click at [510, 350] on button "Add contact" at bounding box center [516, 348] width 52 height 19
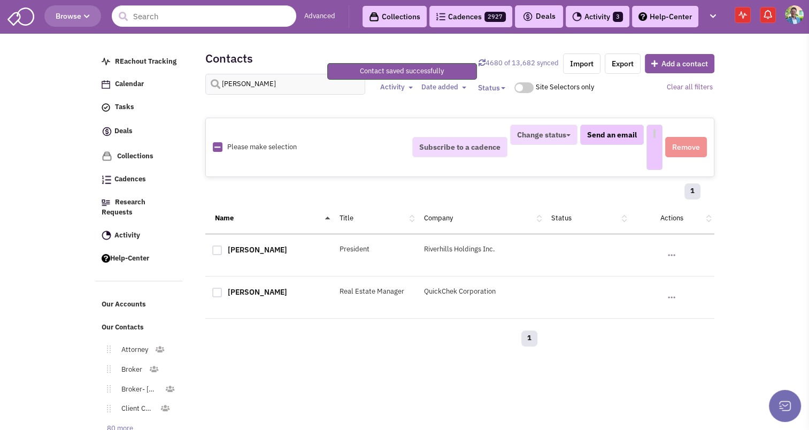
select select
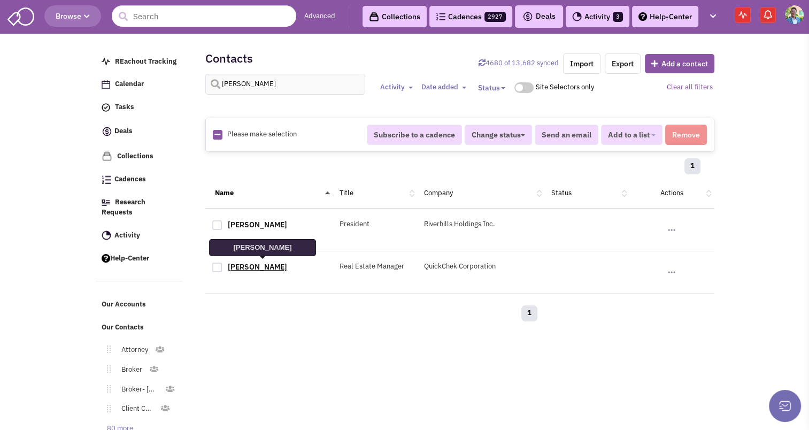
click at [268, 263] on link "[PERSON_NAME]" at bounding box center [257, 267] width 59 height 10
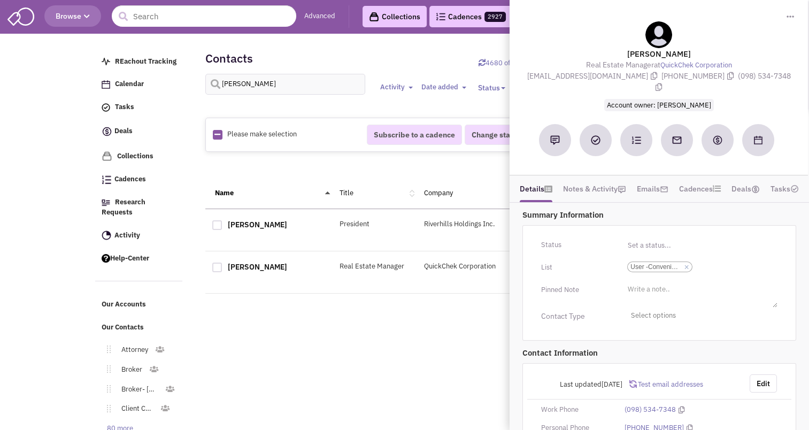
click at [644, 236] on input "text" at bounding box center [700, 244] width 153 height 17
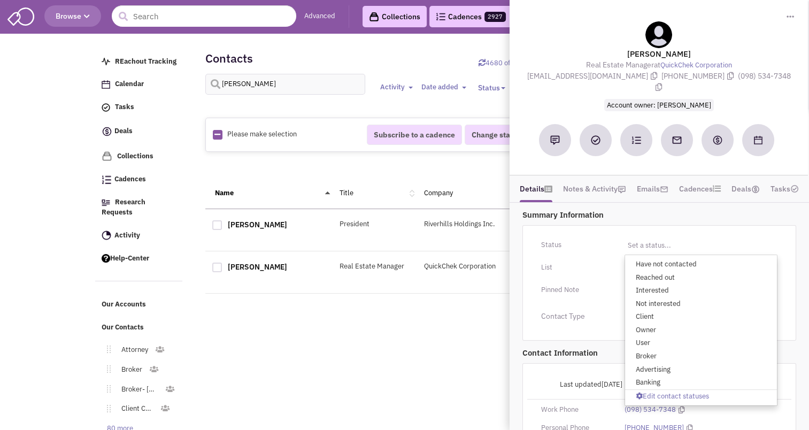
click at [376, 321] on div "1" at bounding box center [374, 314] width 339 height 21
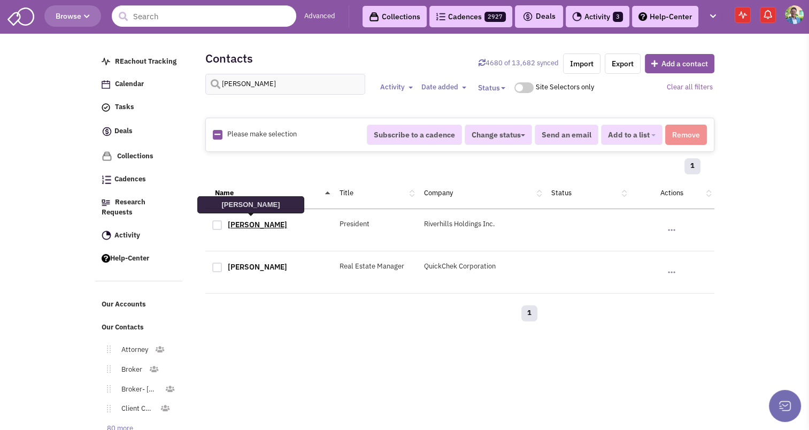
click at [269, 220] on link "[PERSON_NAME]" at bounding box center [257, 225] width 59 height 10
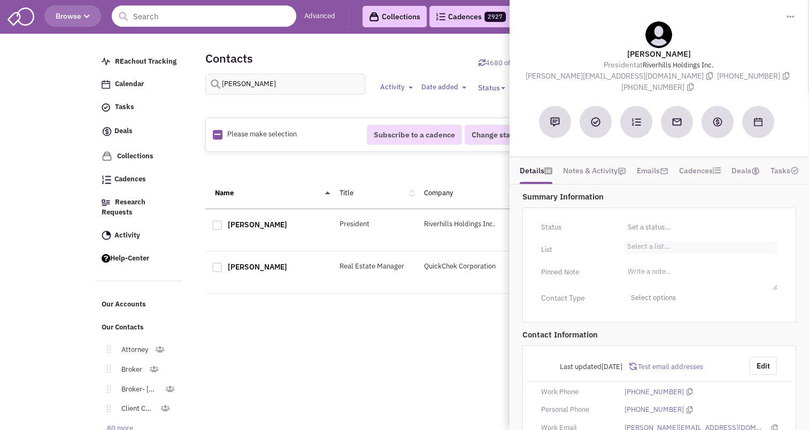
click at [637, 241] on li "Select a list..." at bounding box center [647, 245] width 46 height 8
click at [0, 0] on select "Select a list..." at bounding box center [0, 0] width 0 height 0
type input "own"
click at [645, 254] on li "Owner/Developer" at bounding box center [701, 260] width 152 height 13
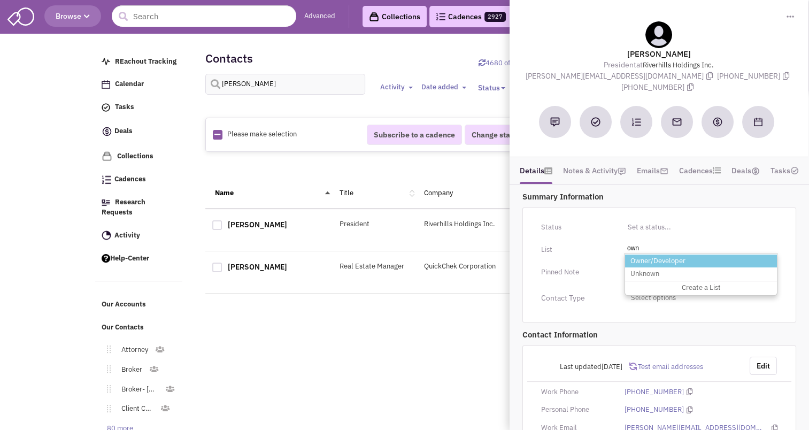
click at [0, 0] on select "Select a list..." at bounding box center [0, 0] width 0 height 0
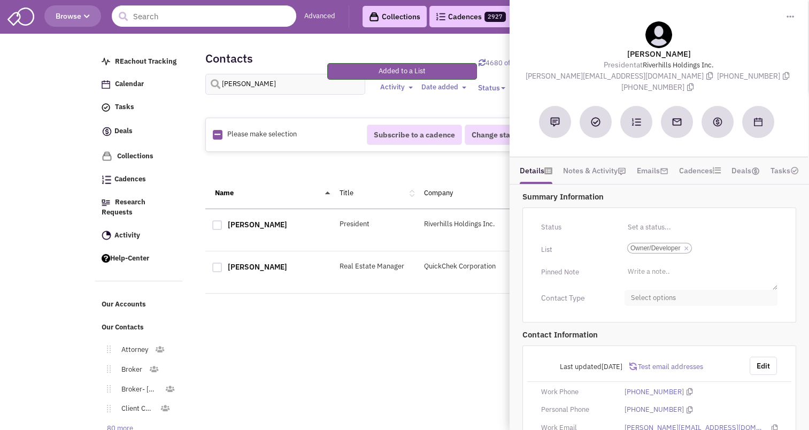
click at [650, 290] on span "Select options" at bounding box center [700, 298] width 153 height 17
click at [637, 357] on div at bounding box center [635, 362] width 10 height 10
checkbox input "true"
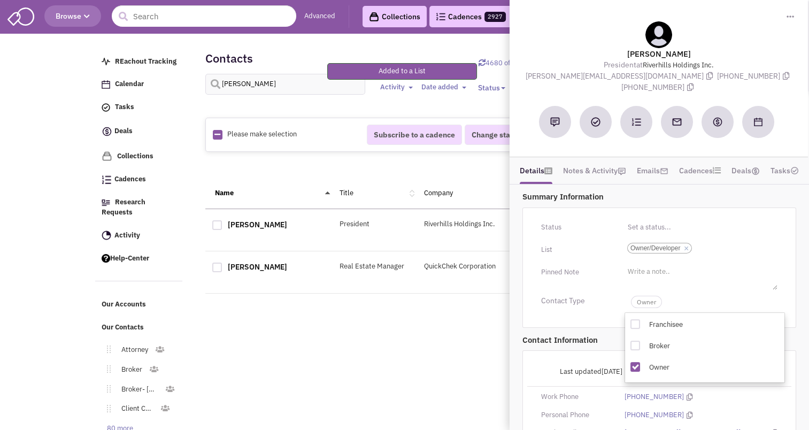
click at [567, 334] on div "Contact Information Last updated [DATE] Test email addresses Edit Work Phone [P…" at bounding box center [659, 434] width 287 height 207
click at [604, 334] on p "Contact Information" at bounding box center [659, 339] width 274 height 11
click at [647, 296] on span "Owner" at bounding box center [646, 302] width 31 height 12
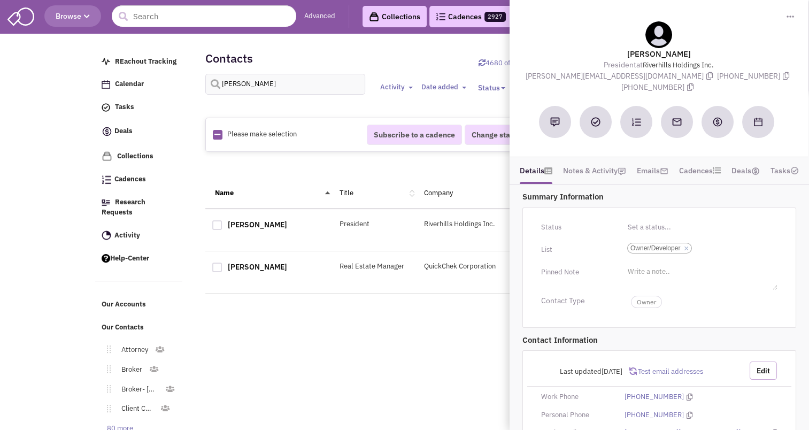
click at [775, 361] on button "Edit" at bounding box center [762, 370] width 27 height 18
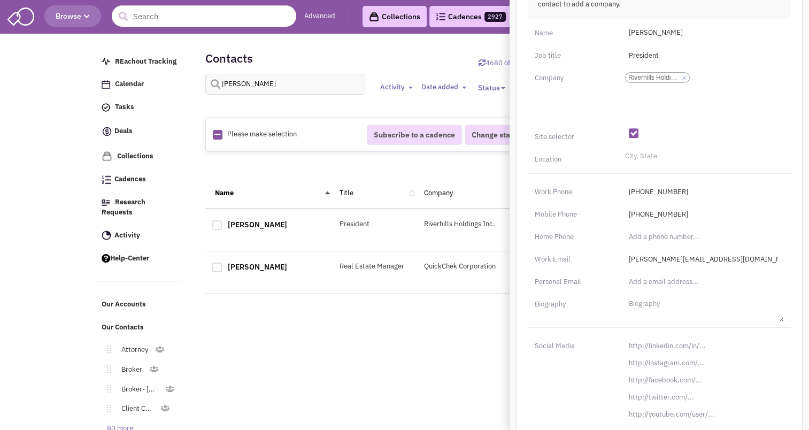
scroll to position [47, 0]
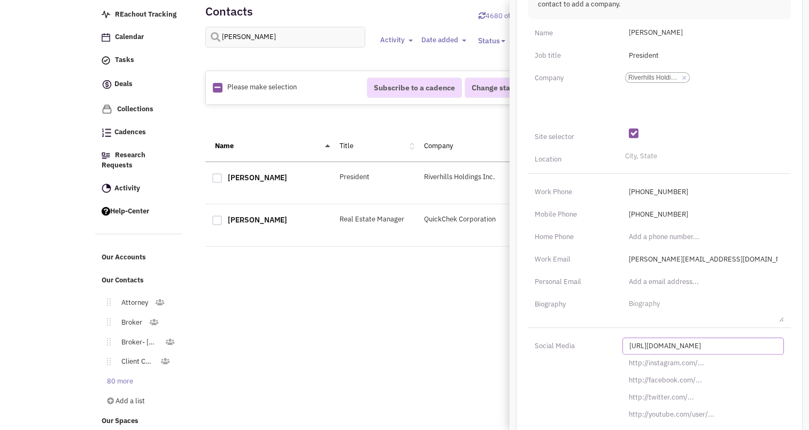
click at [660, 337] on input "[URL][DOMAIN_NAME]" at bounding box center [702, 345] width 161 height 17
paste input "s://[DOMAIN_NAME][URL][PERSON_NAME]"
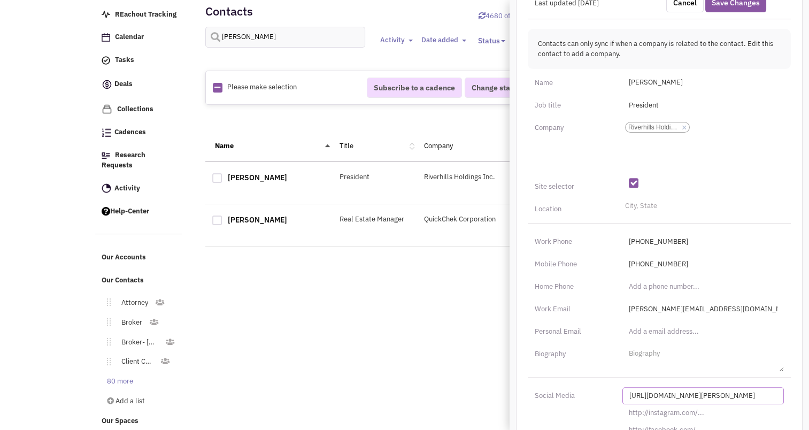
scroll to position [366, 0]
type input "[URL][DOMAIN_NAME][PERSON_NAME]"
click at [637, 200] on li "City, State" at bounding box center [639, 204] width 35 height 8
click at [0, 0] on select "City, State" at bounding box center [0, 0] width 0 height 0
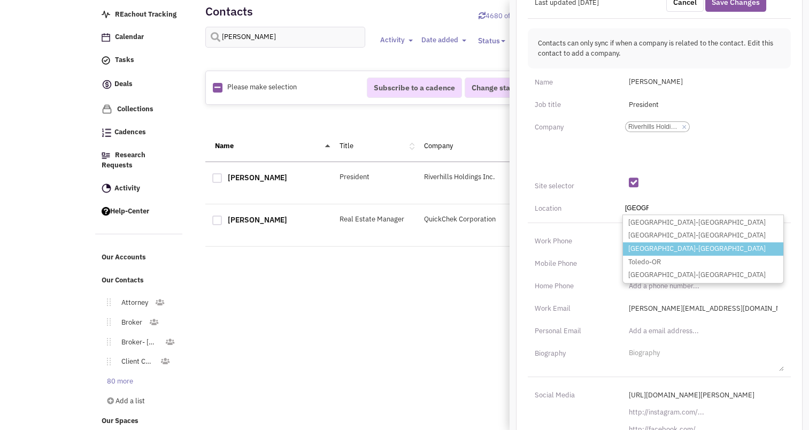
type input "[GEOGRAPHIC_DATA]"
click at [645, 242] on li "[GEOGRAPHIC_DATA]-[GEOGRAPHIC_DATA]" at bounding box center [703, 248] width 160 height 13
click at [0, 0] on select "City, State [GEOGRAPHIC_DATA] [GEOGRAPHIC_DATA]-[GEOGRAPHIC_DATA] [GEOGRAPHIC_D…" at bounding box center [0, 0] width 0 height 0
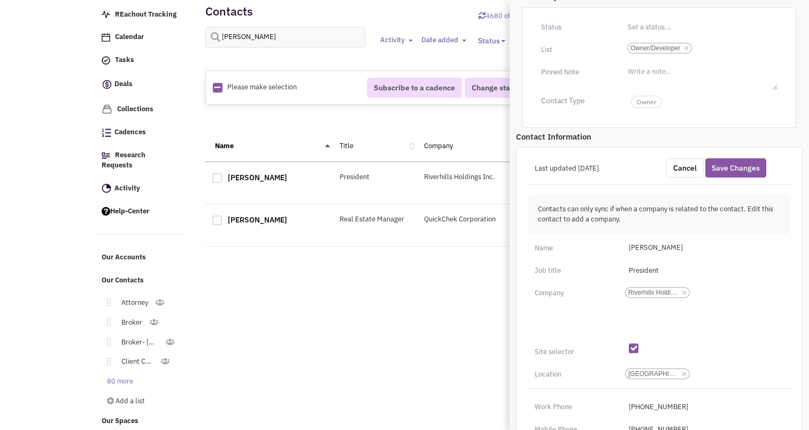
scroll to position [195, 0]
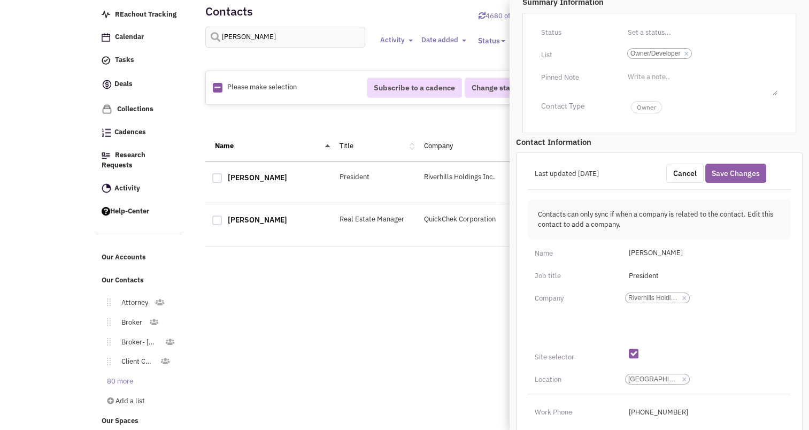
click at [738, 165] on button "Save Changes" at bounding box center [735, 173] width 61 height 19
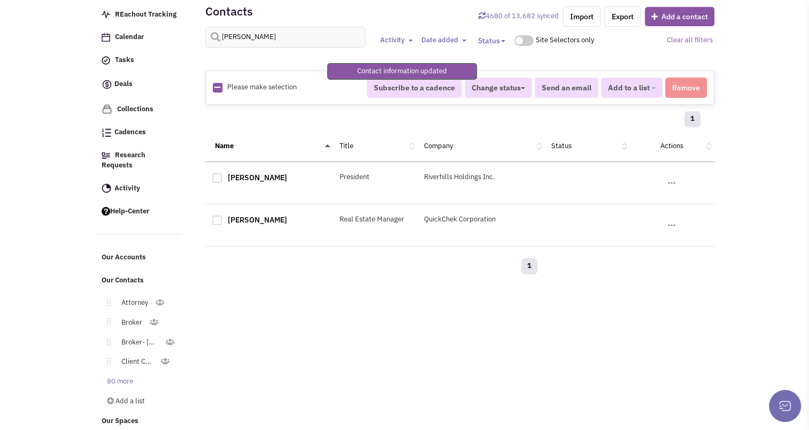
scroll to position [144, 0]
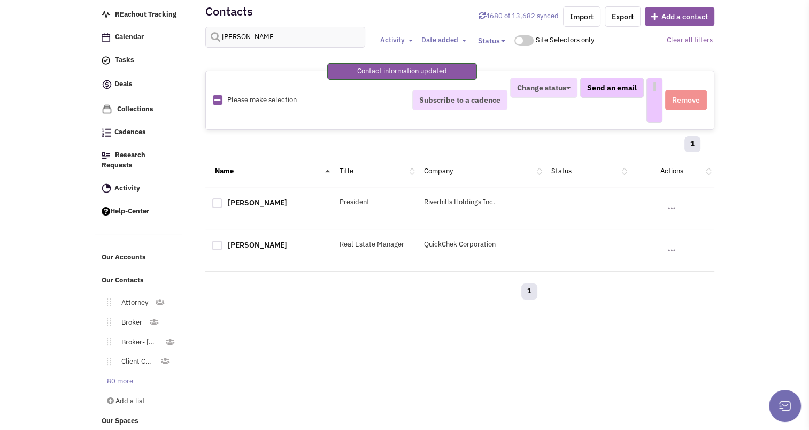
select select
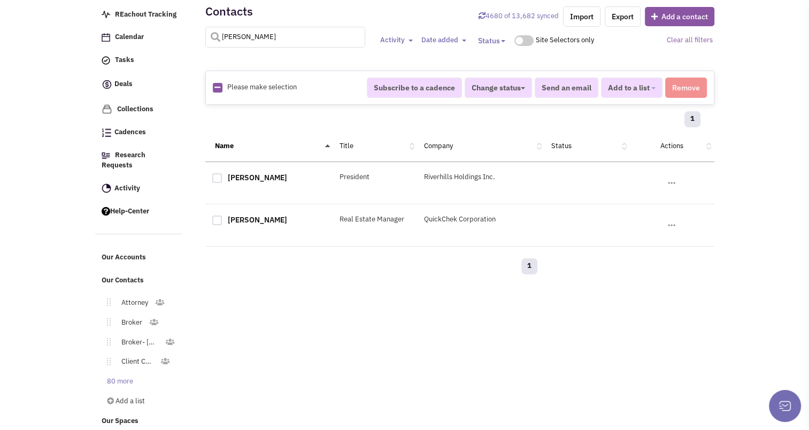
click at [248, 38] on input "[PERSON_NAME]" at bounding box center [285, 37] width 160 height 21
type input "[PERSON_NAME]"
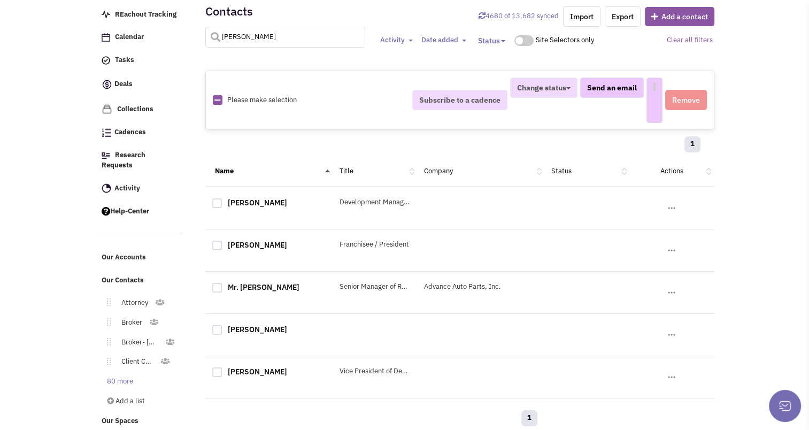
select select
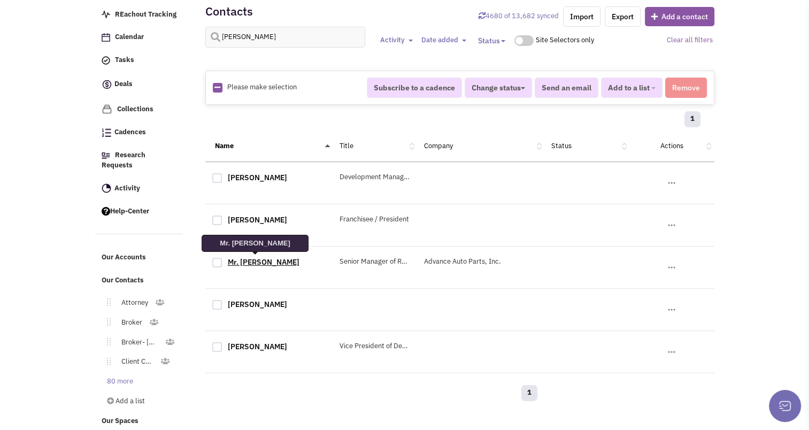
click at [262, 263] on link "Mr. [PERSON_NAME]" at bounding box center [264, 262] width 72 height 10
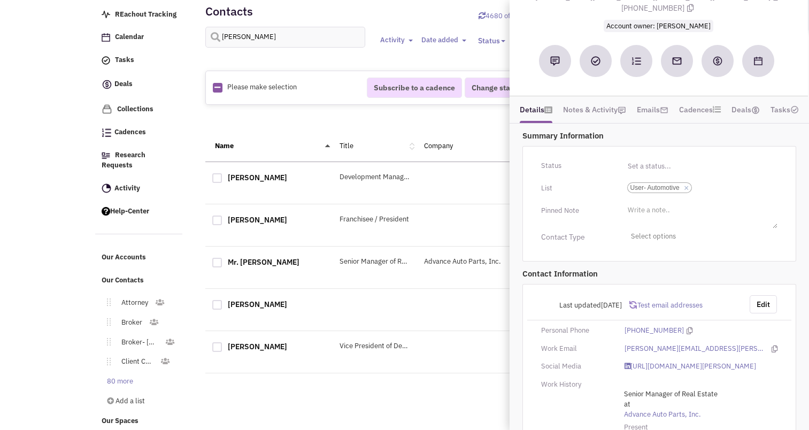
scroll to position [0, 0]
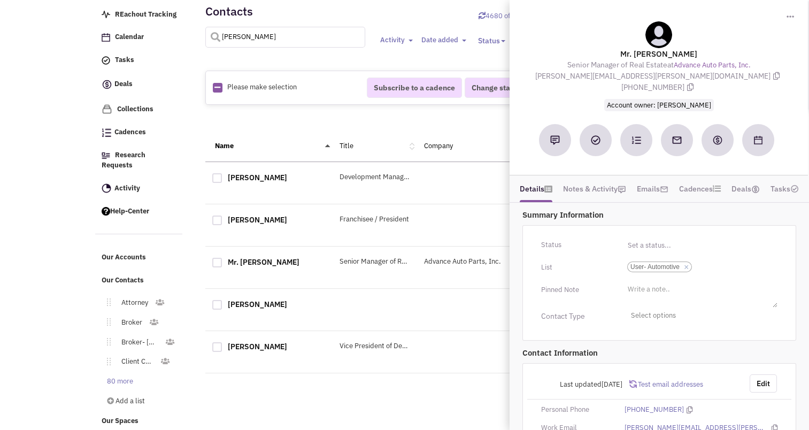
click at [265, 35] on input "[PERSON_NAME]" at bounding box center [285, 37] width 160 height 21
type input "[PERSON_NAME]"
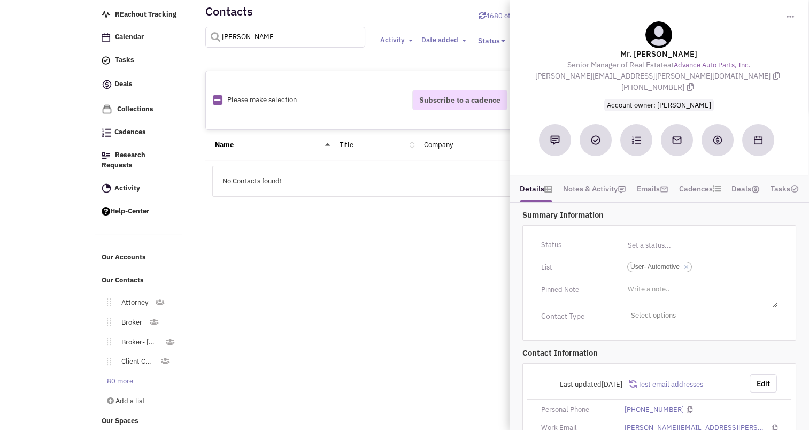
select select
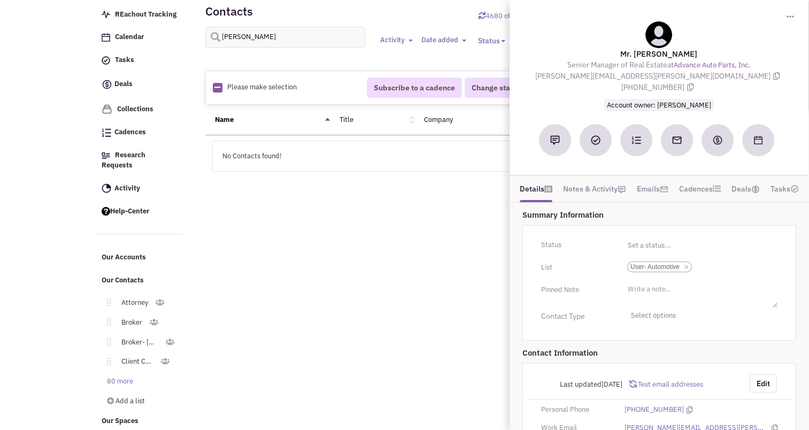
click at [327, 283] on div "Retailsphere Support Message Send REachout Tracking Calendar Tasks Completed Ta…" at bounding box center [404, 211] width 623 height 444
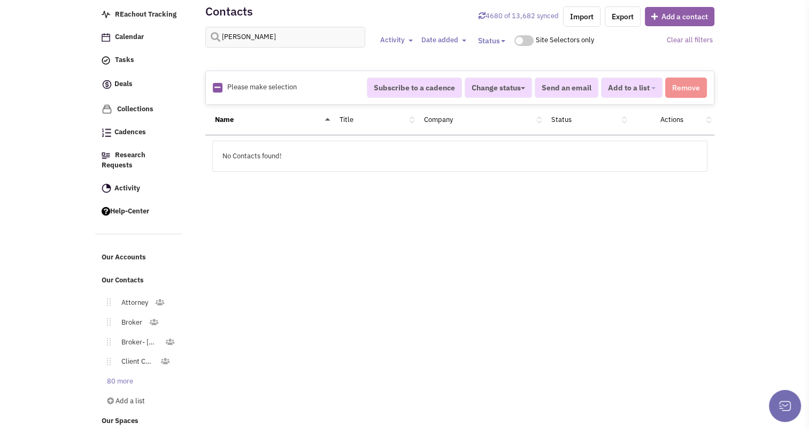
click at [662, 16] on button "Add a contact" at bounding box center [679, 16] width 69 height 19
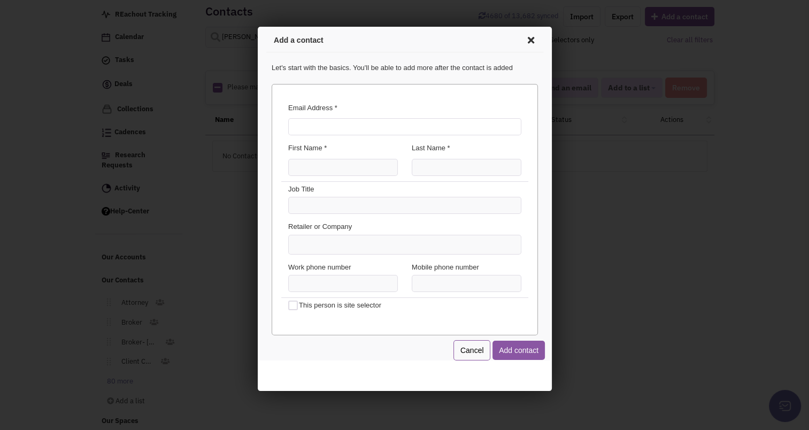
click at [395, 130] on input "Email Address *" at bounding box center [402, 125] width 233 height 17
type input "[EMAIL_ADDRESS][DOMAIN_NAME]"
type input "[PERSON_NAME]"
type input "Vice President Asset Management"
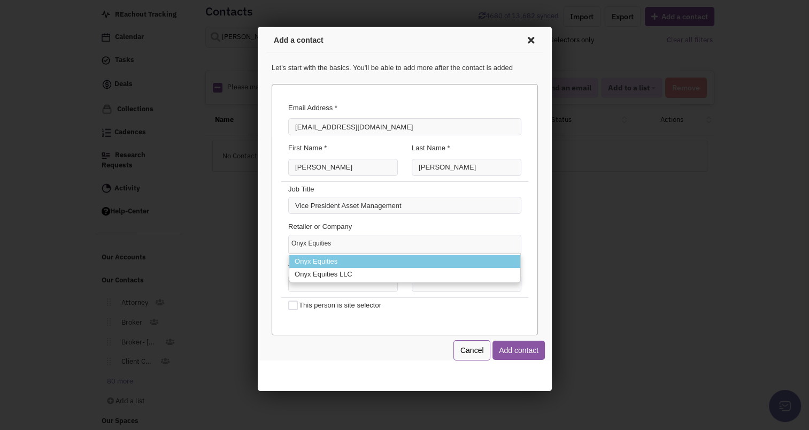
type input "Onyx Equities"
click at [303, 256] on li "Onyx Equities" at bounding box center [402, 259] width 231 height 13
click at [257, 27] on select "Onyx Equities Onyx Equities Onyx Equities LLC" at bounding box center [257, 27] width 0 height 0
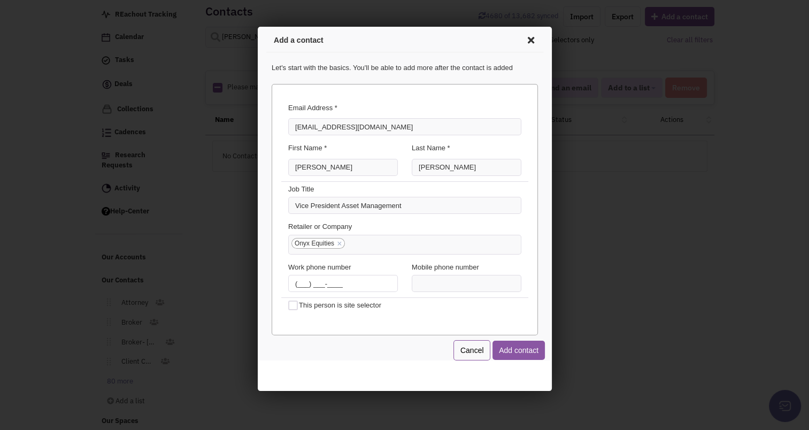
click at [304, 277] on input "(___) ___-____" at bounding box center [341, 281] width 110 height 17
type input "[PHONE_NUMBER]"
click at [503, 347] on button "Add contact" at bounding box center [516, 348] width 52 height 19
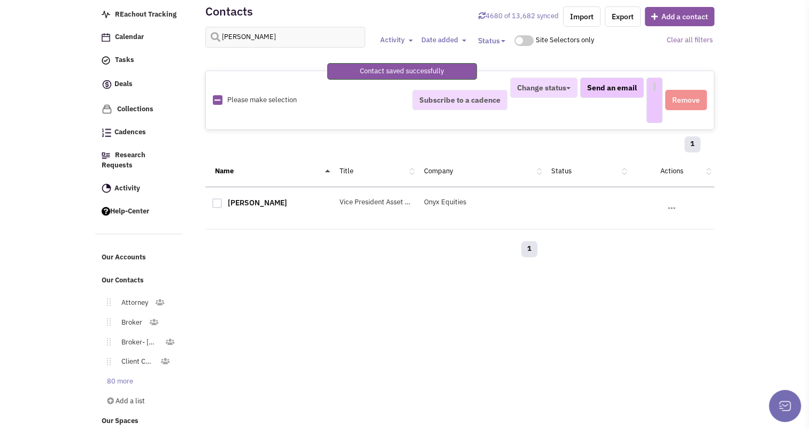
select select
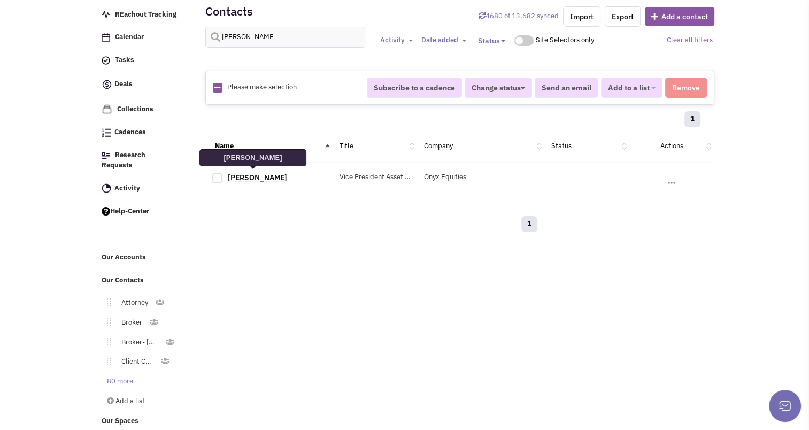
click at [241, 177] on link "[PERSON_NAME]" at bounding box center [257, 178] width 59 height 10
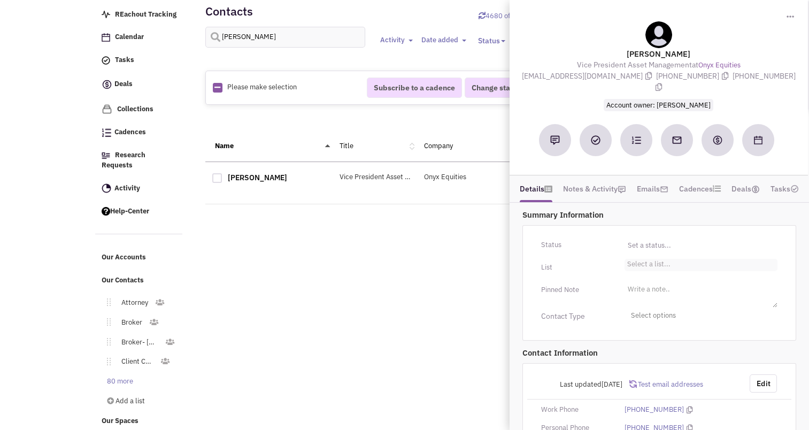
click at [643, 261] on input "Select a list... Select a list..." at bounding box center [639, 266] width 24 height 11
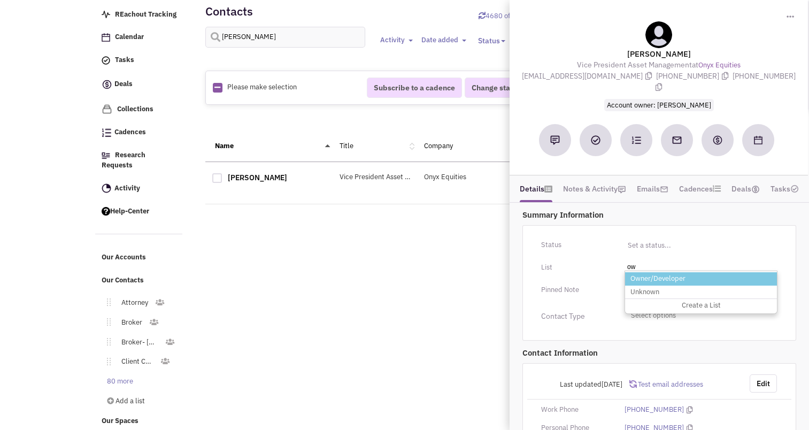
type input "ow"
click at [643, 272] on li "Owner/Developer" at bounding box center [701, 278] width 152 height 13
click at [0, 0] on select "Select a list..." at bounding box center [0, 0] width 0 height 0
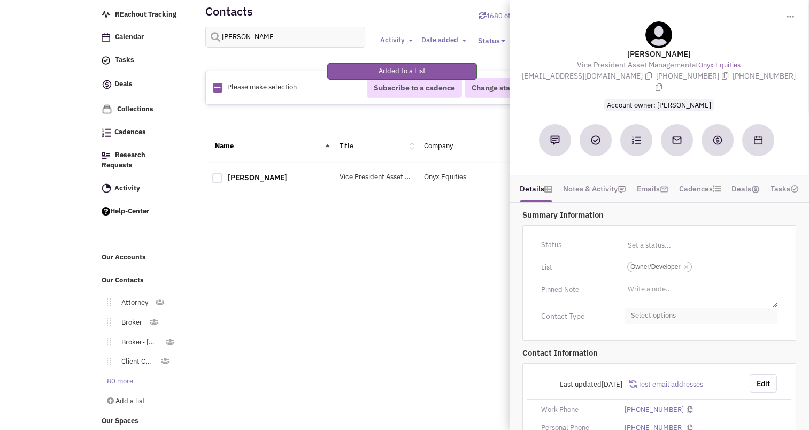
click at [646, 307] on span "Select options" at bounding box center [700, 315] width 153 height 17
click at [637, 375] on div at bounding box center [635, 380] width 10 height 10
checkbox input "true"
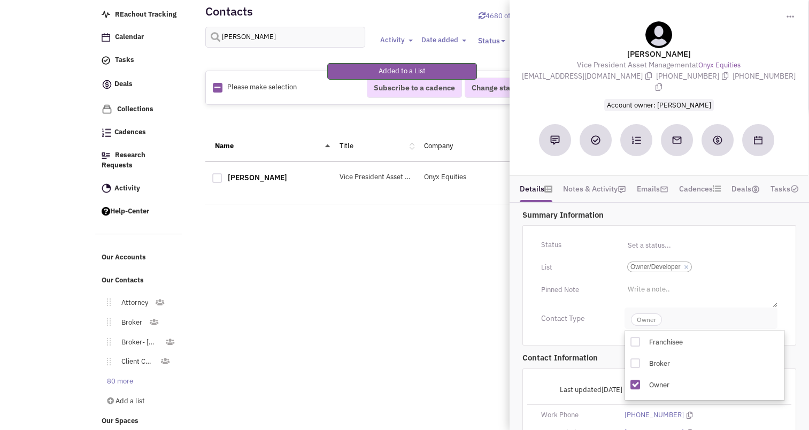
click at [650, 313] on span "Owner" at bounding box center [646, 319] width 31 height 12
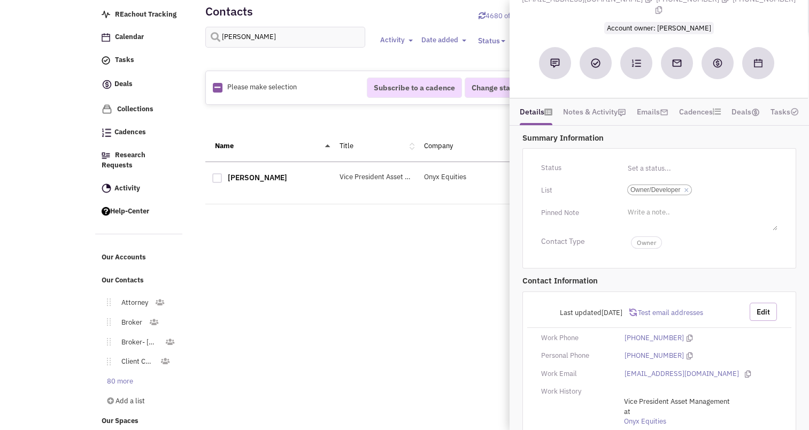
click at [764, 303] on button "Edit" at bounding box center [762, 312] width 27 height 18
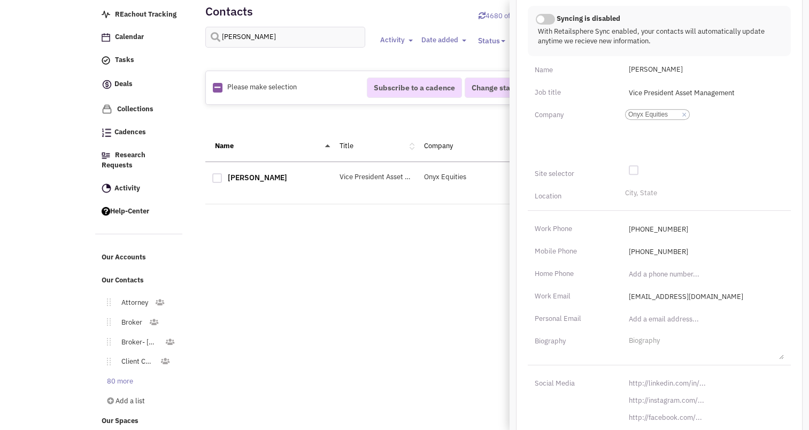
scroll to position [443, 0]
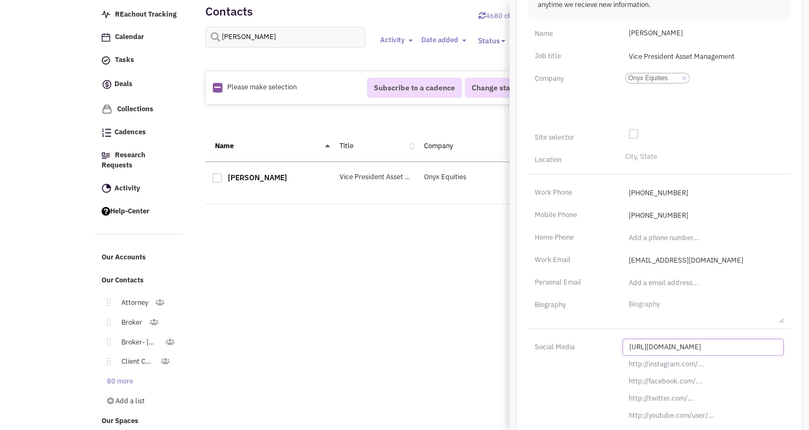
click at [672, 338] on input "[URL][DOMAIN_NAME]" at bounding box center [702, 346] width 161 height 17
paste input "s://[DOMAIN_NAME][URL][PERSON_NAME][PERSON_NAME]"
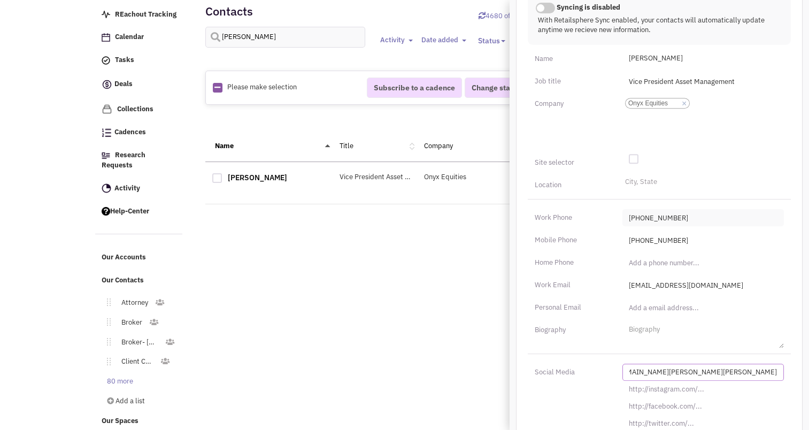
scroll to position [417, 0]
type input "[URL][DOMAIN_NAME][PERSON_NAME][PERSON_NAME]"
click at [641, 177] on li "City, State" at bounding box center [639, 181] width 35 height 8
click at [0, 0] on select "City, State" at bounding box center [0, 0] width 0 height 0
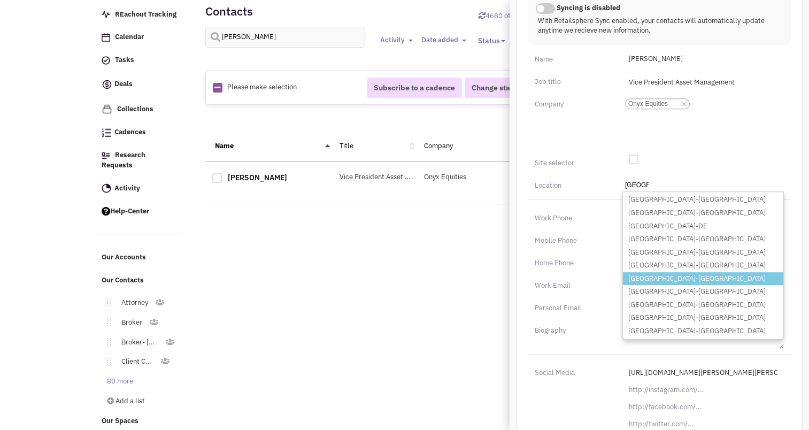
type input "[GEOGRAPHIC_DATA]"
click at [715, 272] on li "[GEOGRAPHIC_DATA]-[GEOGRAPHIC_DATA]" at bounding box center [703, 278] width 160 height 13
click at [0, 0] on select "City, State [GEOGRAPHIC_DATA] [GEOGRAPHIC_DATA]-[GEOGRAPHIC_DATA] [GEOGRAPHIC_D…" at bounding box center [0, 0] width 0 height 0
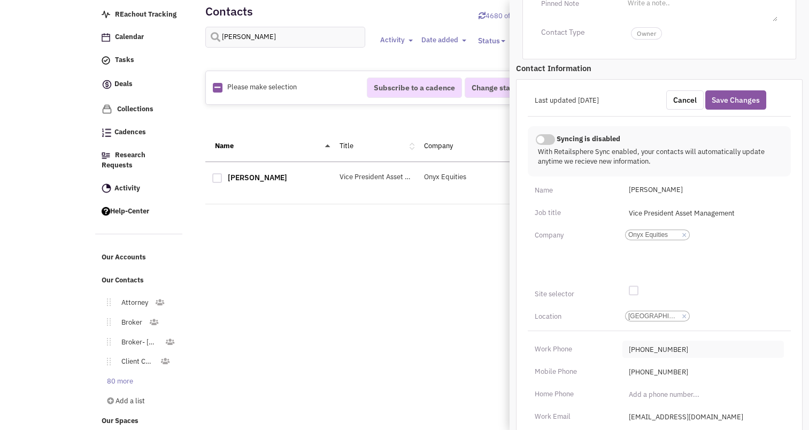
scroll to position [282, 0]
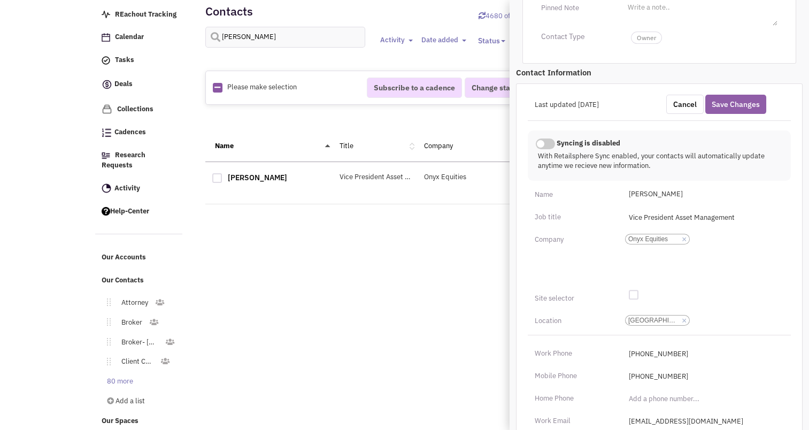
click at [725, 95] on button "Save Changes" at bounding box center [735, 104] width 61 height 19
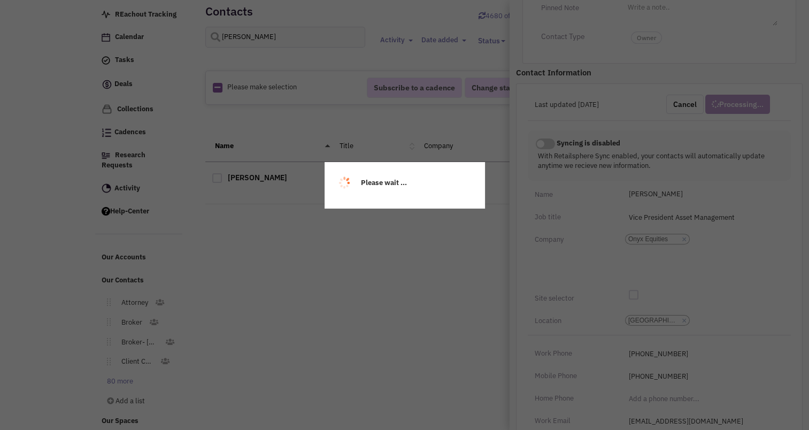
scroll to position [154, 0]
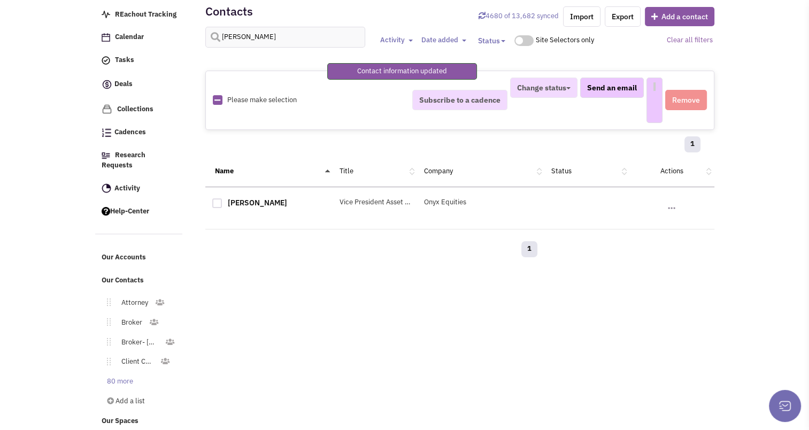
select select
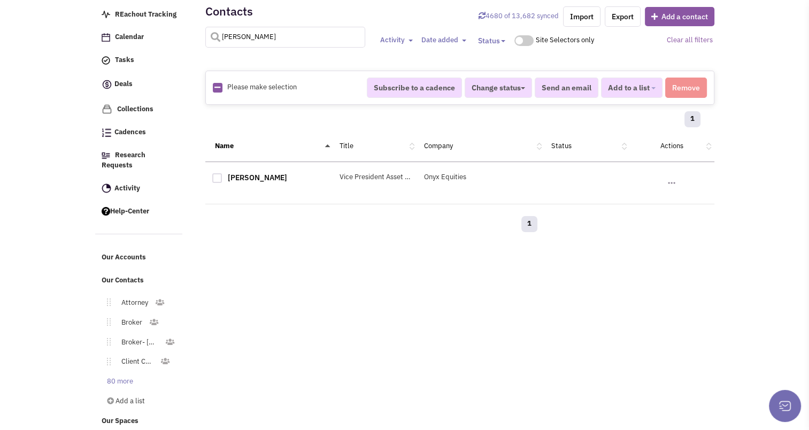
click at [267, 36] on input "[PERSON_NAME]" at bounding box center [285, 37] width 160 height 21
type input "[PERSON_NAME]"
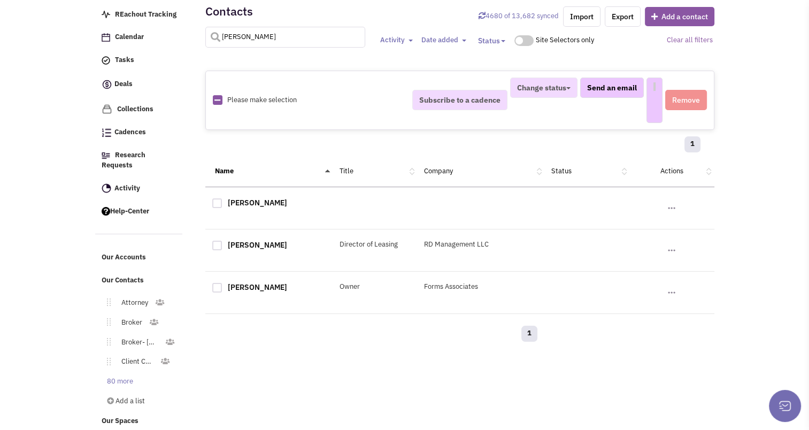
select select
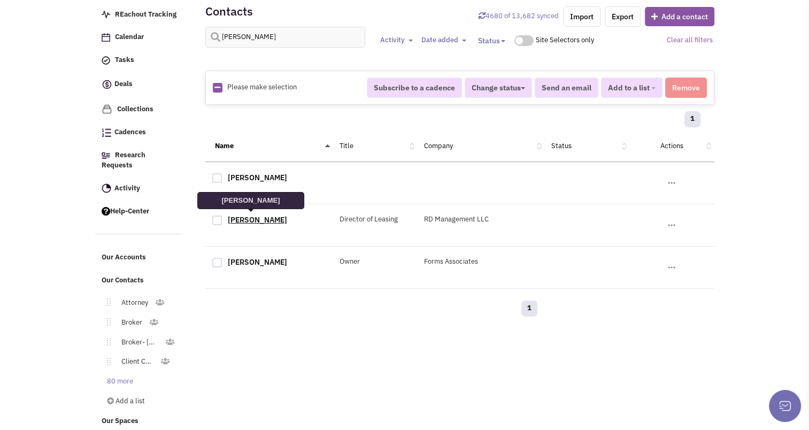
click at [248, 215] on link "[PERSON_NAME]" at bounding box center [257, 220] width 59 height 10
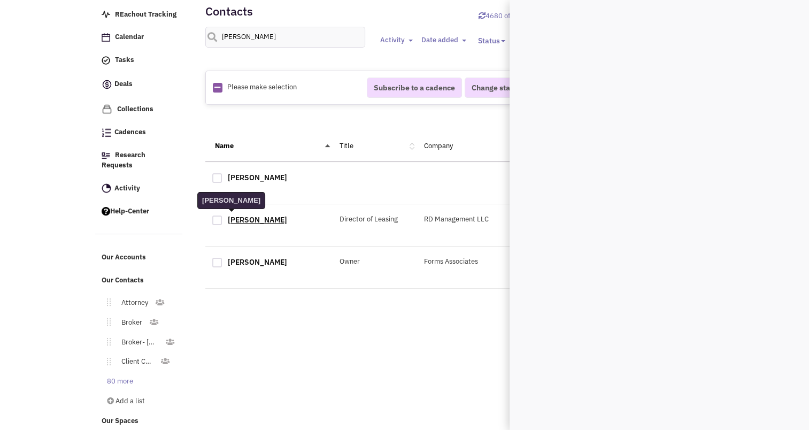
scroll to position [0, 0]
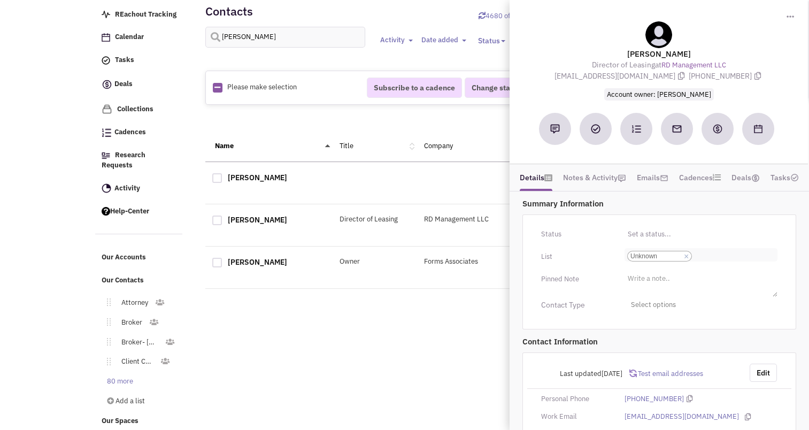
click at [688, 252] on link "×" at bounding box center [686, 257] width 5 height 10
click at [0, 0] on select "Select a list... Unknown" at bounding box center [0, 0] width 0 height 0
click at [666, 248] on li "Select a list..." at bounding box center [647, 252] width 46 height 8
click at [0, 0] on select "Select a list..." at bounding box center [0, 0] width 0 height 0
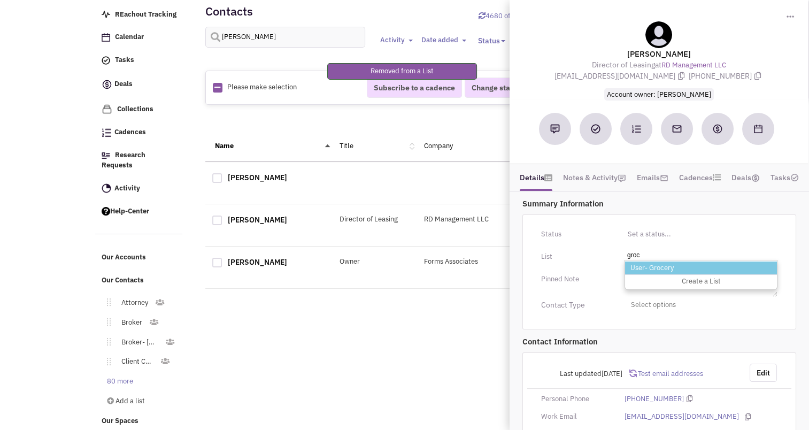
type input "groc"
click at [653, 262] on li "User- Grocery" at bounding box center [701, 267] width 152 height 13
click at [0, 0] on select "Select a list..." at bounding box center [0, 0] width 0 height 0
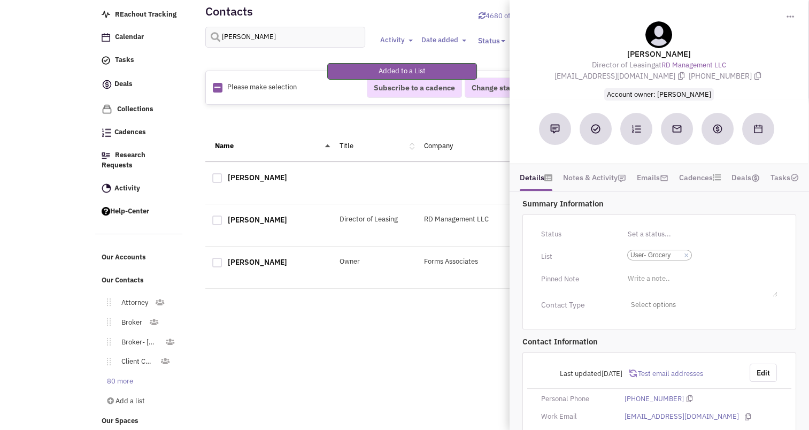
scroll to position [34, 0]
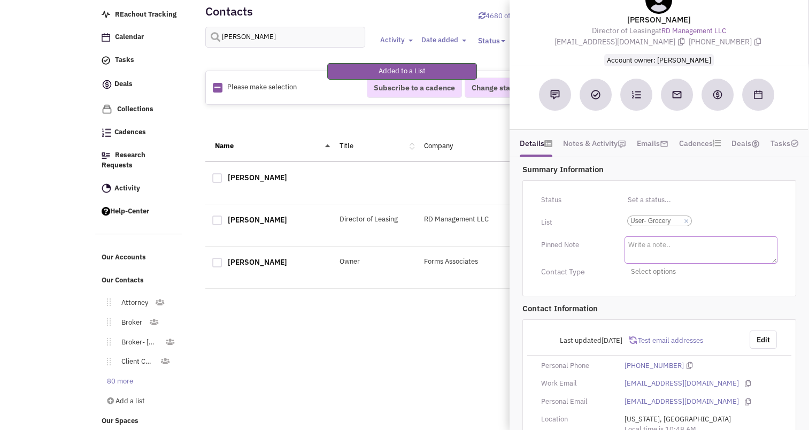
click at [646, 243] on textarea at bounding box center [700, 249] width 153 height 27
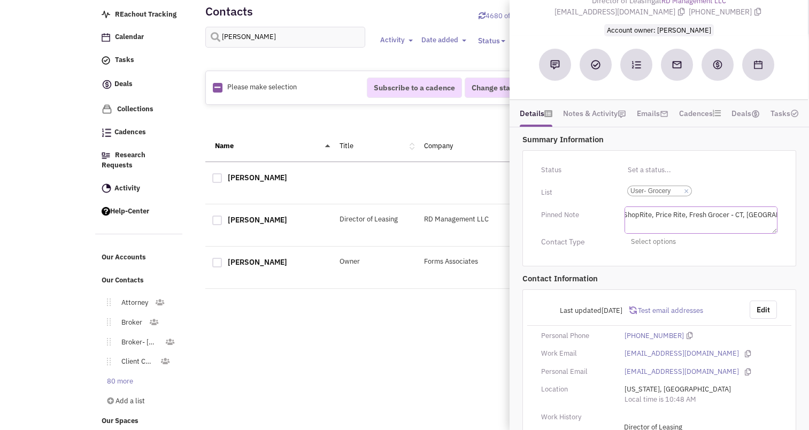
scroll to position [132, 0]
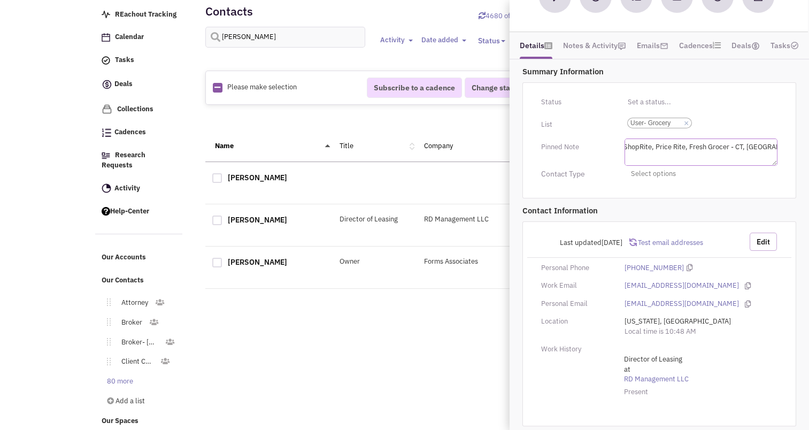
type textarea "ShopRite, Price Rite, Fresh Grocer - CT, [GEOGRAPHIC_DATA], [GEOGRAPHIC_DATA],[…"
click at [757, 237] on button "Edit" at bounding box center [762, 242] width 27 height 18
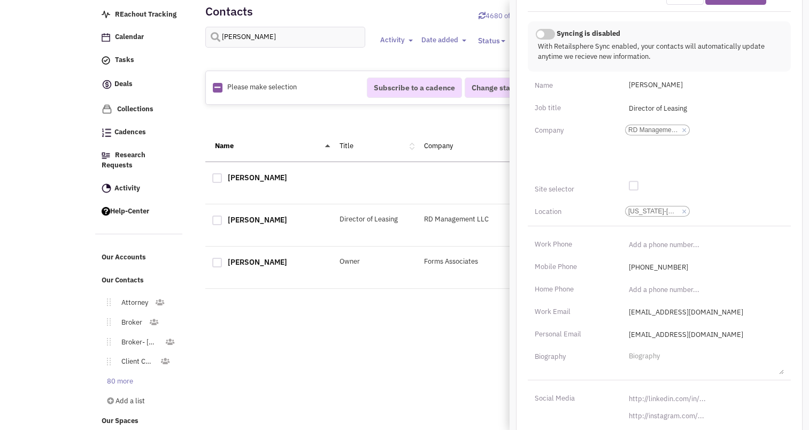
scroll to position [438, 0]
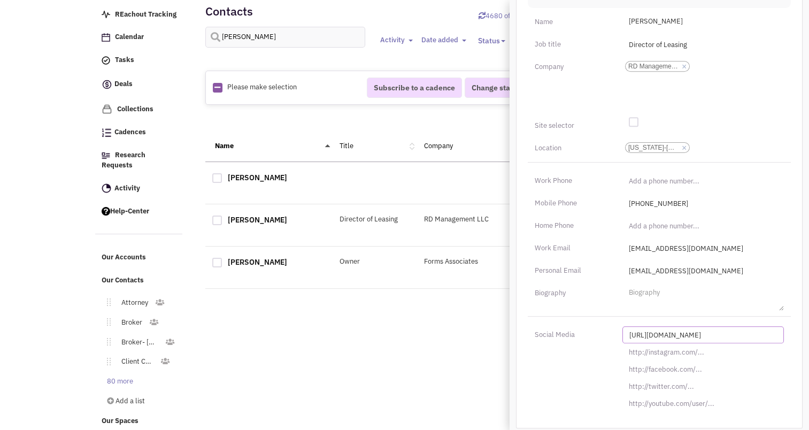
click at [647, 326] on input "[URL][DOMAIN_NAME]" at bounding box center [702, 334] width 161 height 17
paste input "s://[DOMAIN_NAME][URL][PERSON_NAME]"
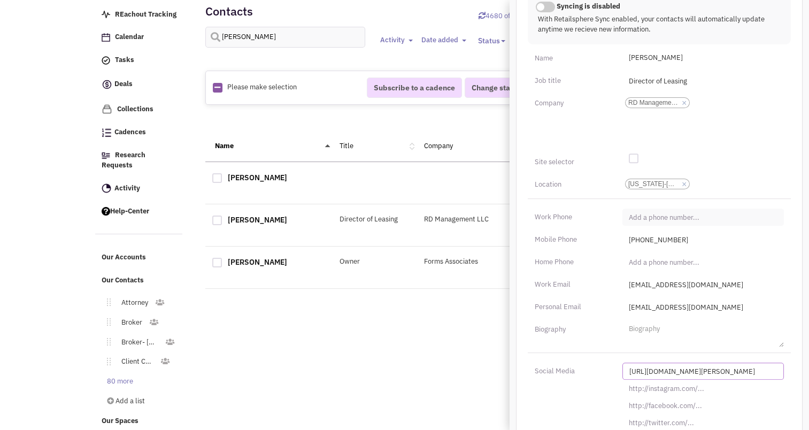
type input "[URL][DOMAIN_NAME][PERSON_NAME]"
click at [644, 210] on input "(___) ___-____" at bounding box center [702, 216] width 161 height 17
click at [628, 213] on input "(___) ___-____" at bounding box center [702, 216] width 161 height 17
type input "[PHONE_NUMBER]"
click at [600, 149] on div "Last updated [DATE] Cancel Save Changes Syncing is enabled This contact informa…" at bounding box center [659, 206] width 287 height 518
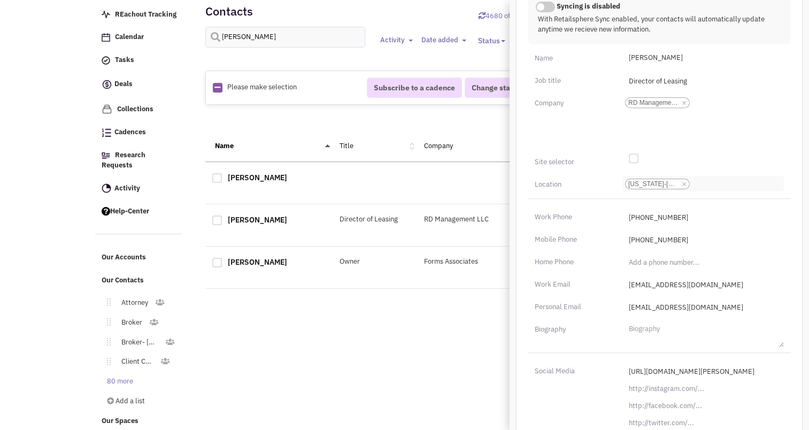
click at [684, 180] on link "×" at bounding box center [684, 185] width 5 height 10
click at [0, 0] on select "[US_STATE]-[GEOGRAPHIC_DATA]" at bounding box center [0, 0] width 0 height 0
click at [650, 176] on li "City, State" at bounding box center [639, 180] width 35 height 8
click at [0, 0] on select "City, State" at bounding box center [0, 0] width 0 height 0
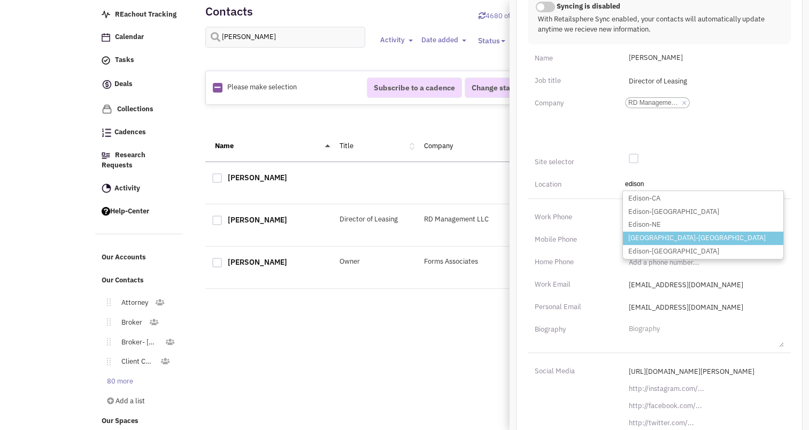
type input "edison"
click at [637, 233] on li "[GEOGRAPHIC_DATA]-[GEOGRAPHIC_DATA]" at bounding box center [703, 237] width 160 height 13
click at [0, 0] on select "City, State [PERSON_NAME]-[GEOGRAPHIC_DATA] Edison-[GEOGRAPHIC_DATA] Edison-[GE…" at bounding box center [0, 0] width 0 height 0
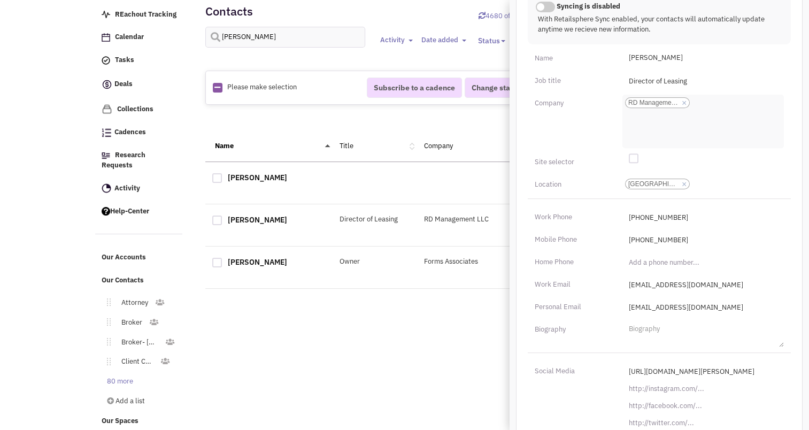
click at [682, 97] on li "× RD Management LLC" at bounding box center [657, 102] width 65 height 11
click at [0, 0] on select "RD Management LLC" at bounding box center [0, 0] width 0 height 0
click at [682, 100] on link "×" at bounding box center [684, 103] width 5 height 10
click at [0, 0] on select "RD Management LLC" at bounding box center [0, 0] width 0 height 0
click at [644, 98] on li "Add a company" at bounding box center [647, 99] width 51 height 8
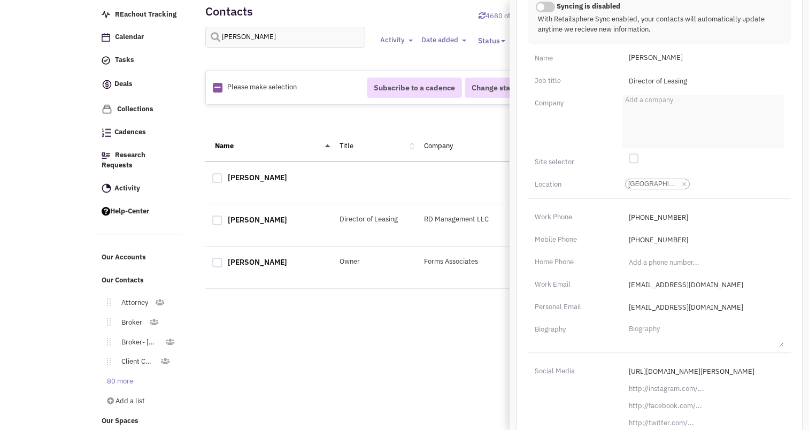
click at [0, 0] on select "Add a company" at bounding box center [0, 0] width 0 height 0
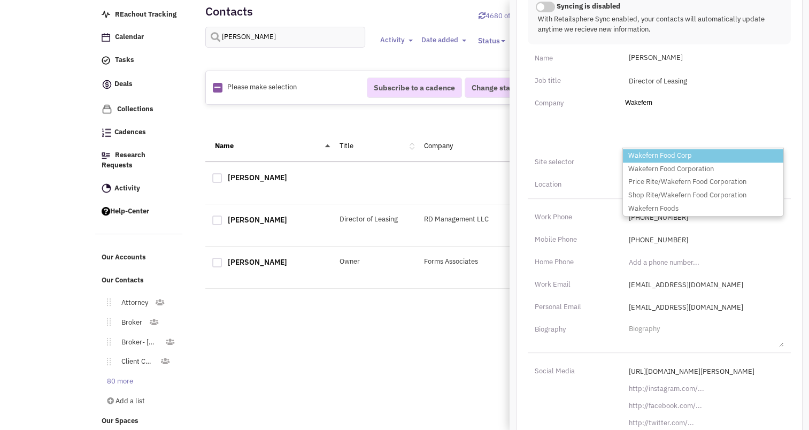
type input "Wakefern"
click at [705, 156] on li "Wakefern Food Corp" at bounding box center [703, 155] width 160 height 13
click at [0, 0] on select "Add a company Wakefern Wakefern Food Corp Wakefern Food Corporation Price Rite/…" at bounding box center [0, 0] width 0 height 0
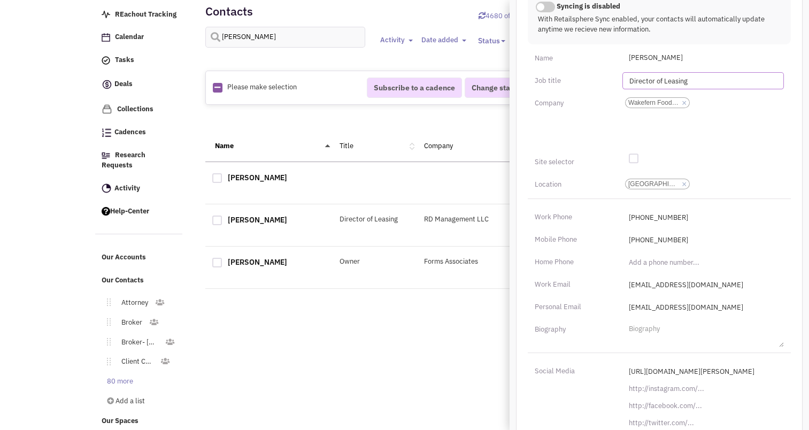
click at [682, 75] on input "Director of Leasing" at bounding box center [702, 80] width 161 height 17
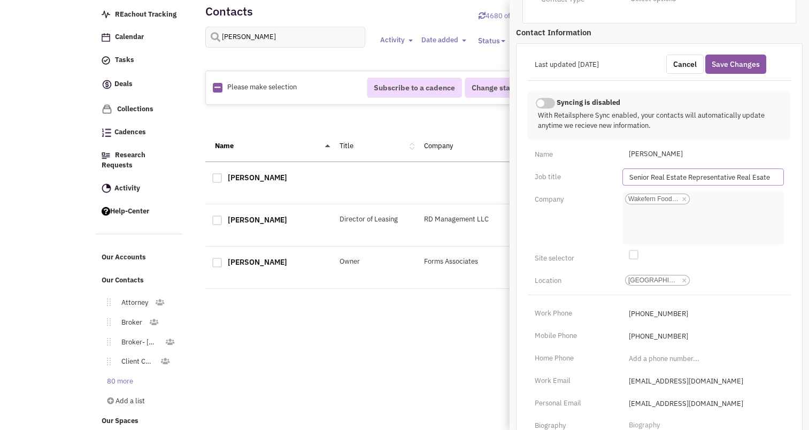
scroll to position [305, 0]
type input "Senior Real Estate Representative Real Esate"
click at [723, 68] on button "Save Changes" at bounding box center [735, 65] width 61 height 19
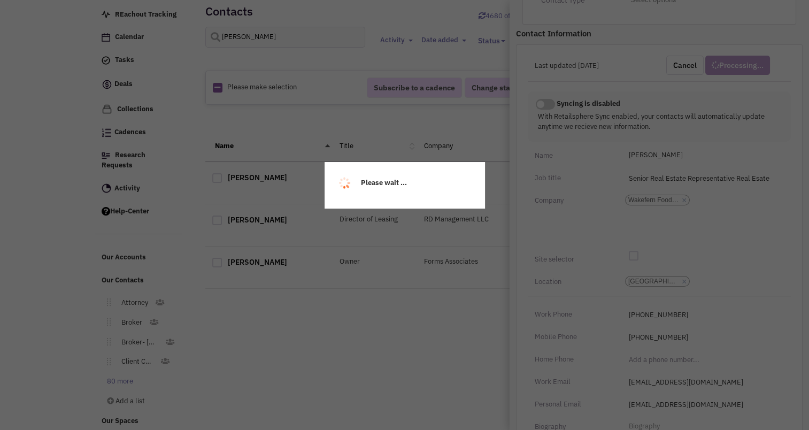
scroll to position [157, 0]
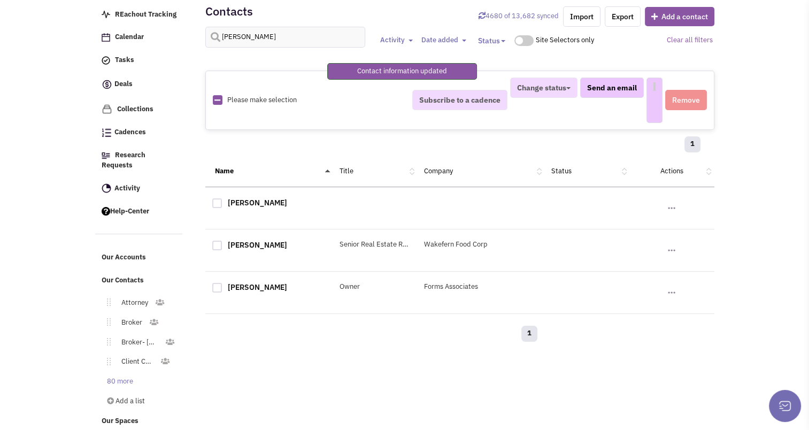
select select
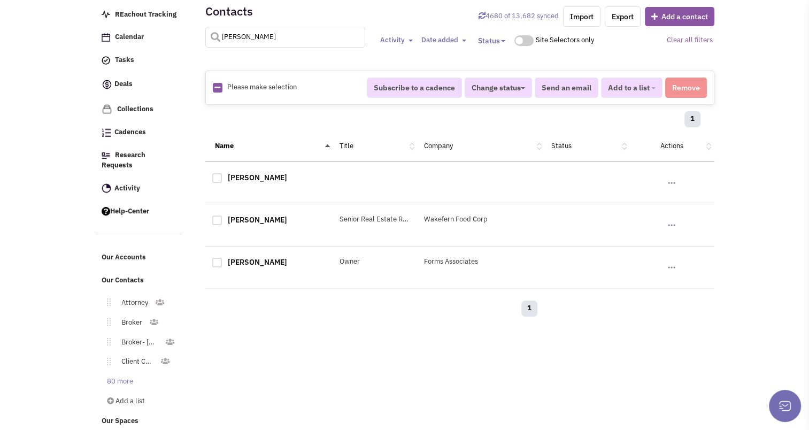
click at [263, 42] on input "[PERSON_NAME]" at bounding box center [285, 37] width 160 height 21
type input "[PERSON_NAME]"
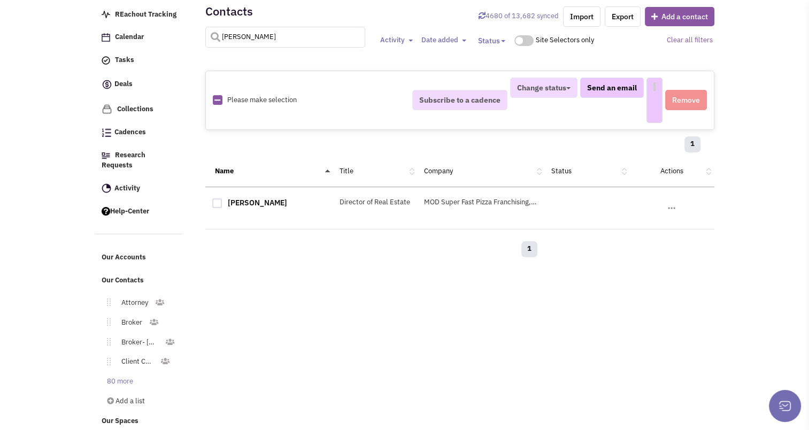
select select
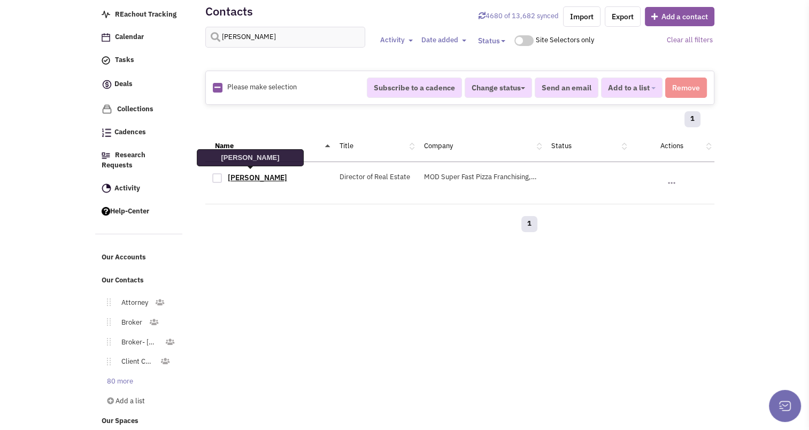
click at [249, 176] on link "[PERSON_NAME]" at bounding box center [257, 178] width 59 height 10
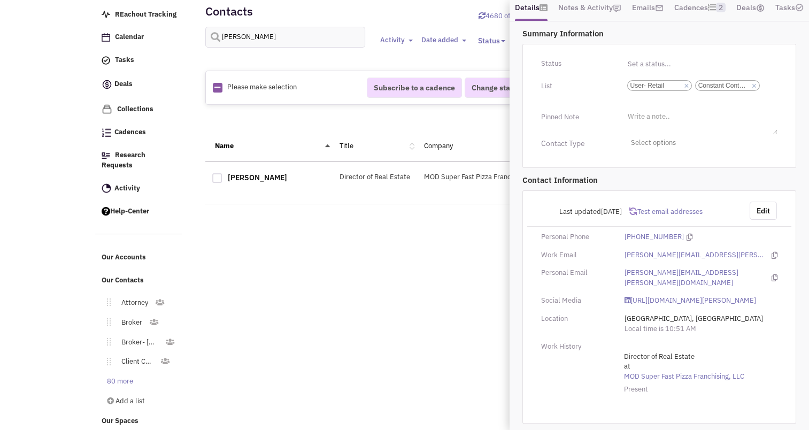
scroll to position [183, 0]
click at [761, 205] on button "Edit" at bounding box center [762, 211] width 27 height 18
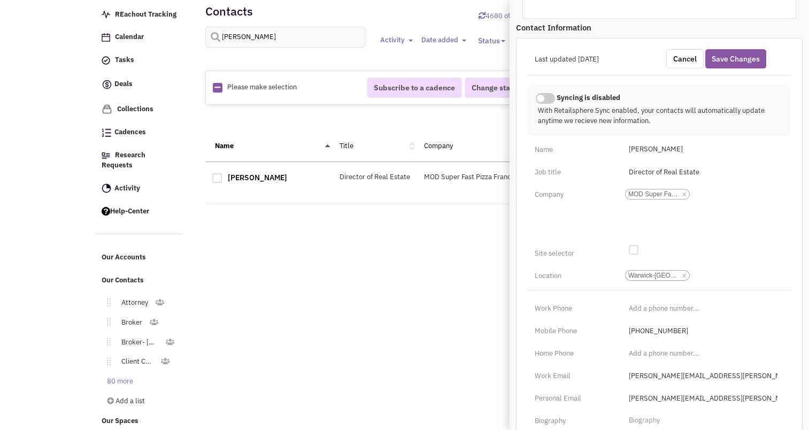
scroll to position [331, 0]
click at [685, 195] on link "×" at bounding box center [684, 194] width 5 height 10
click at [0, 0] on select "MOD Super Fast Pizza Franchising, LLC" at bounding box center [0, 0] width 0 height 0
click at [645, 194] on li "Add a company" at bounding box center [647, 189] width 51 height 8
click at [0, 0] on select "Add a company" at bounding box center [0, 0] width 0 height 0
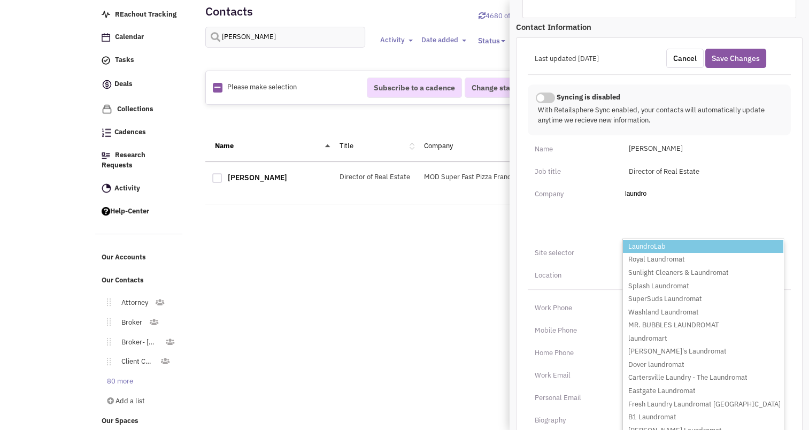
type input "laundro"
click at [652, 248] on li "LaundroLab" at bounding box center [703, 246] width 160 height 13
click at [0, 0] on select "Add a company [PERSON_NAME] Royal Laundromat Sunlight Cleaners & Laundromat Spl…" at bounding box center [0, 0] width 0 height 0
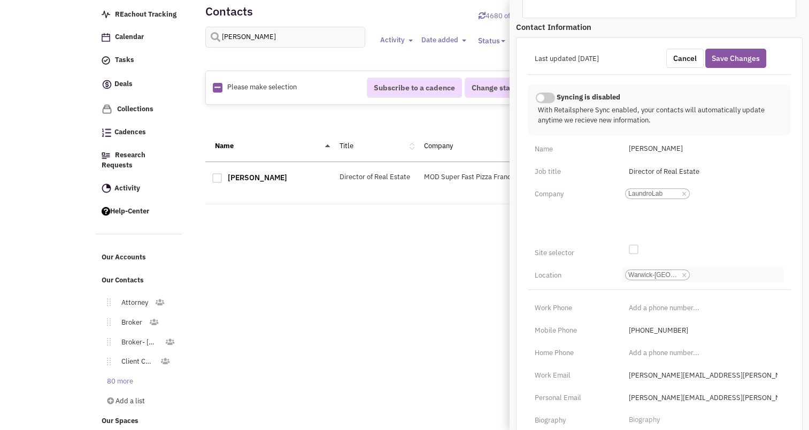
click at [685, 277] on link "×" at bounding box center [684, 275] width 5 height 10
click at [0, 0] on select "Warwick-[GEOGRAPHIC_DATA]" at bounding box center [0, 0] width 0 height 0
click at [652, 275] on li "City, State" at bounding box center [639, 271] width 35 height 8
click at [0, 0] on select "City, State" at bounding box center [0, 0] width 0 height 0
type input "royers"
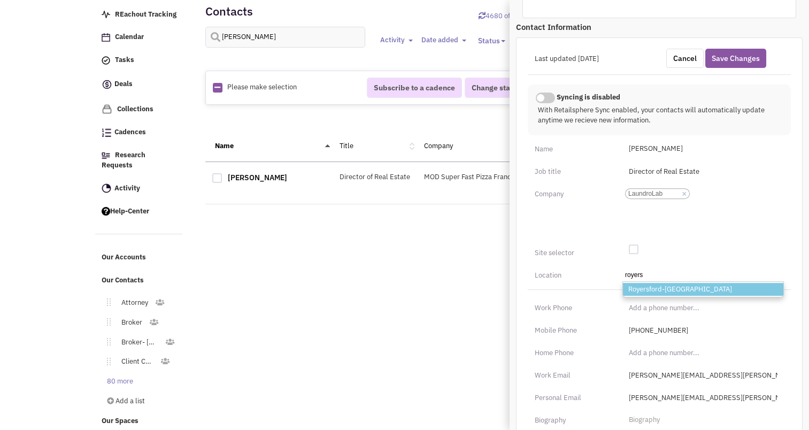
click at [657, 291] on li "Royersford-[GEOGRAPHIC_DATA]" at bounding box center [703, 289] width 160 height 13
click at [0, 0] on select "City, State [PERSON_NAME]-[GEOGRAPHIC_DATA]" at bounding box center [0, 0] width 0 height 0
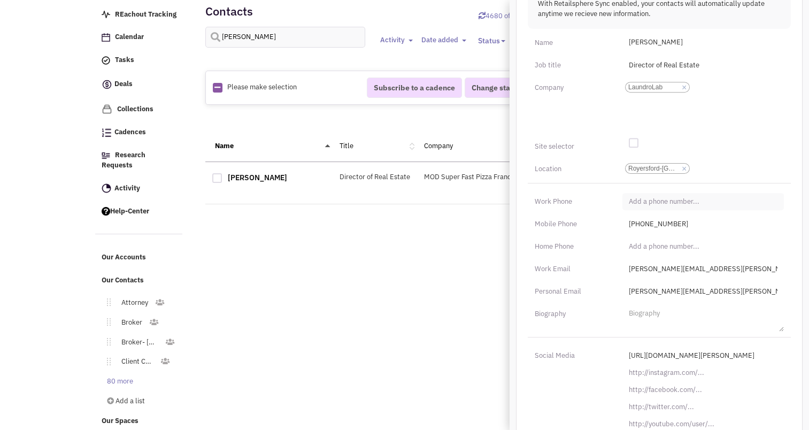
scroll to position [438, 0]
click at [690, 263] on input "[PERSON_NAME][EMAIL_ADDRESS][PERSON_NAME][DOMAIN_NAME]" at bounding box center [702, 268] width 161 height 17
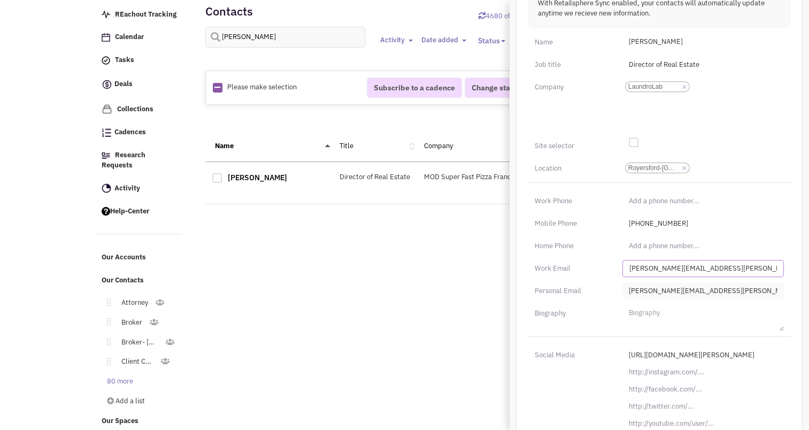
type input "[PERSON_NAME][EMAIL_ADDRESS][PERSON_NAME][DOMAIN_NAME]"
click at [693, 287] on input "[PERSON_NAME][EMAIL_ADDRESS][PERSON_NAME][DOMAIN_NAME]" at bounding box center [702, 290] width 161 height 17
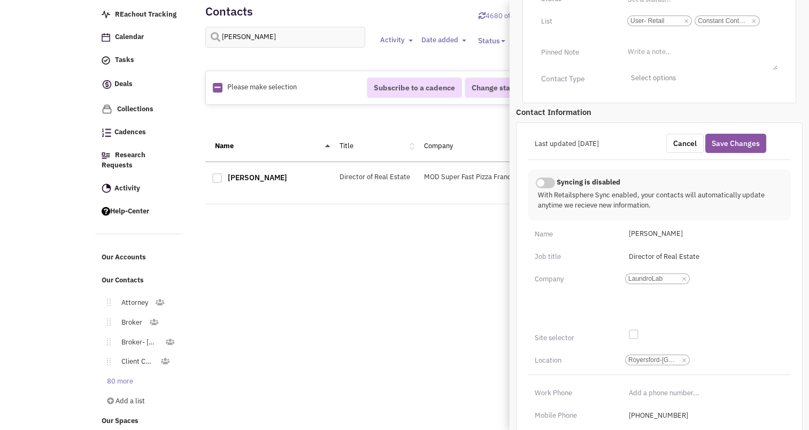
scroll to position [243, 0]
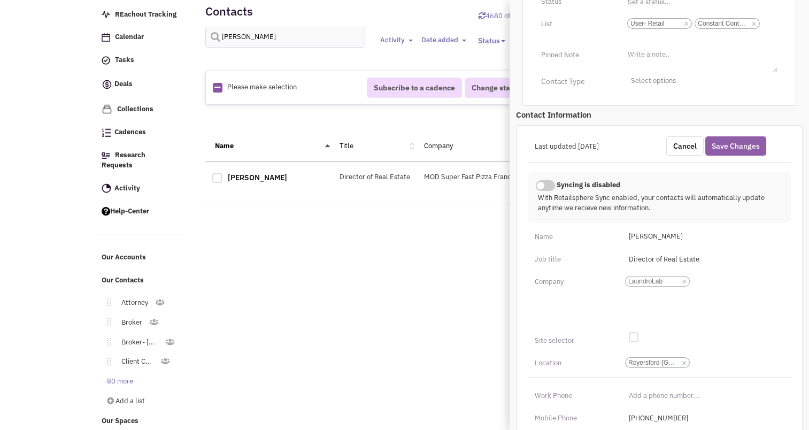
click at [741, 151] on button "Save Changes" at bounding box center [735, 145] width 61 height 19
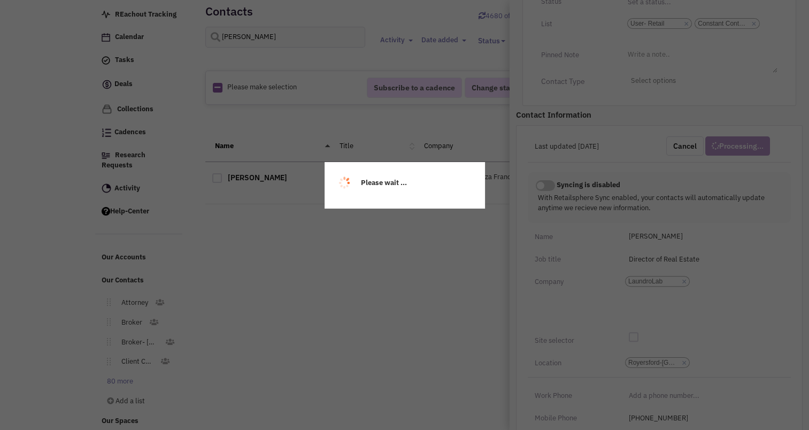
scroll to position [148, 0]
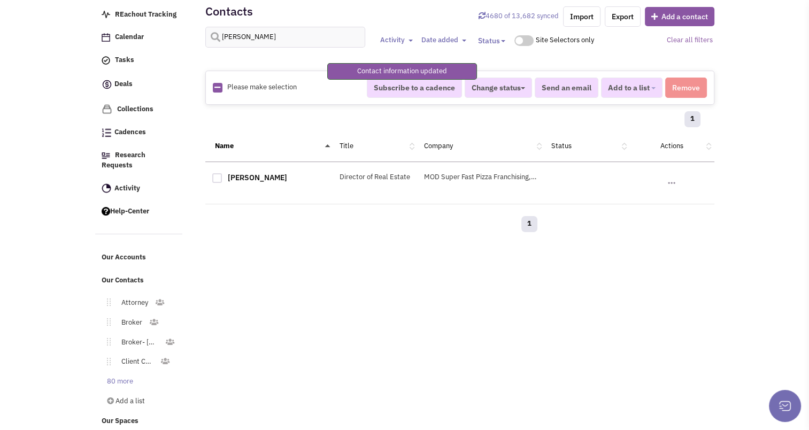
click at [279, 178] on div "[PERSON_NAME]" at bounding box center [268, 179] width 127 height 14
click at [254, 175] on link "[PERSON_NAME]" at bounding box center [257, 178] width 59 height 10
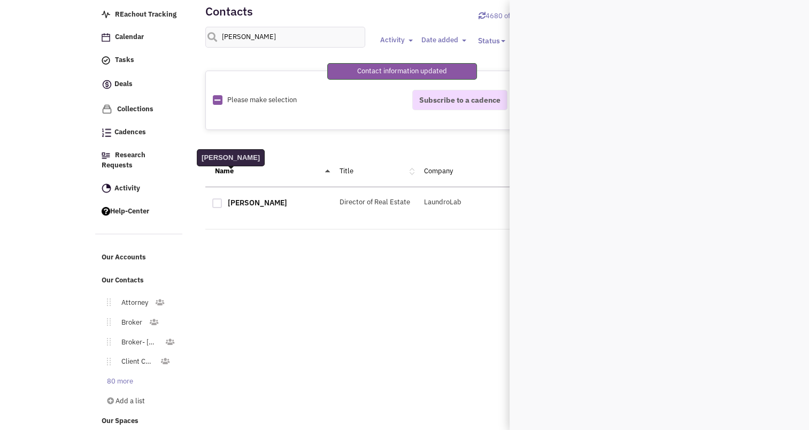
select select
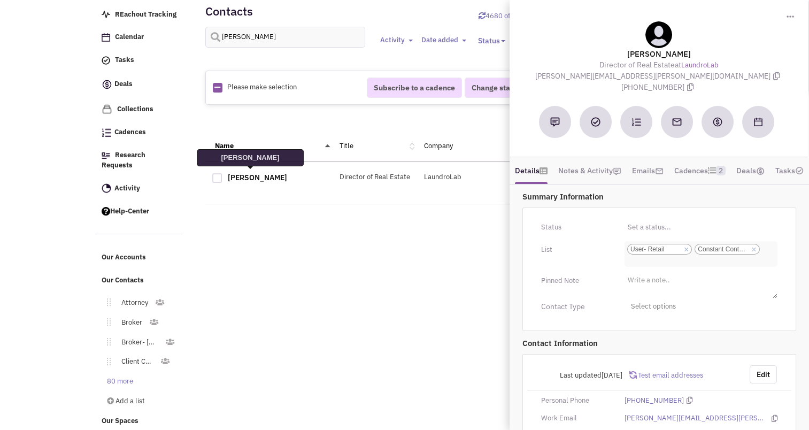
click at [687, 250] on link "×" at bounding box center [686, 250] width 5 height 10
click at [0, 0] on select "Select a list... User- Retail Constant Contact Email" at bounding box center [0, 0] width 0 height 0
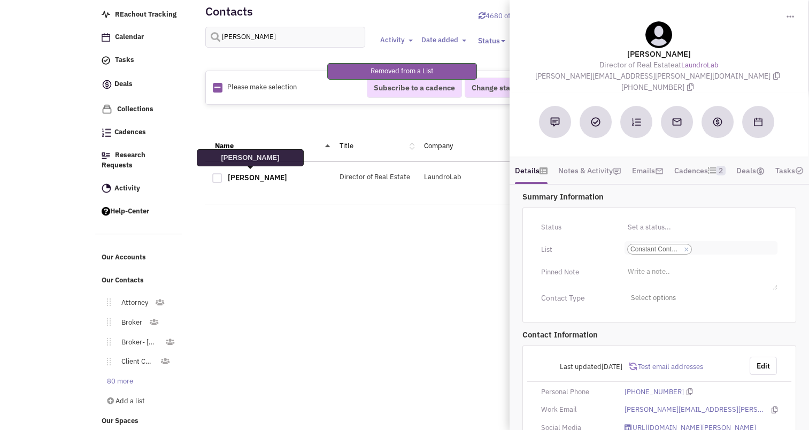
click at [714, 250] on input "Select a list... Constant Contact Email Select a list... × Constant Contact Ema…" at bounding box center [706, 249] width 24 height 11
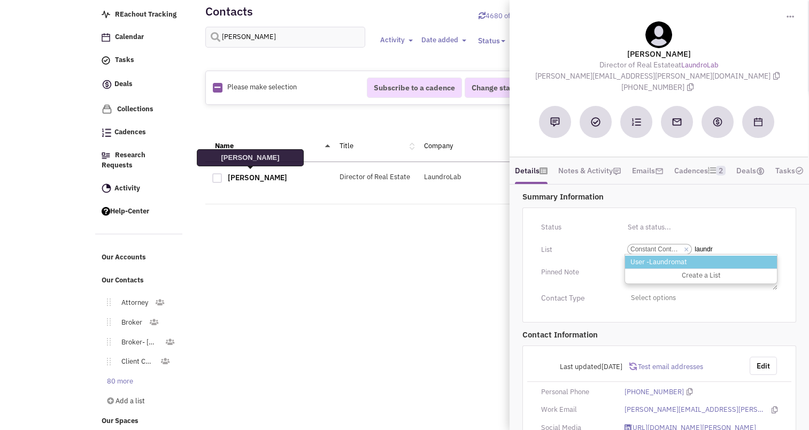
type input "laundr"
click at [662, 263] on li "User -Laundromat" at bounding box center [701, 262] width 152 height 13
click at [0, 0] on select "Select a list... Constant Contact Email" at bounding box center [0, 0] width 0 height 0
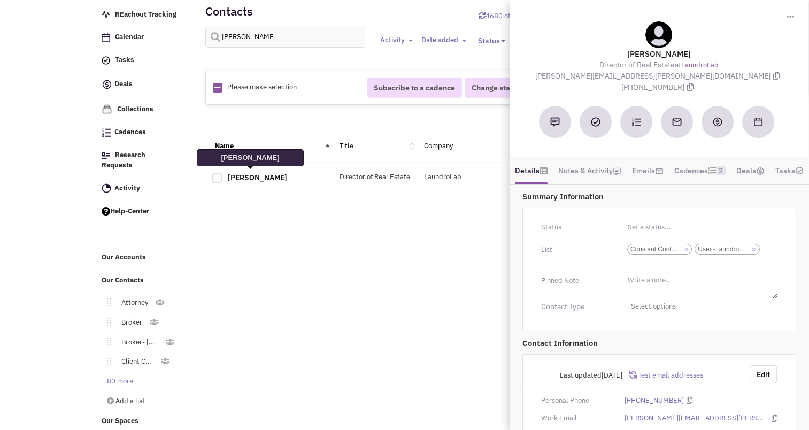
click at [471, 260] on div "Retailsphere Support Message Send REachout Tracking Calendar Tasks Completed Ta…" at bounding box center [404, 211] width 623 height 444
